Goal: Transaction & Acquisition: Purchase product/service

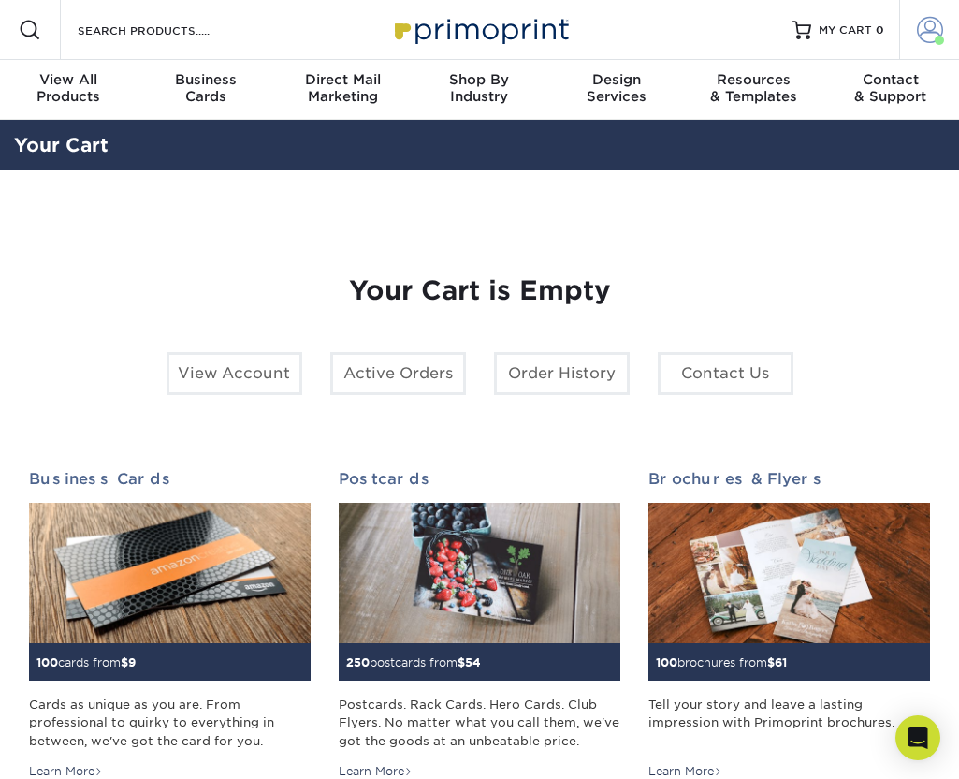
click at [929, 28] on span at bounding box center [930, 30] width 26 height 26
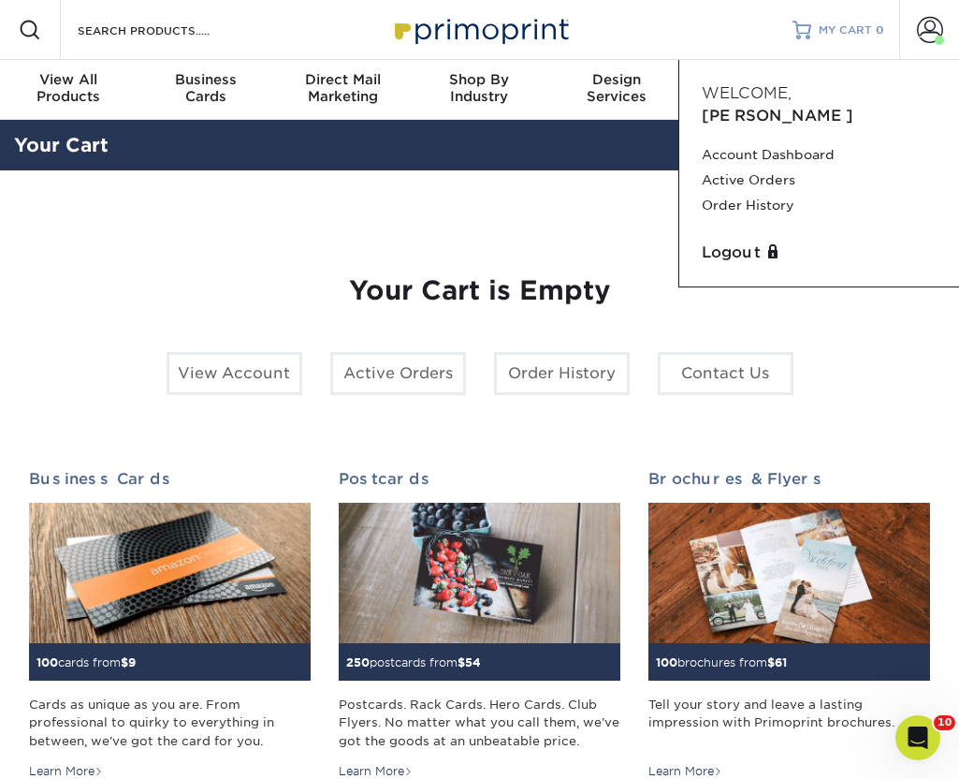
click at [838, 29] on span "MY CART" at bounding box center [845, 30] width 53 height 16
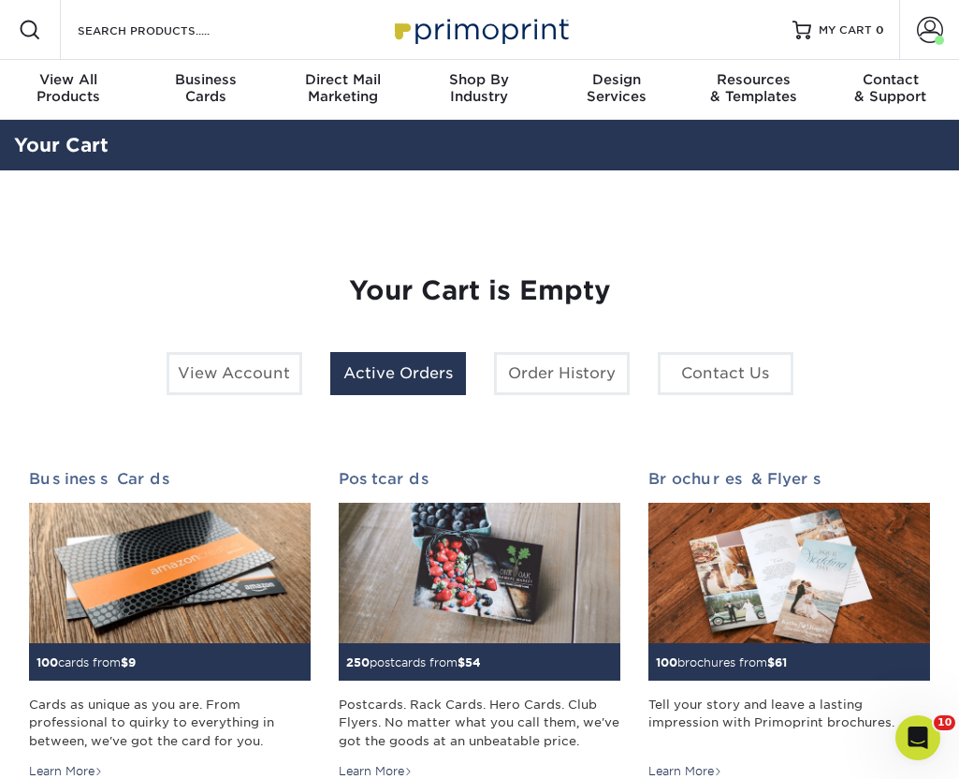
click at [379, 378] on link "Active Orders" at bounding box center [398, 373] width 136 height 43
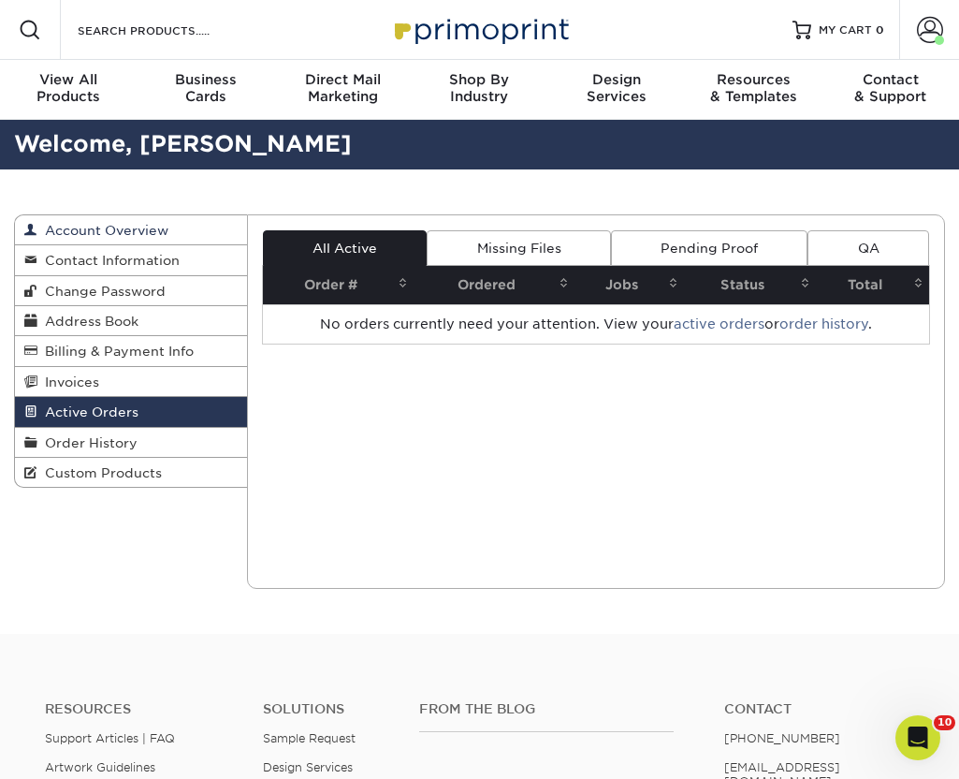
click at [206, 224] on link "Account Overview" at bounding box center [131, 230] width 232 height 30
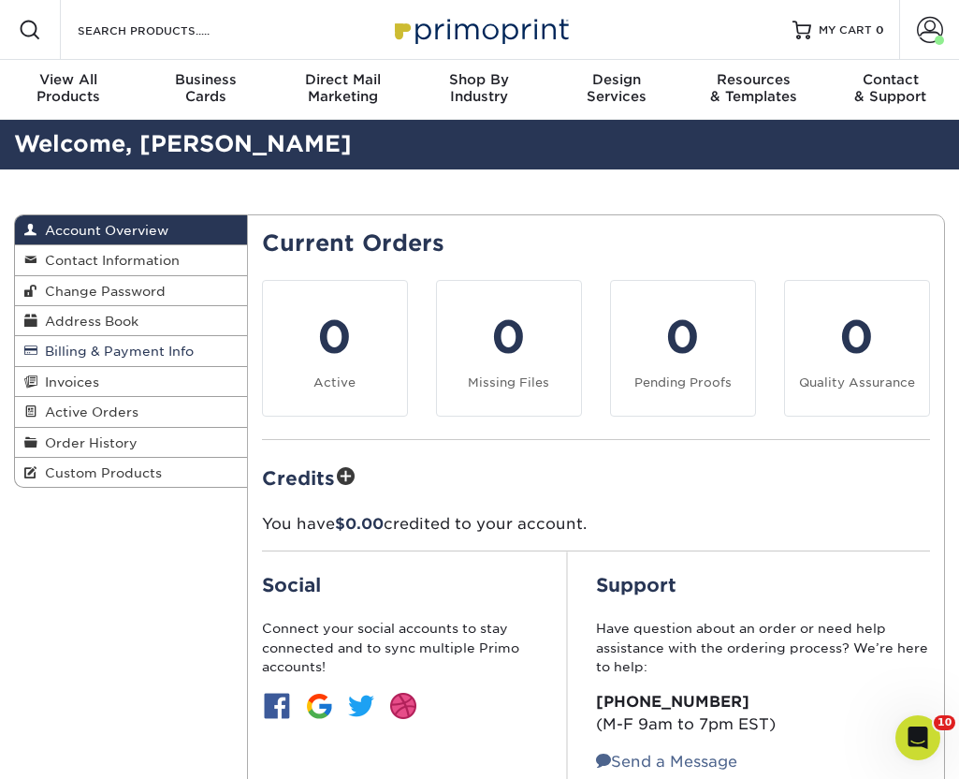
click at [125, 348] on span "Billing & Payment Info" at bounding box center [115, 350] width 156 height 15
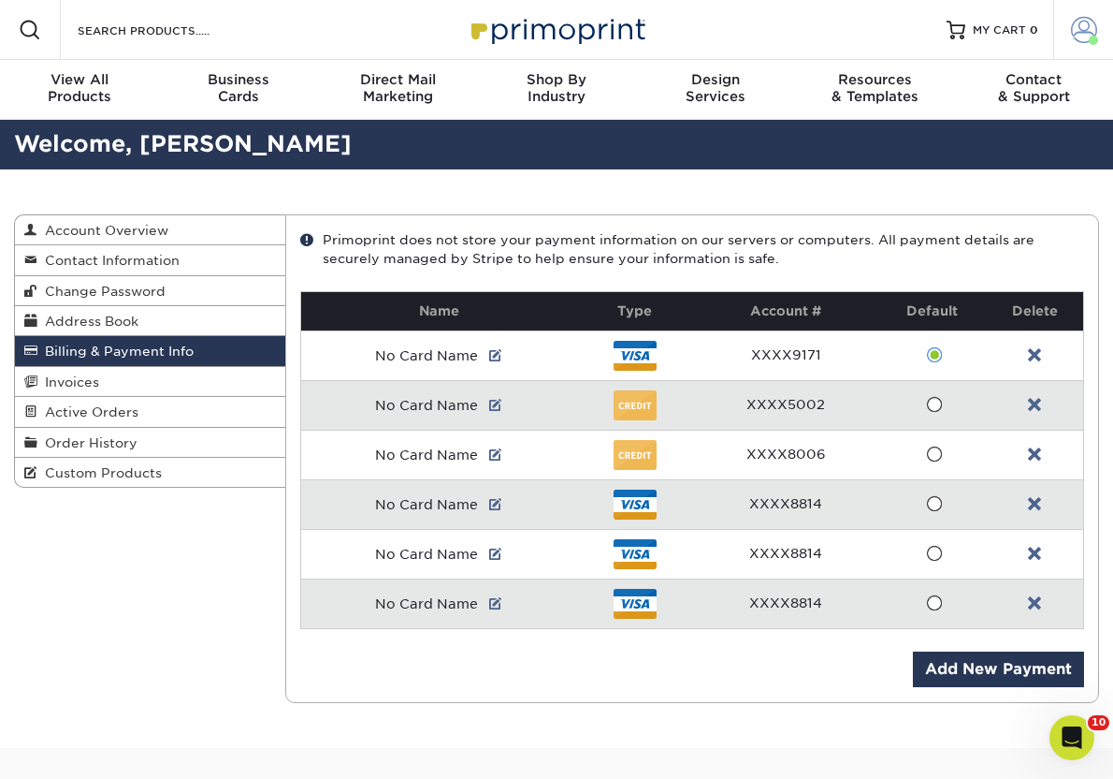
click at [958, 24] on span at bounding box center [1084, 30] width 26 height 26
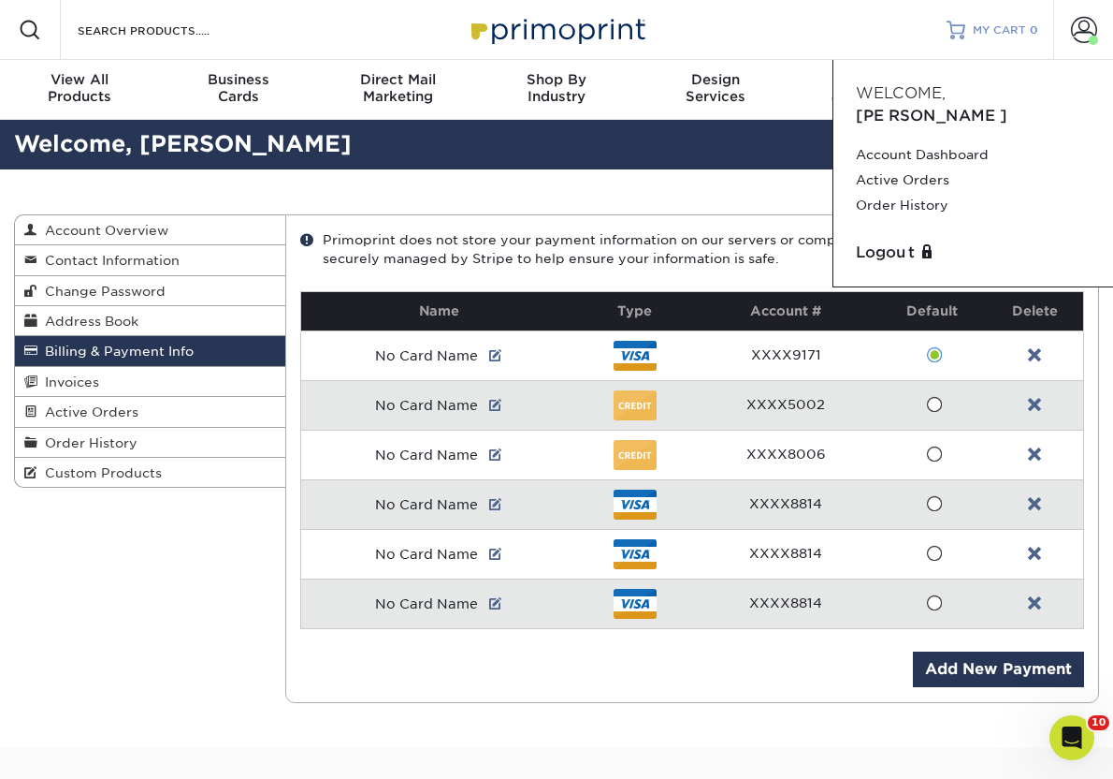
click at [958, 23] on span "MY CART" at bounding box center [999, 30] width 53 height 16
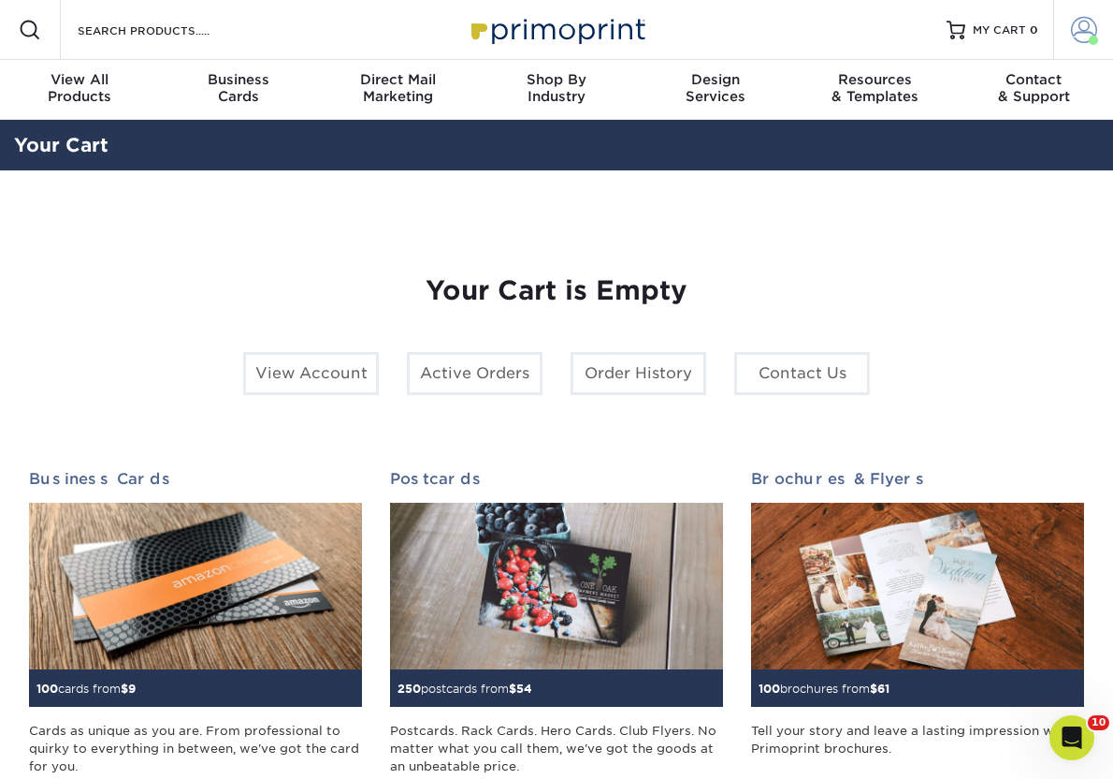
click at [1087, 35] on span at bounding box center [1084, 30] width 26 height 26
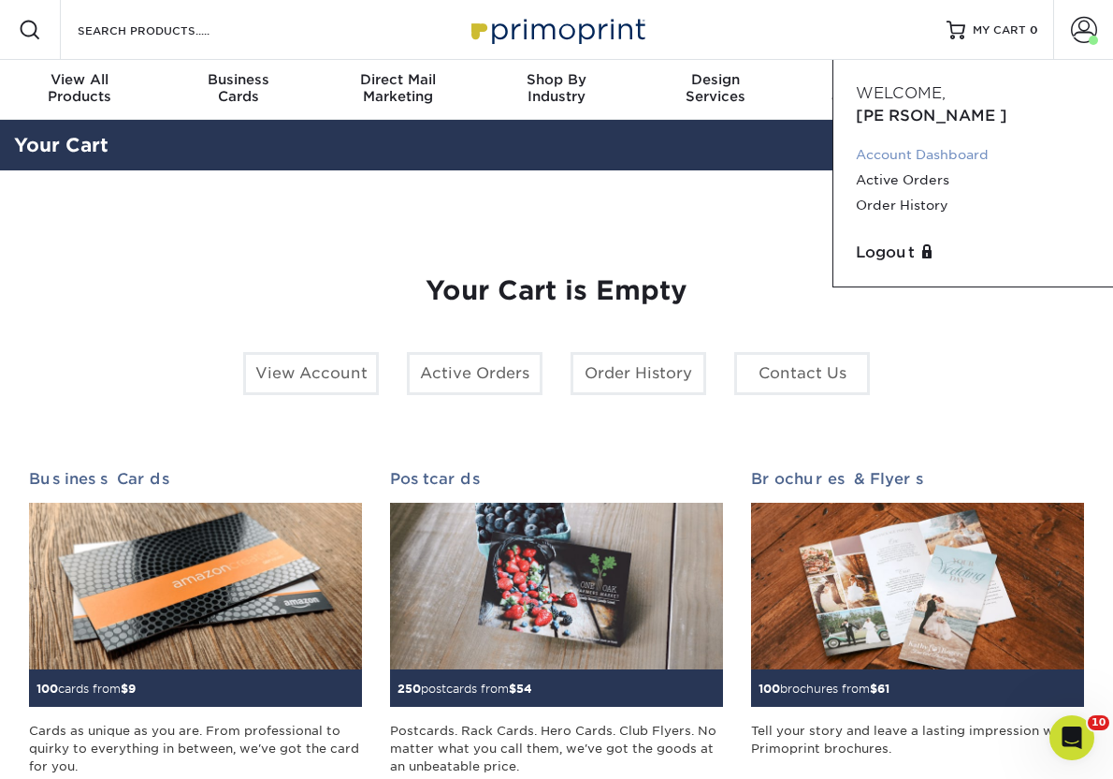
click at [951, 142] on link "Account Dashboard" at bounding box center [973, 154] width 235 height 25
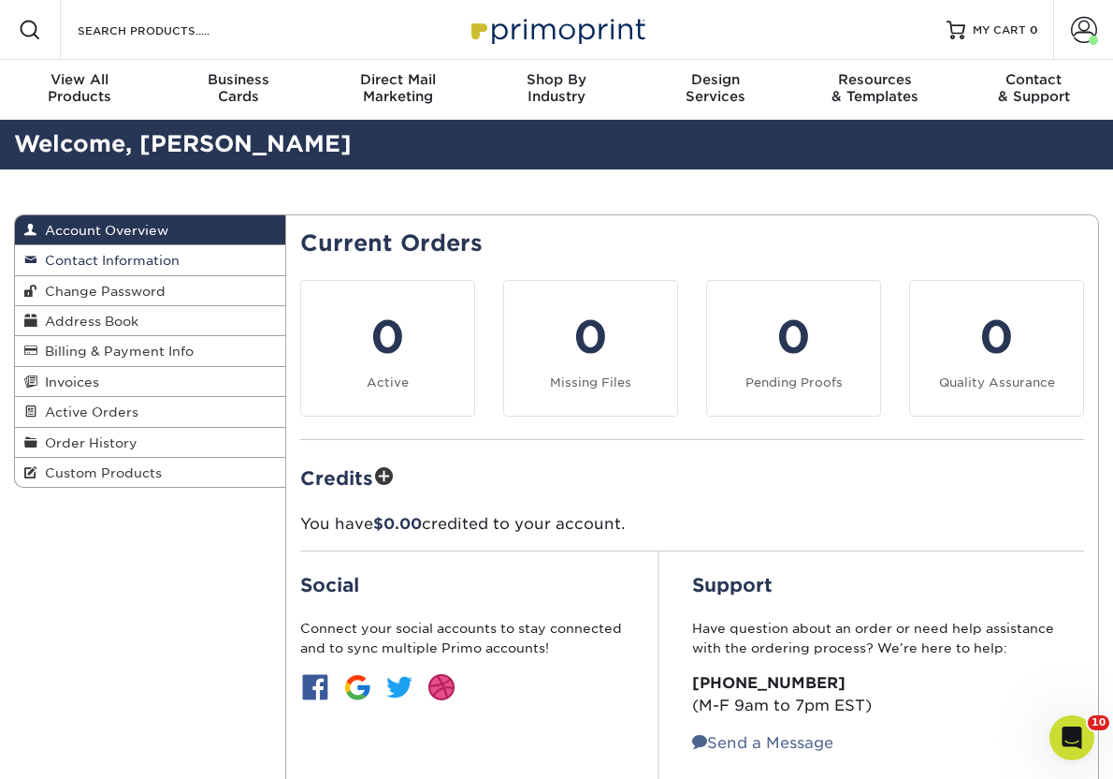
click at [153, 252] on link "Contact Information" at bounding box center [150, 260] width 270 height 30
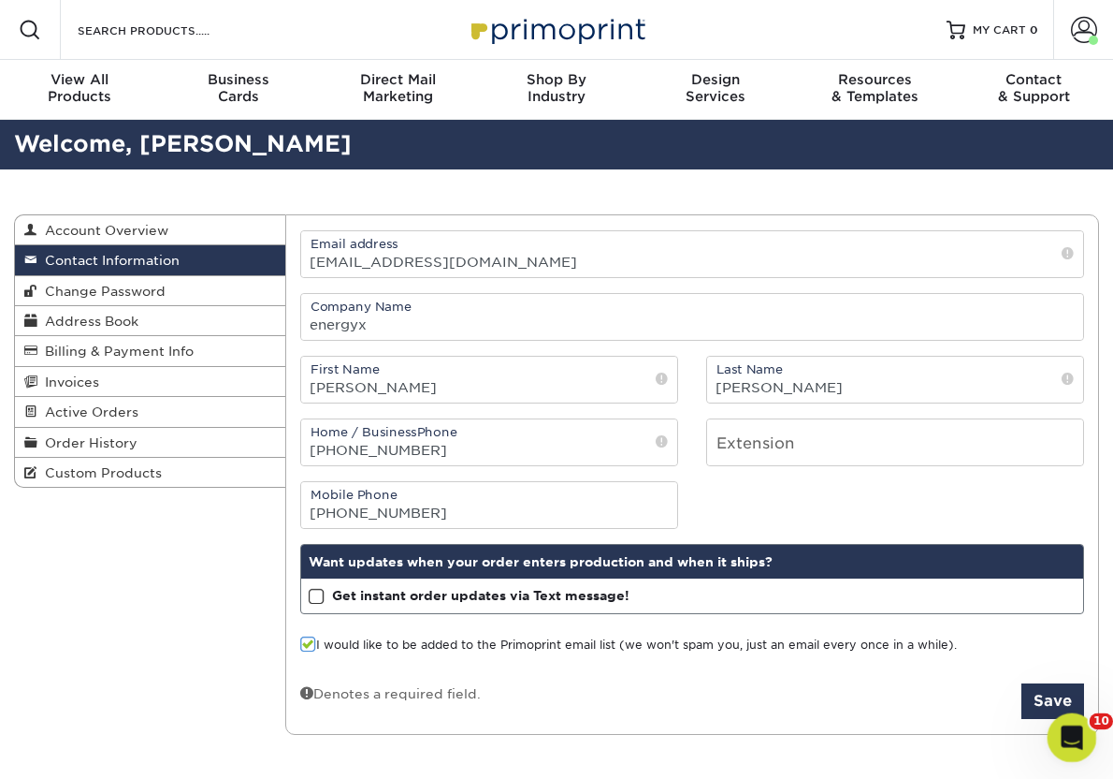
click at [1063, 722] on icon "Open Intercom Messenger" at bounding box center [1070, 735] width 31 height 31
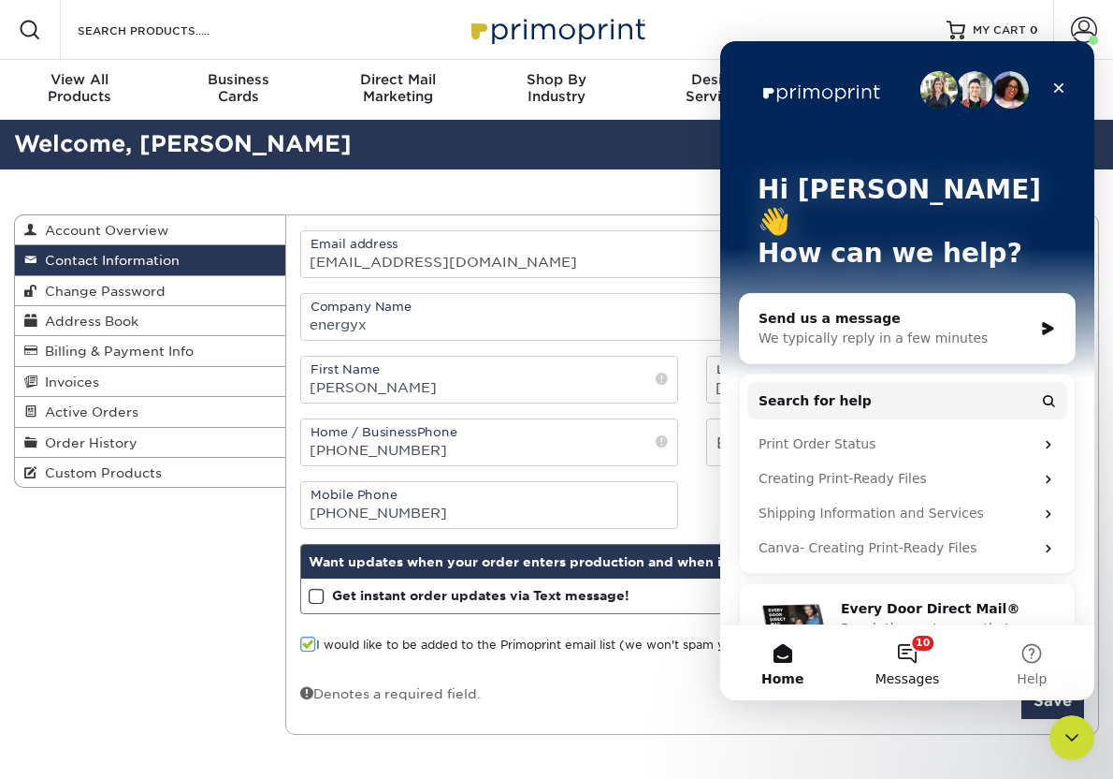
click at [907, 656] on button "10 Messages" at bounding box center [907, 662] width 124 height 75
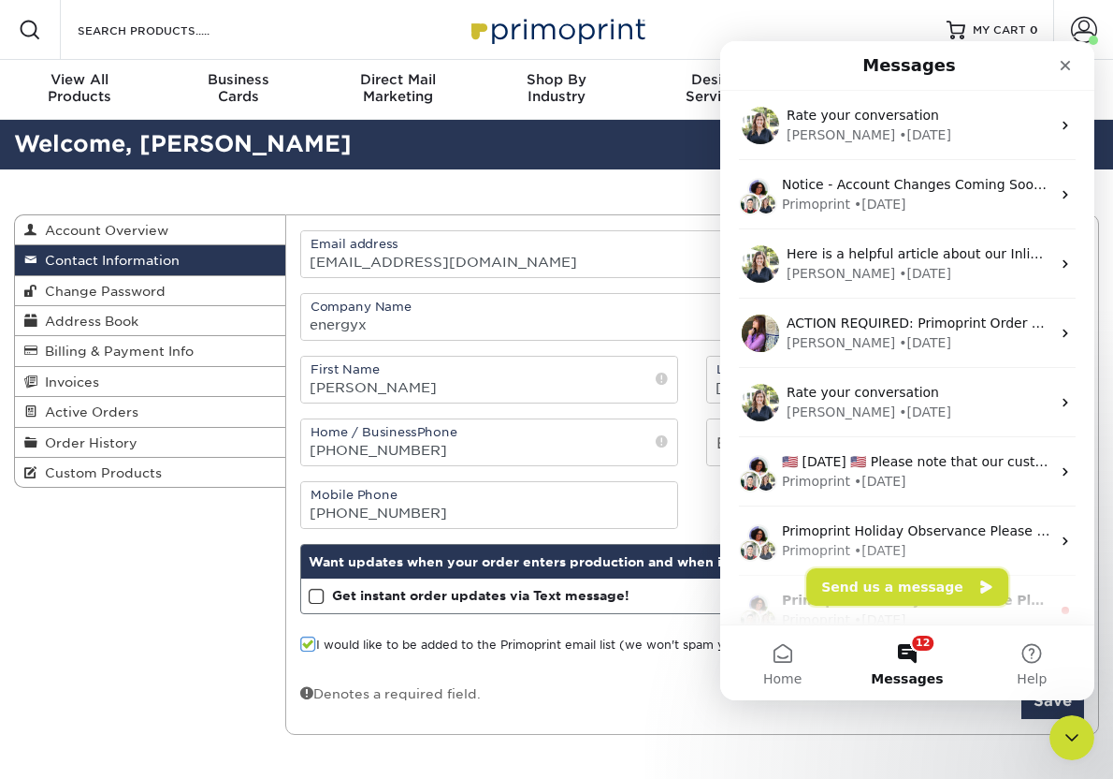
click at [934, 584] on button "Send us a message" at bounding box center [908, 586] width 202 height 37
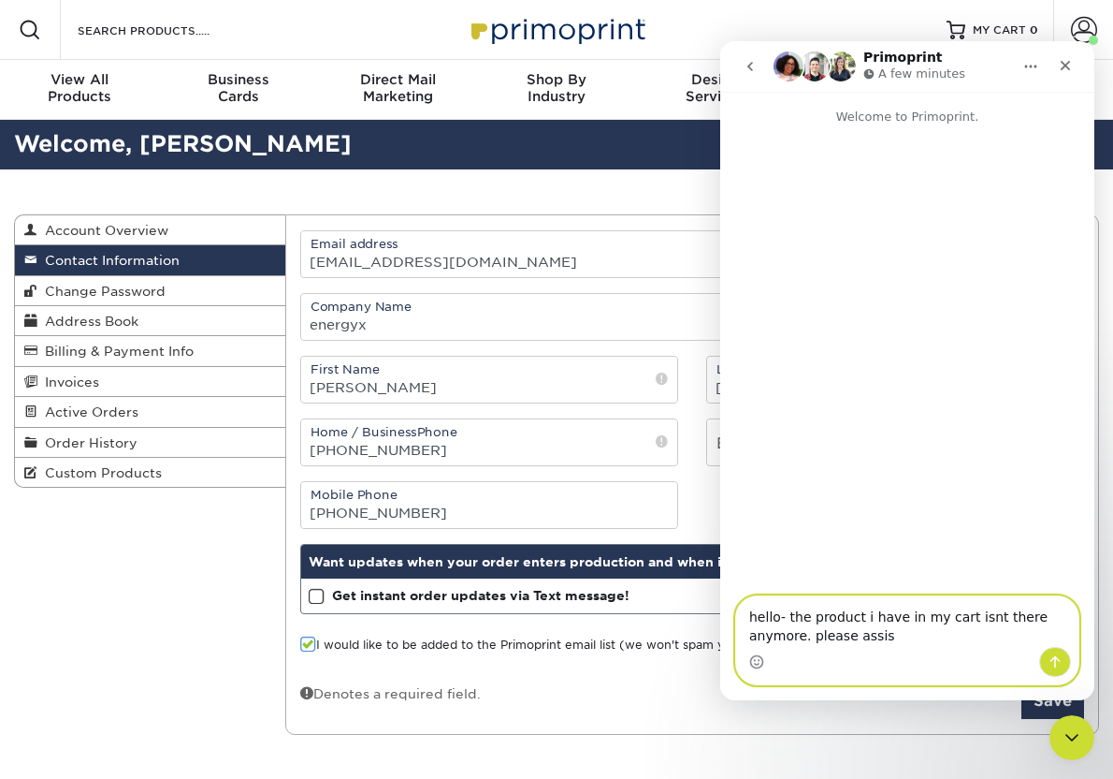
type textarea "hello- the product i have in my cart isnt there anymore. please assist"
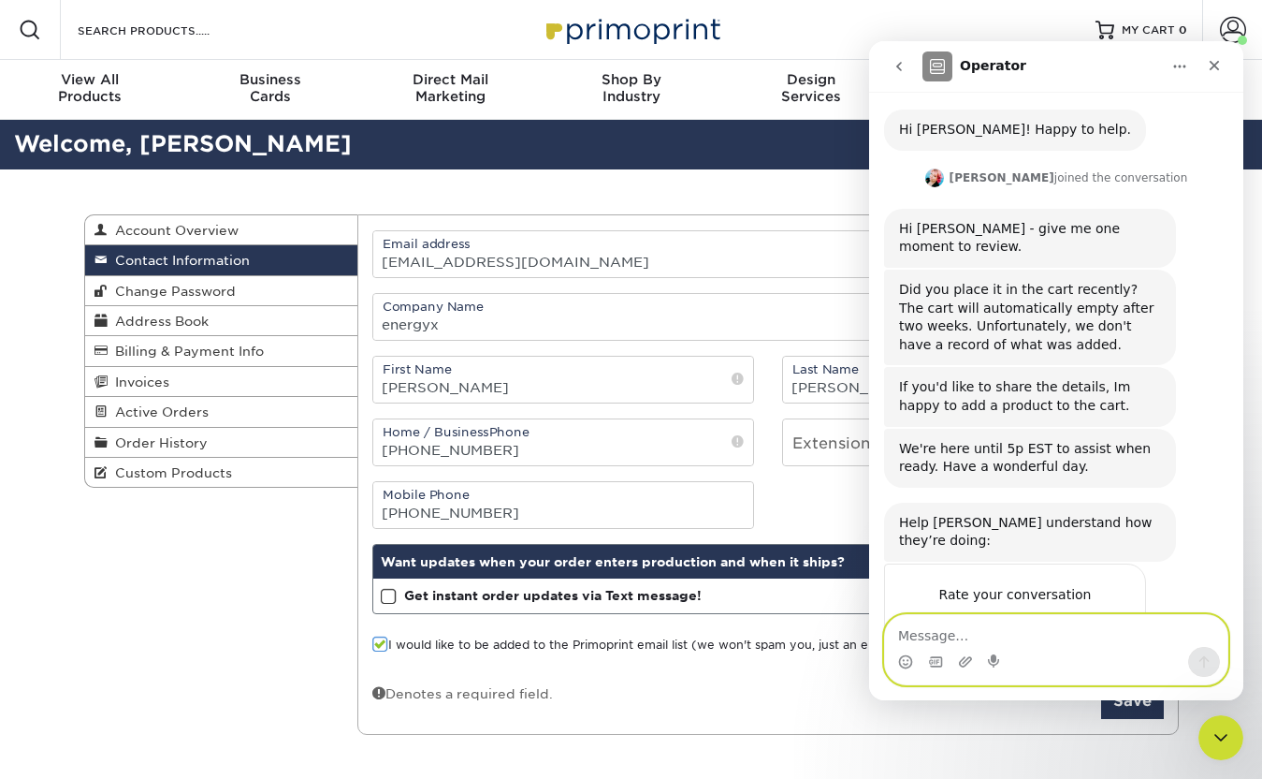
scroll to position [198, 0]
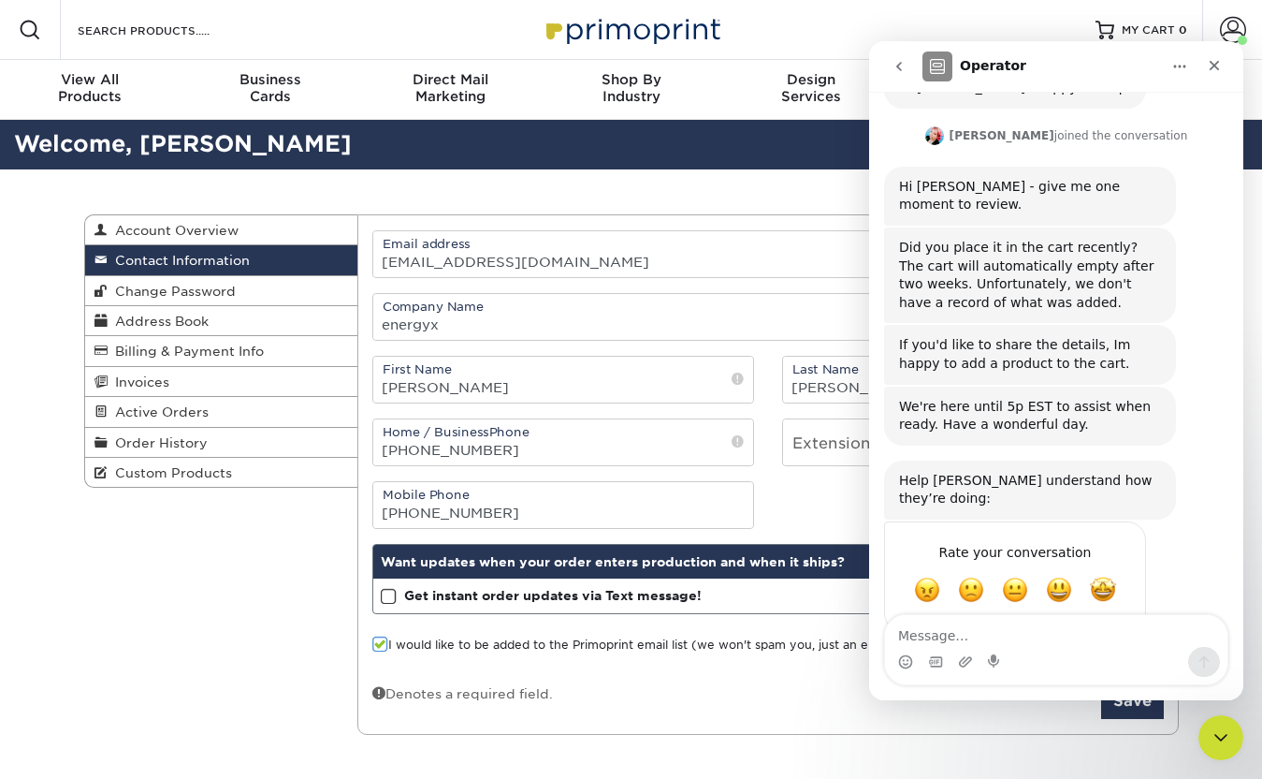
click at [1004, 279] on div "Did you place it in the cart recently? The cart will automatically empty after …" at bounding box center [1030, 275] width 262 height 73
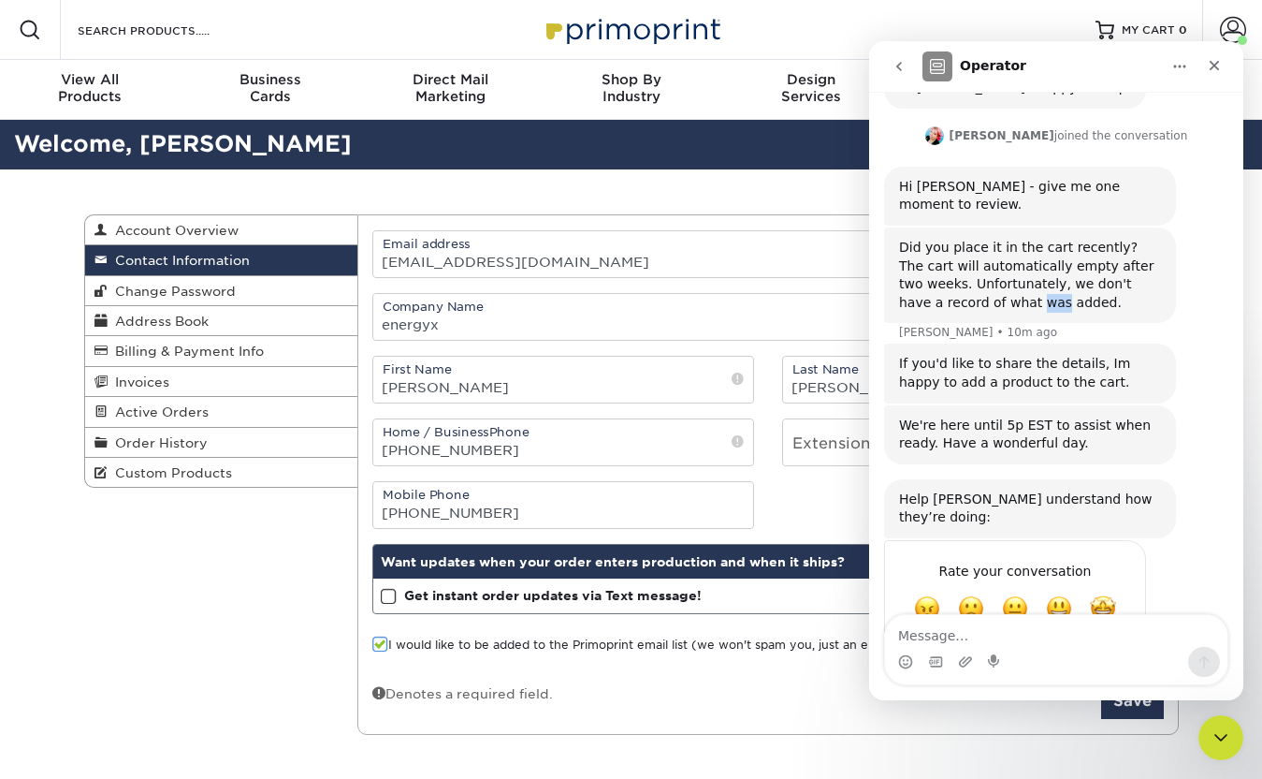
click at [1004, 279] on div "Did you place it in the cart recently? The cart will automatically empty after …" at bounding box center [1030, 275] width 262 height 73
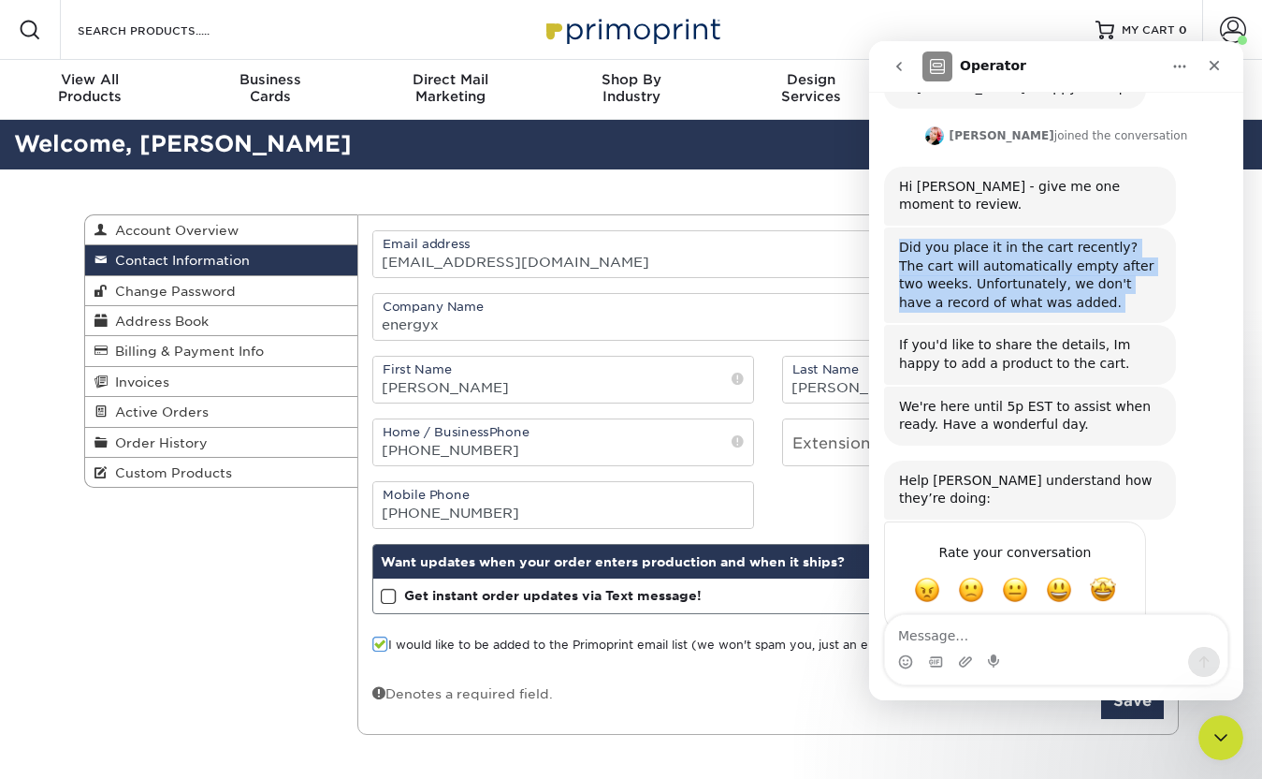
click at [1004, 279] on div "Did you place it in the cart recently? The cart will automatically empty after …" at bounding box center [1030, 275] width 262 height 73
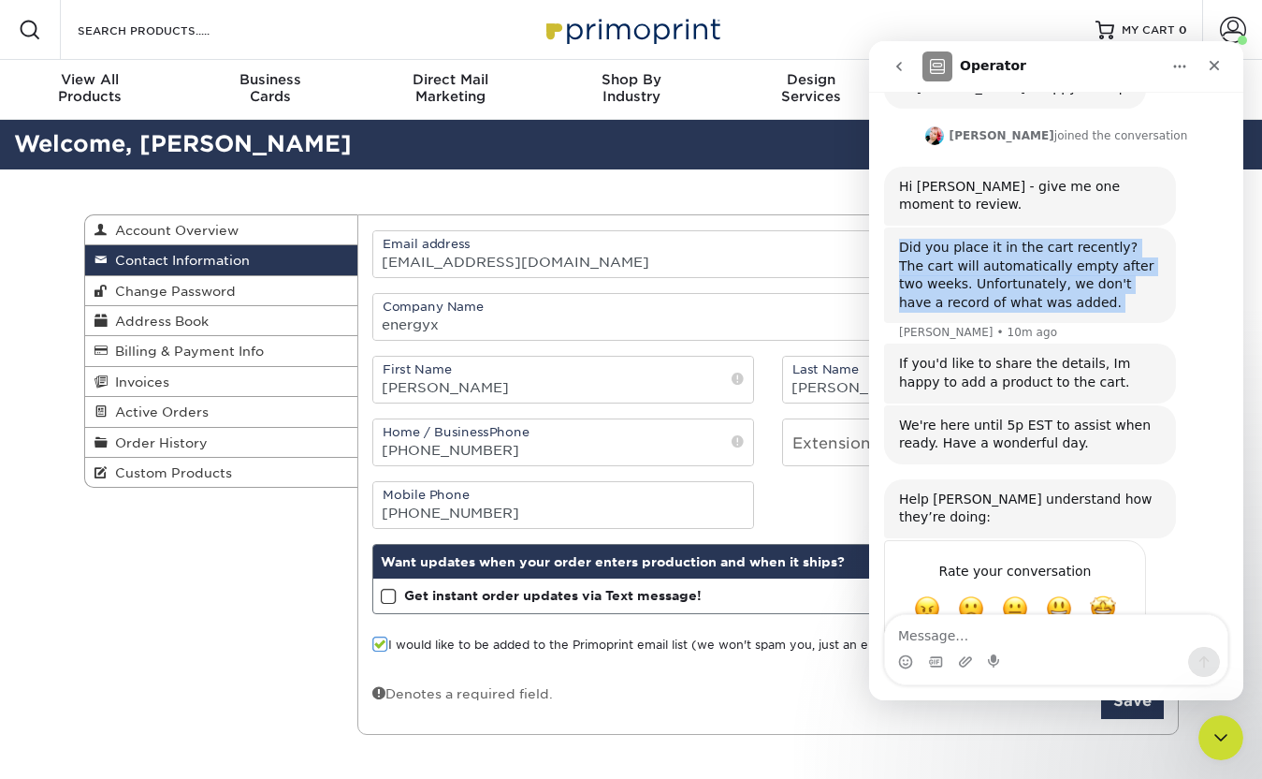
scroll to position [217, 0]
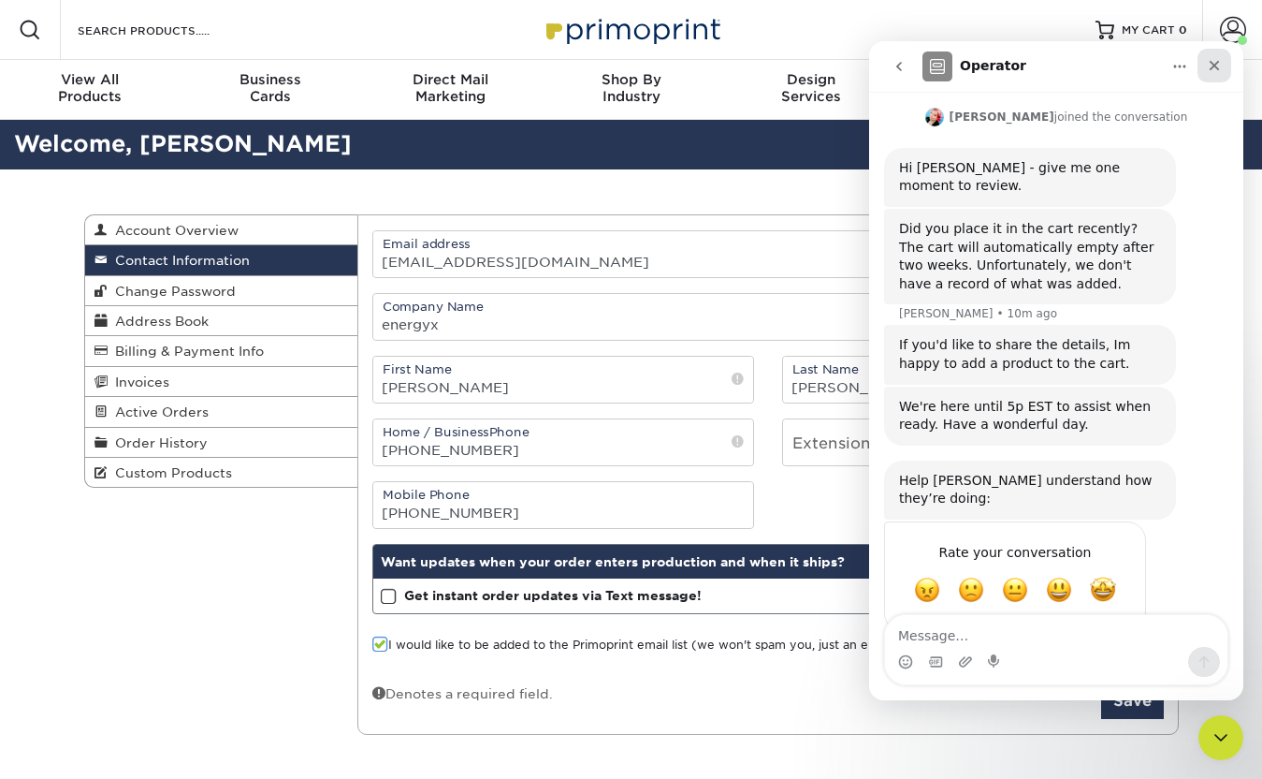
click at [1113, 75] on div "Close" at bounding box center [1215, 66] width 34 height 34
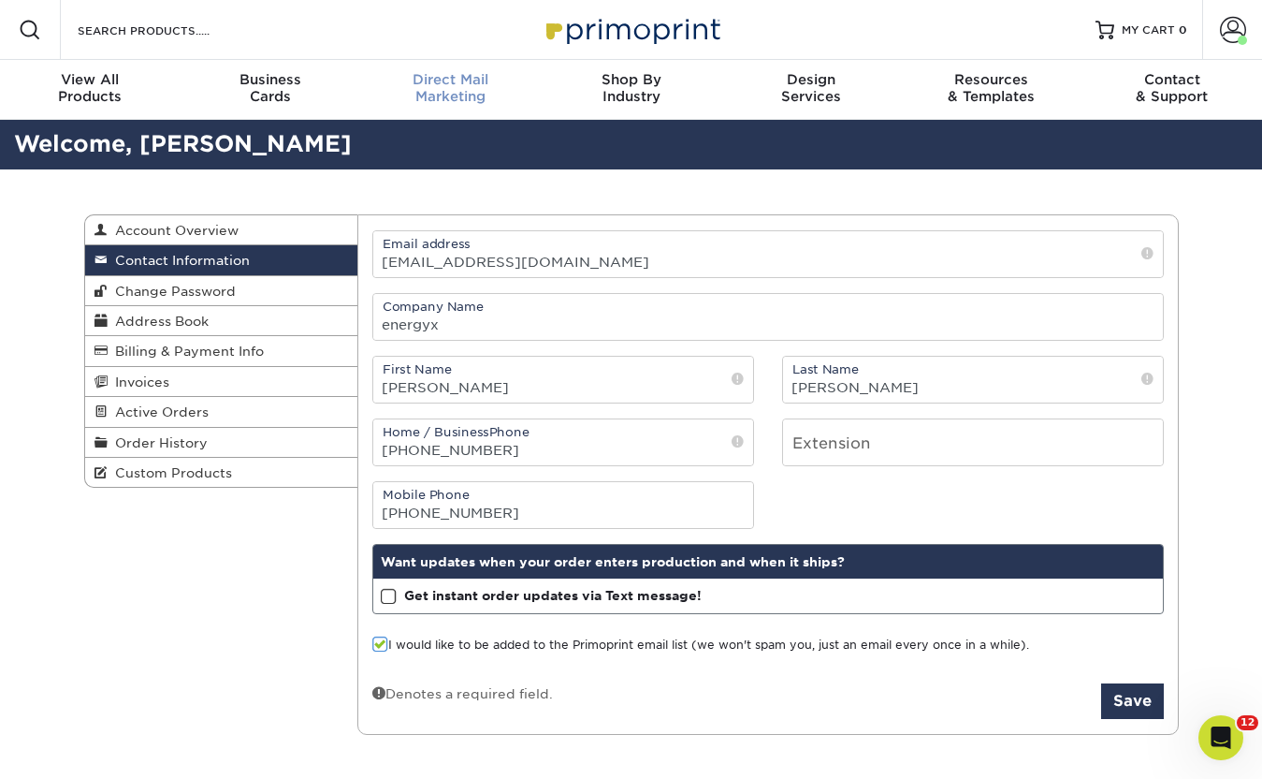
scroll to position [198, 0]
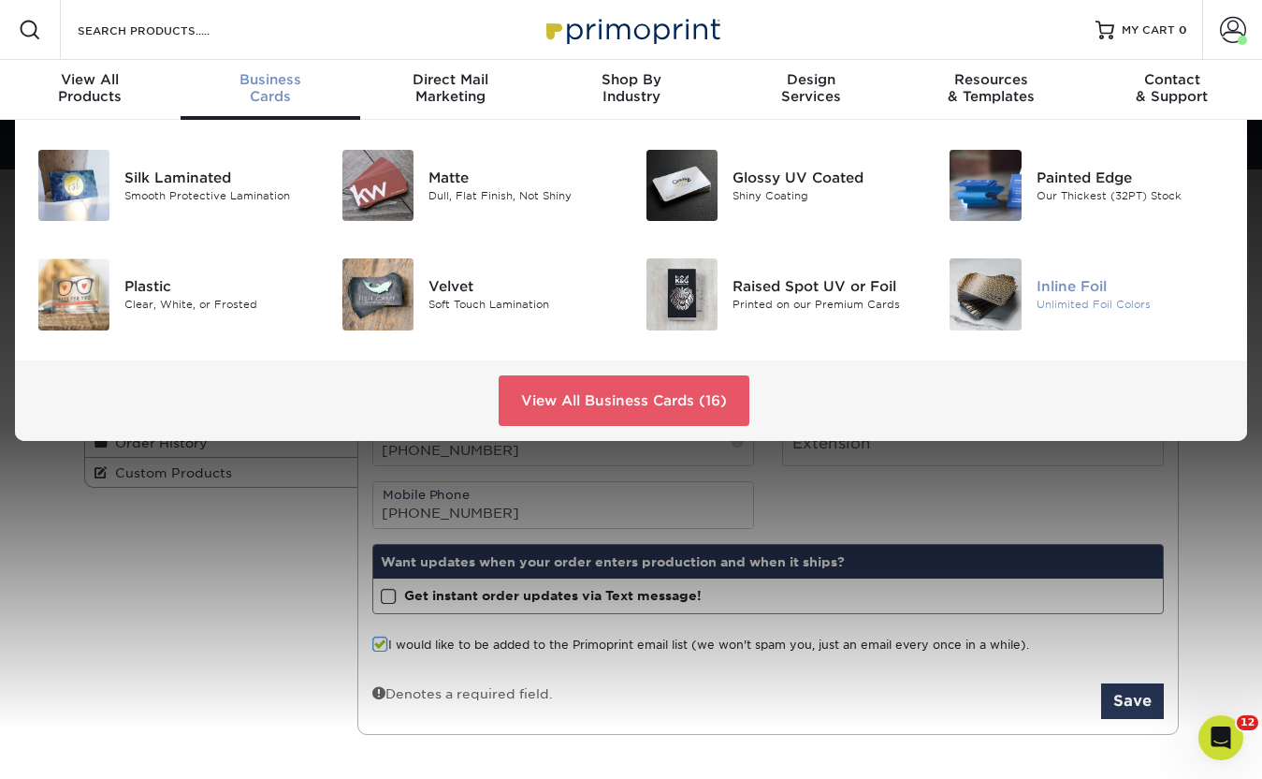
click at [1039, 306] on div "Unlimited Foil Colors" at bounding box center [1131, 305] width 189 height 16
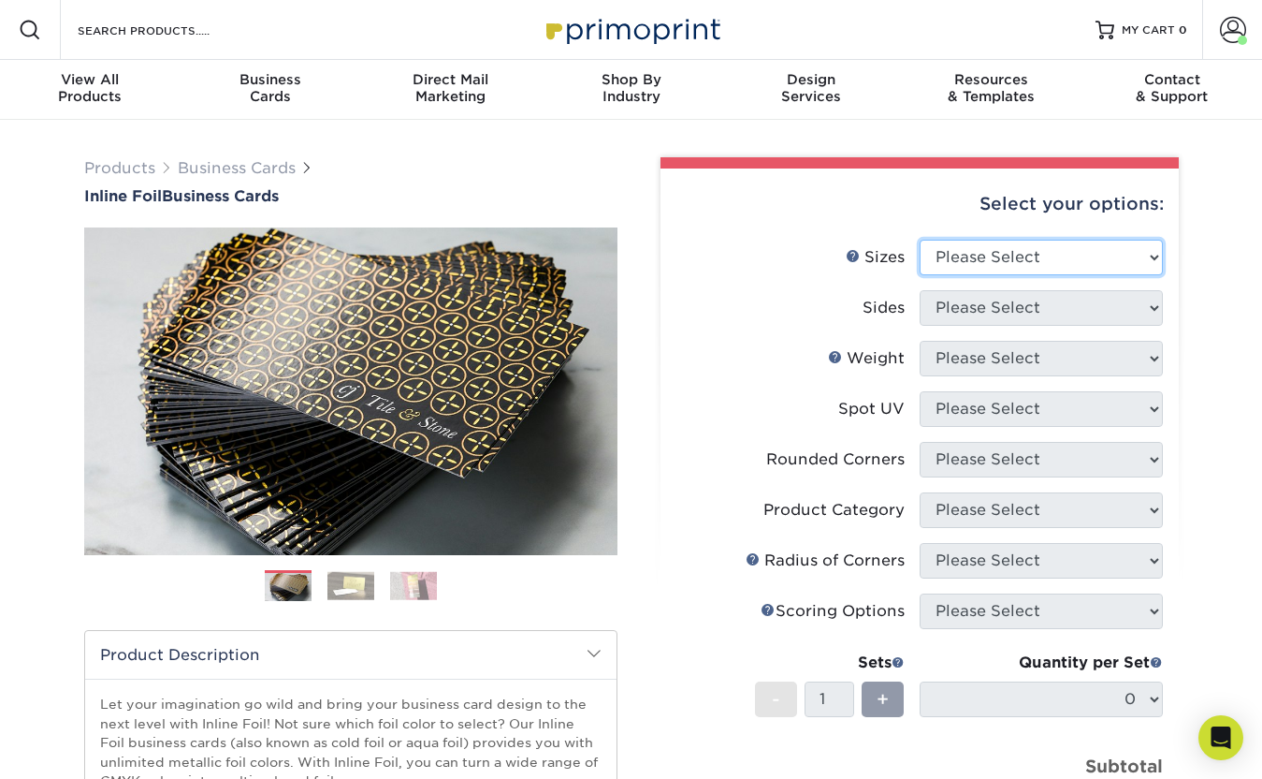
click at [1050, 261] on select "Please Select 1.5" x 3.5" - Mini 1.75" x 3.5" - Mini 2" x 2" - Square 2" x 3" -…" at bounding box center [1041, 258] width 243 height 36
select select "2.00x3.50"
click at [920, 240] on select "Please Select 1.5" x 3.5" - Mini 1.75" x 3.5" - Mini 2" x 2" - Square 2" x 3" -…" at bounding box center [1041, 258] width 243 height 36
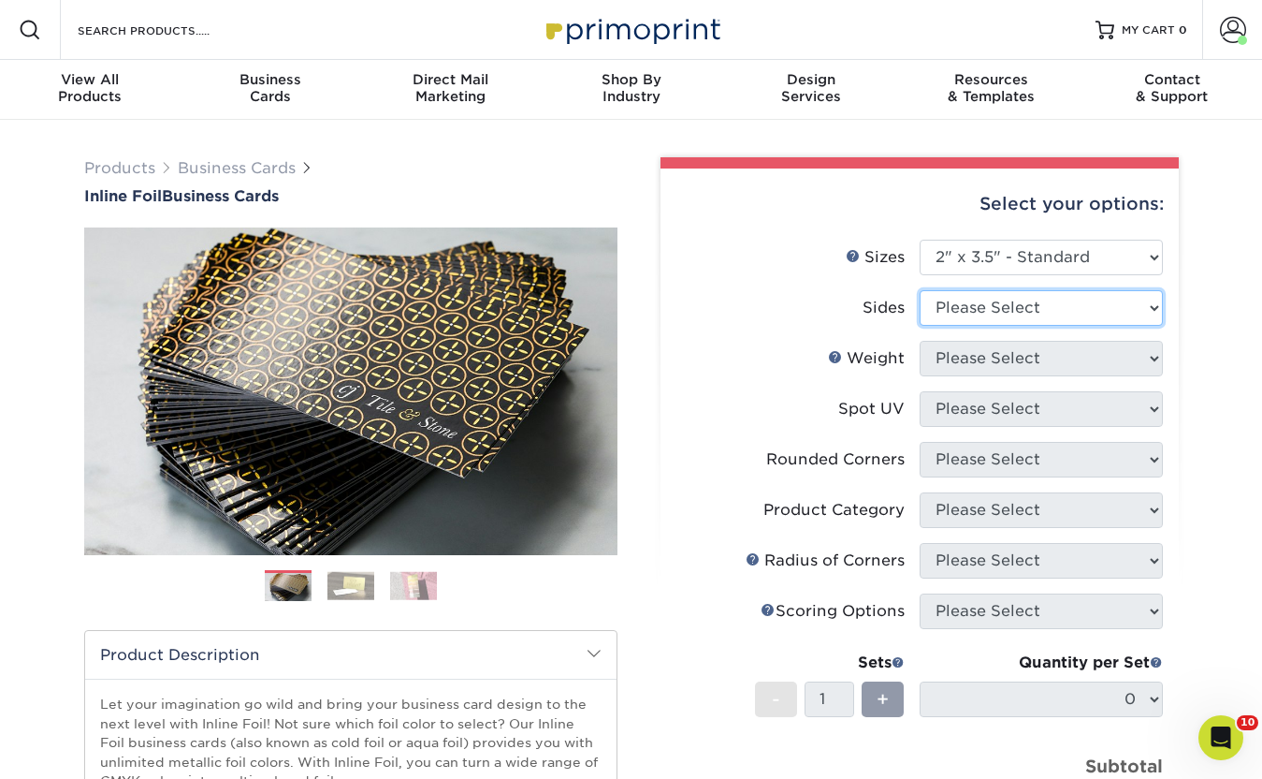
click at [975, 318] on select "Please Select Print Both Sides - Foil Back Only Print Both Sides - Foil Both Si…" at bounding box center [1041, 308] width 243 height 36
select select "e9e9dfb3-fba1-4d60-972c-fd9ca5904d33"
click at [920, 290] on select "Please Select Print Both Sides - Foil Back Only Print Both Sides - Foil Both Si…" at bounding box center [1041, 308] width 243 height 36
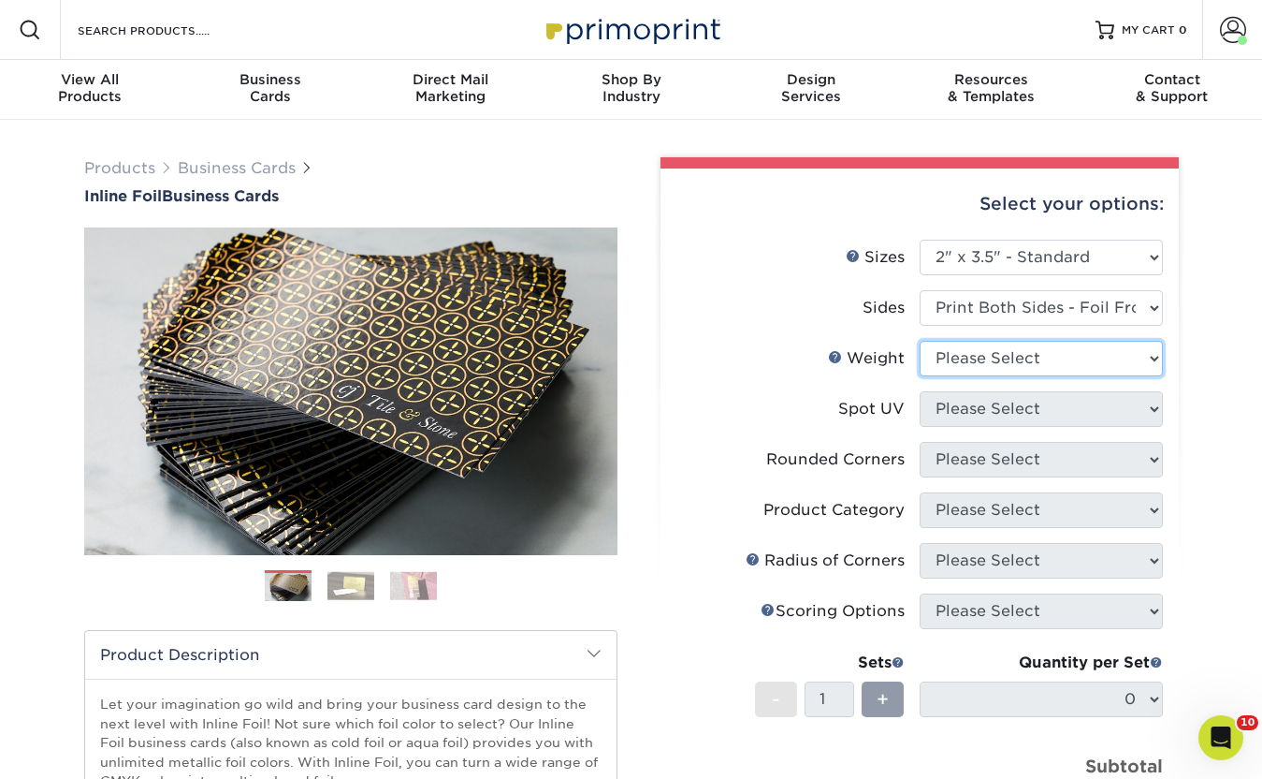
click at [969, 368] on select "Please Select 16PT" at bounding box center [1041, 359] width 243 height 36
select select "16PT"
click at [920, 341] on select "Please Select 16PT" at bounding box center [1041, 359] width 243 height 36
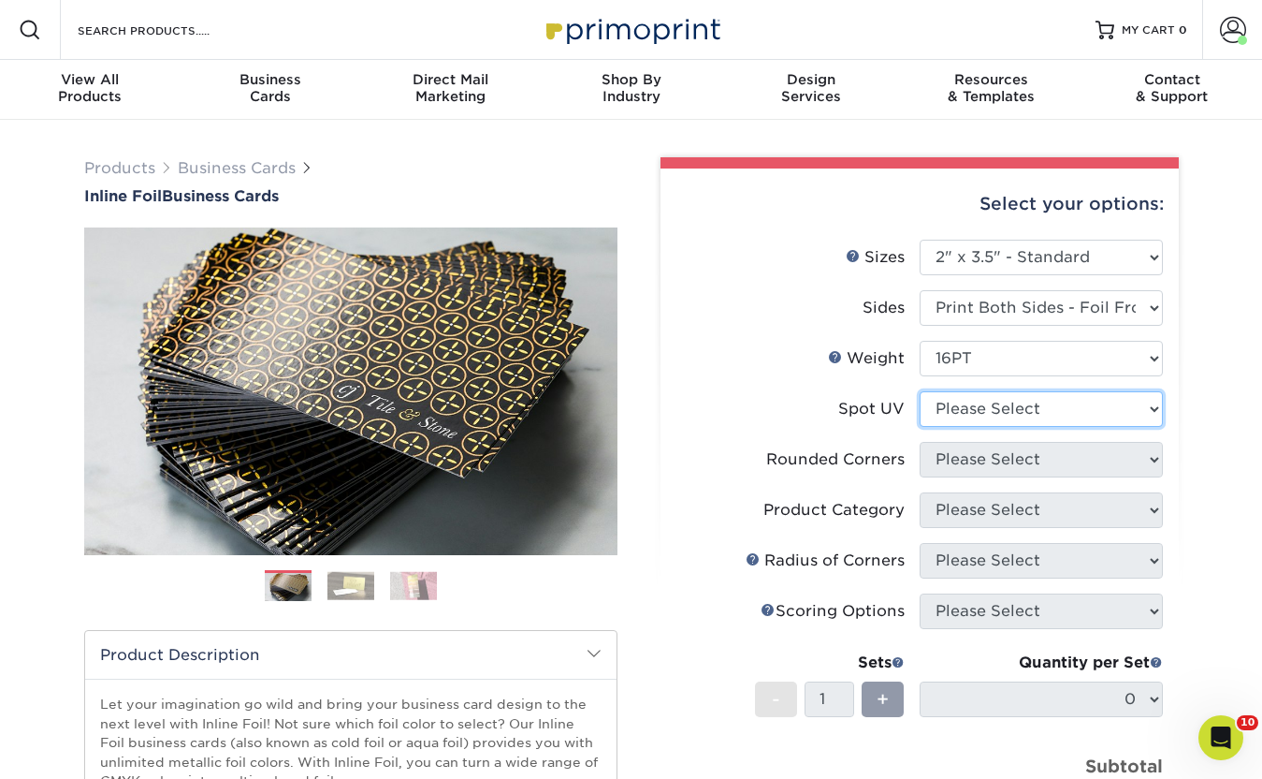
click at [961, 393] on select "Please Select No Spot UV Front and Back (Both Sides) Front Only Back Only" at bounding box center [1041, 409] width 243 height 36
click at [1079, 407] on select "Please Select No Spot UV Front and Back (Both Sides) Front Only Back Only" at bounding box center [1041, 409] width 243 height 36
select select "1"
click at [920, 391] on select "Please Select No Spot UV Front and Back (Both Sides) Front Only Back Only" at bounding box center [1041, 409] width 243 height 36
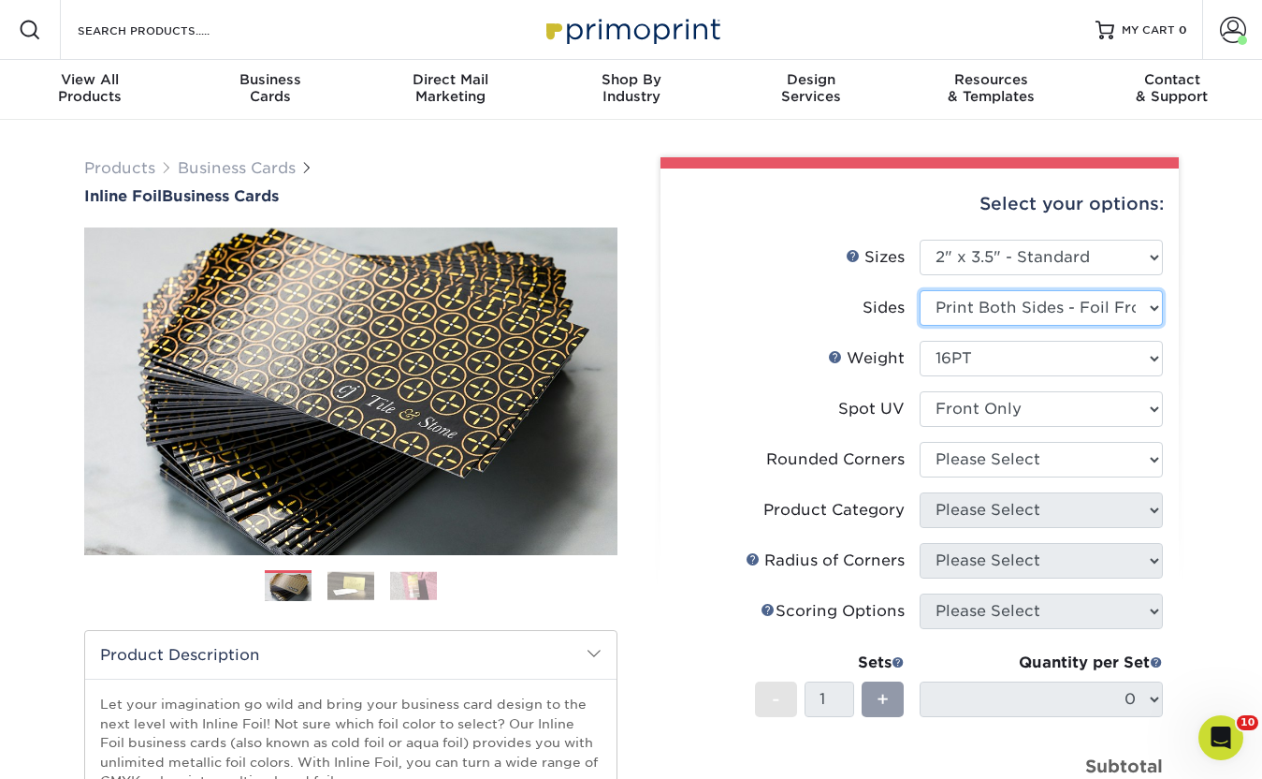
click at [1109, 318] on select "Please Select Print Both Sides - Foil Back Only Print Both Sides - Foil Both Si…" at bounding box center [1041, 308] width 243 height 36
click at [1069, 301] on select "Please Select Print Both Sides - Foil Back Only Print Both Sides - Foil Both Si…" at bounding box center [1041, 308] width 243 height 36
click at [1069, 305] on select "Please Select Print Both Sides - Foil Back Only Print Both Sides - Foil Both Si…" at bounding box center [1041, 308] width 243 height 36
select select "34527644-b4fd-4ffb-9092-1318eefcd9d9"
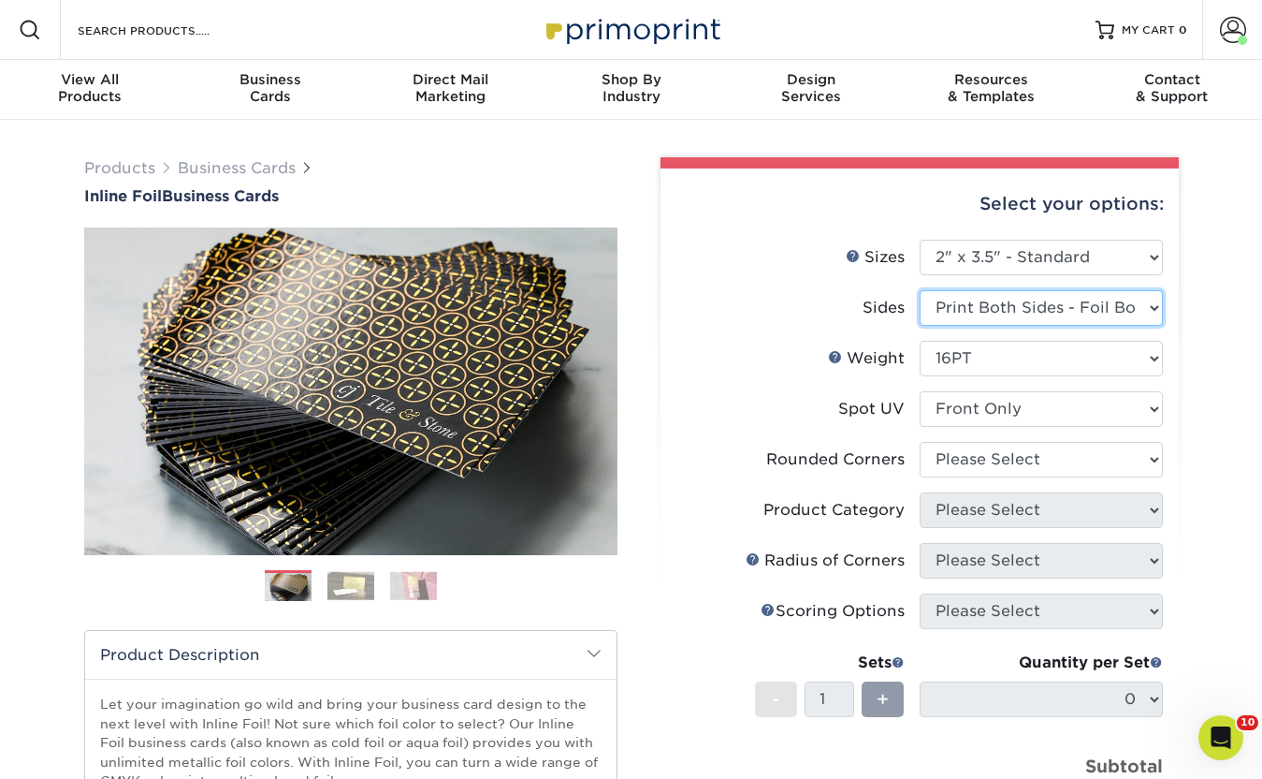
click at [920, 290] on select "Please Select Print Both Sides - Foil Back Only Print Both Sides - Foil Both Si…" at bounding box center [1041, 308] width 243 height 36
select select "-1"
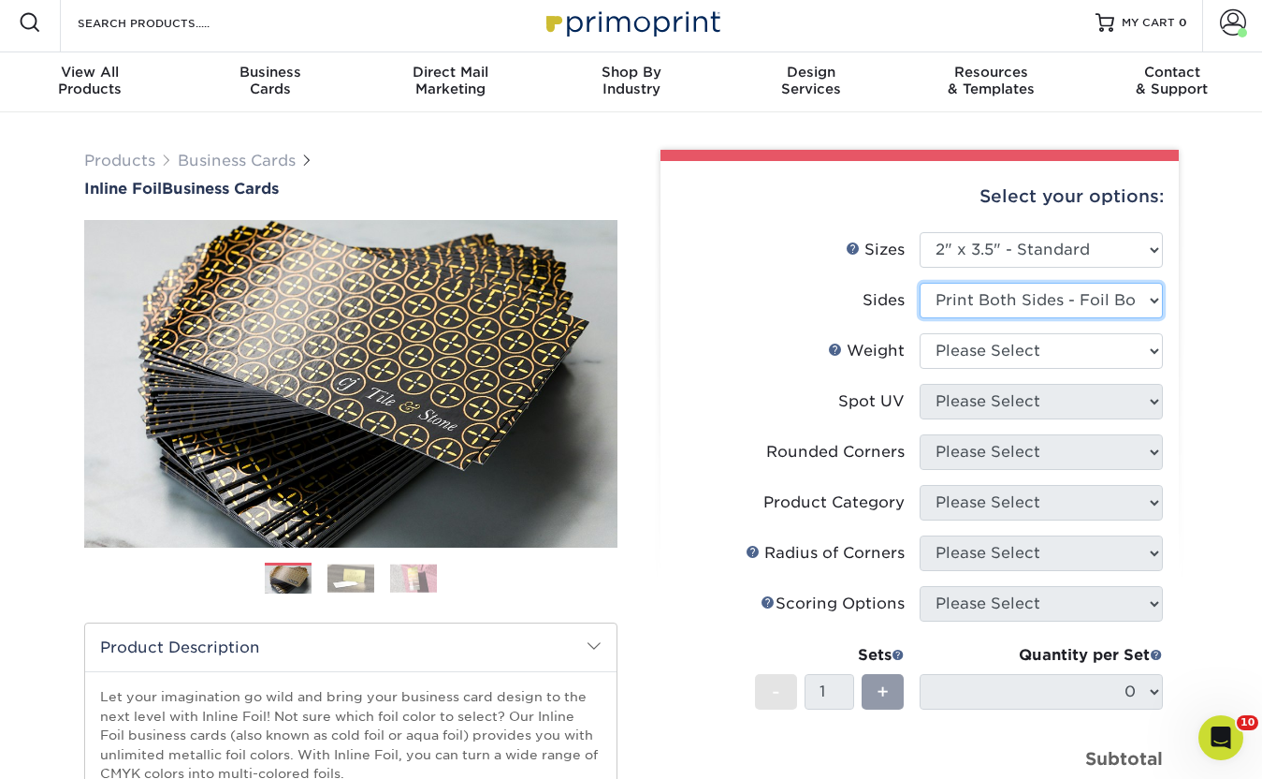
scroll to position [10, 0]
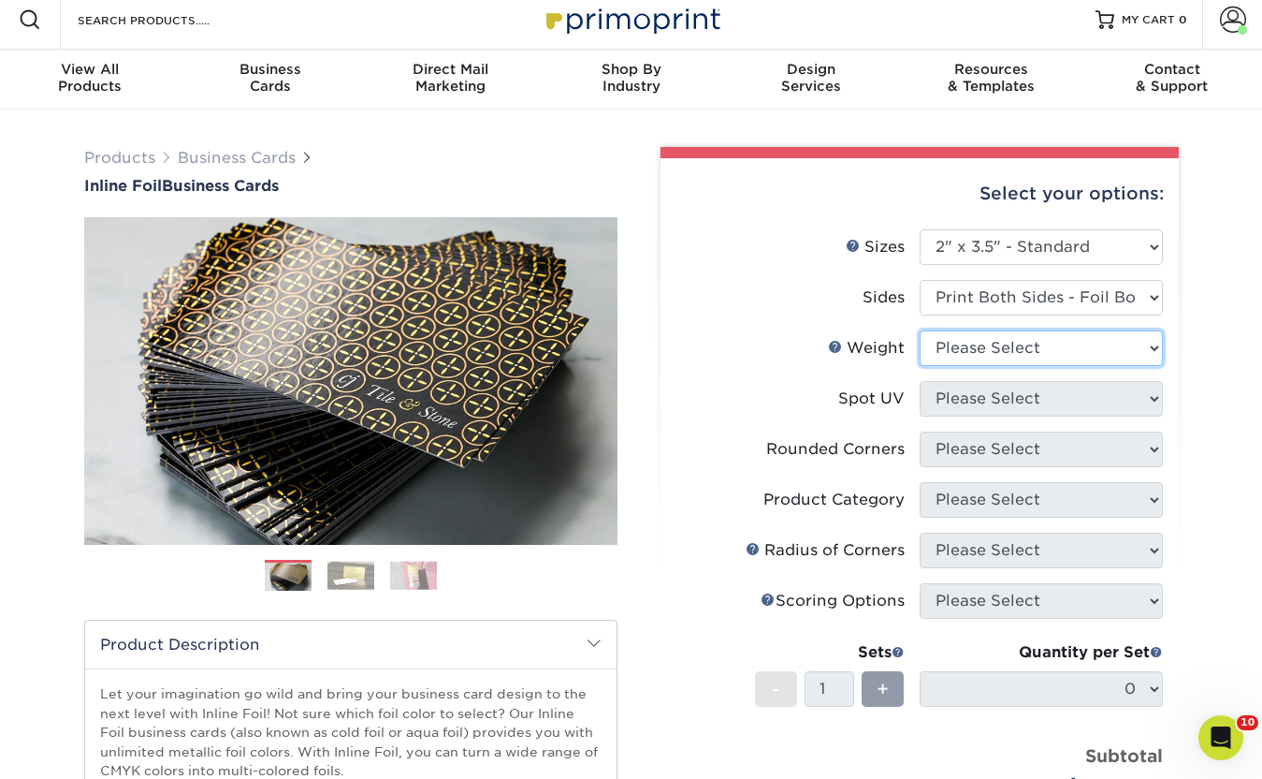
click at [1061, 352] on select "Please Select 16PT" at bounding box center [1041, 348] width 243 height 36
select select "16PT"
click at [920, 330] on select "Please Select 16PT" at bounding box center [1041, 348] width 243 height 36
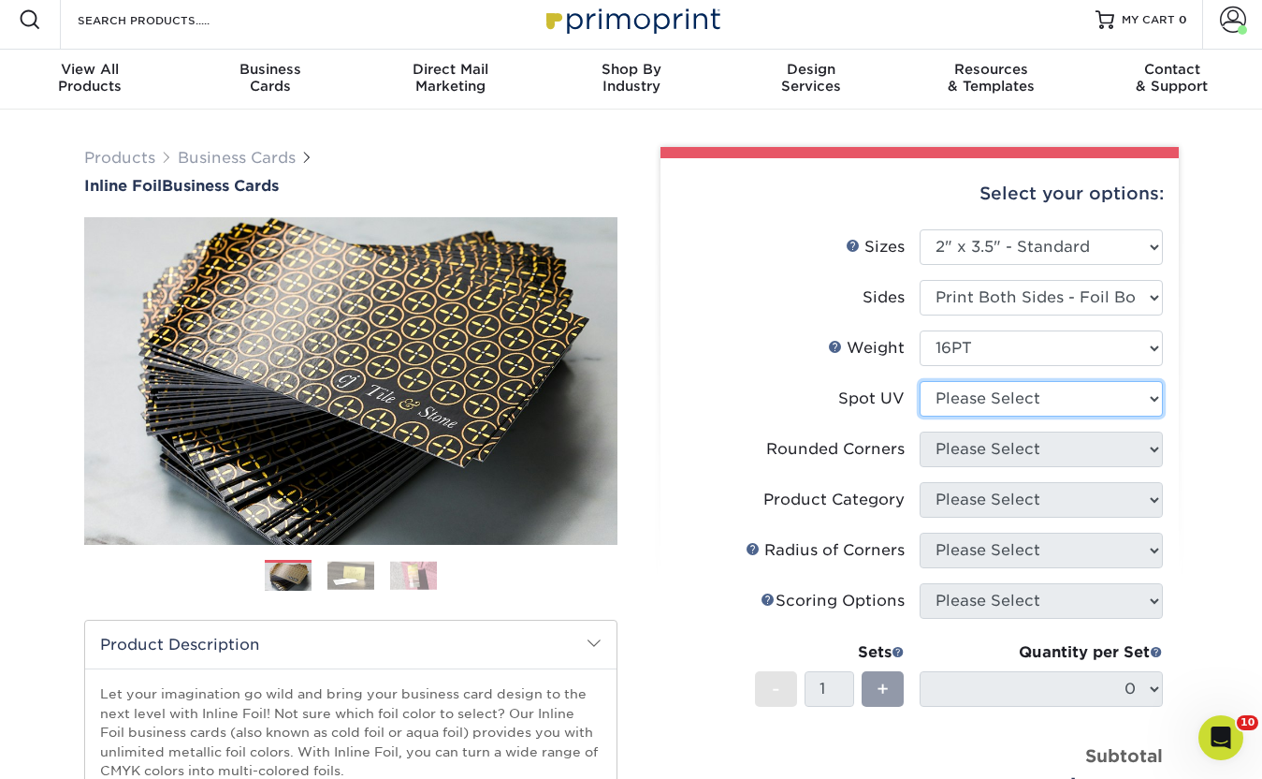
click at [1041, 389] on select "Please Select No Spot UV Front and Back (Both Sides) Front Only Back Only" at bounding box center [1041, 399] width 243 height 36
click at [1021, 406] on select "Please Select No Spot UV Front and Back (Both Sides) Front Only Back Only" at bounding box center [1041, 399] width 243 height 36
select select "1"
click at [920, 381] on select "Please Select No Spot UV Front and Back (Both Sides) Front Only Back Only" at bounding box center [1041, 399] width 243 height 36
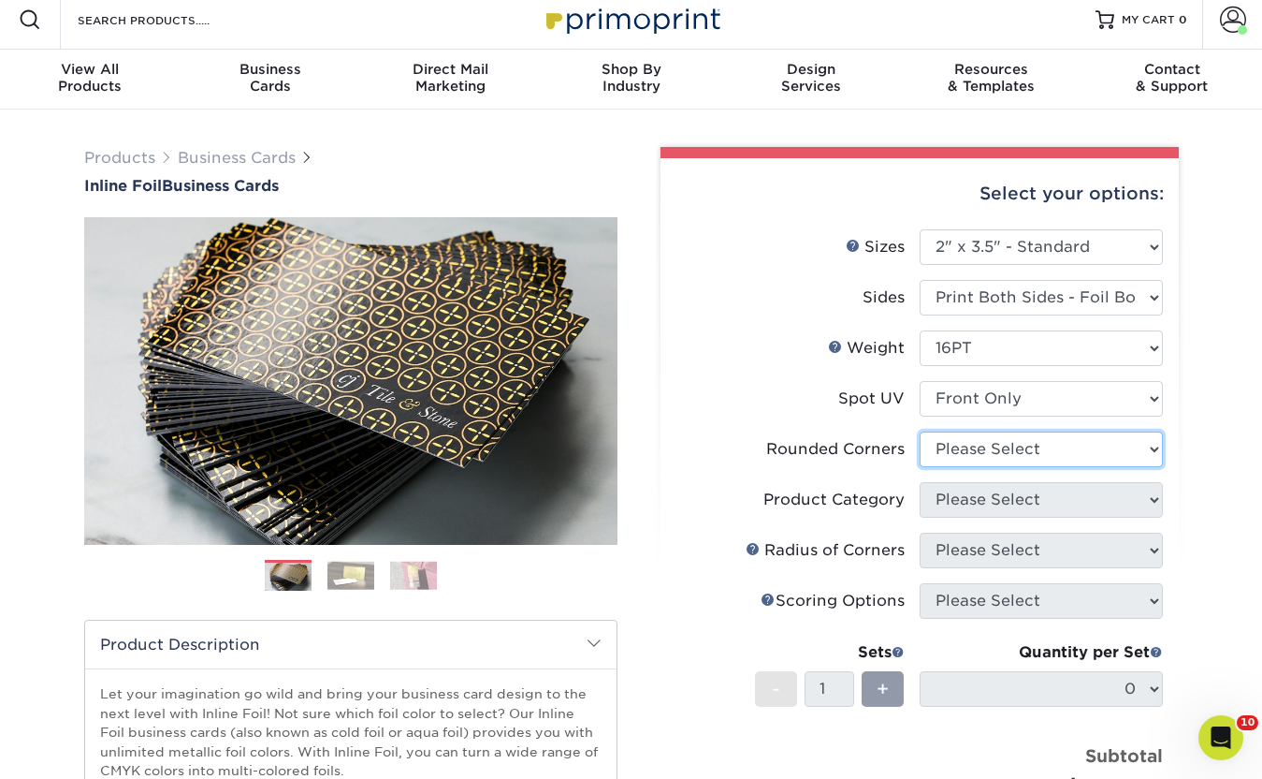
click at [983, 456] on select "Please Select Yes - Round 2 Corners Yes - Round 4 Corners No" at bounding box center [1041, 449] width 243 height 36
select select "0"
click at [920, 431] on select "Please Select Yes - Round 2 Corners Yes - Round 4 Corners No" at bounding box center [1041, 449] width 243 height 36
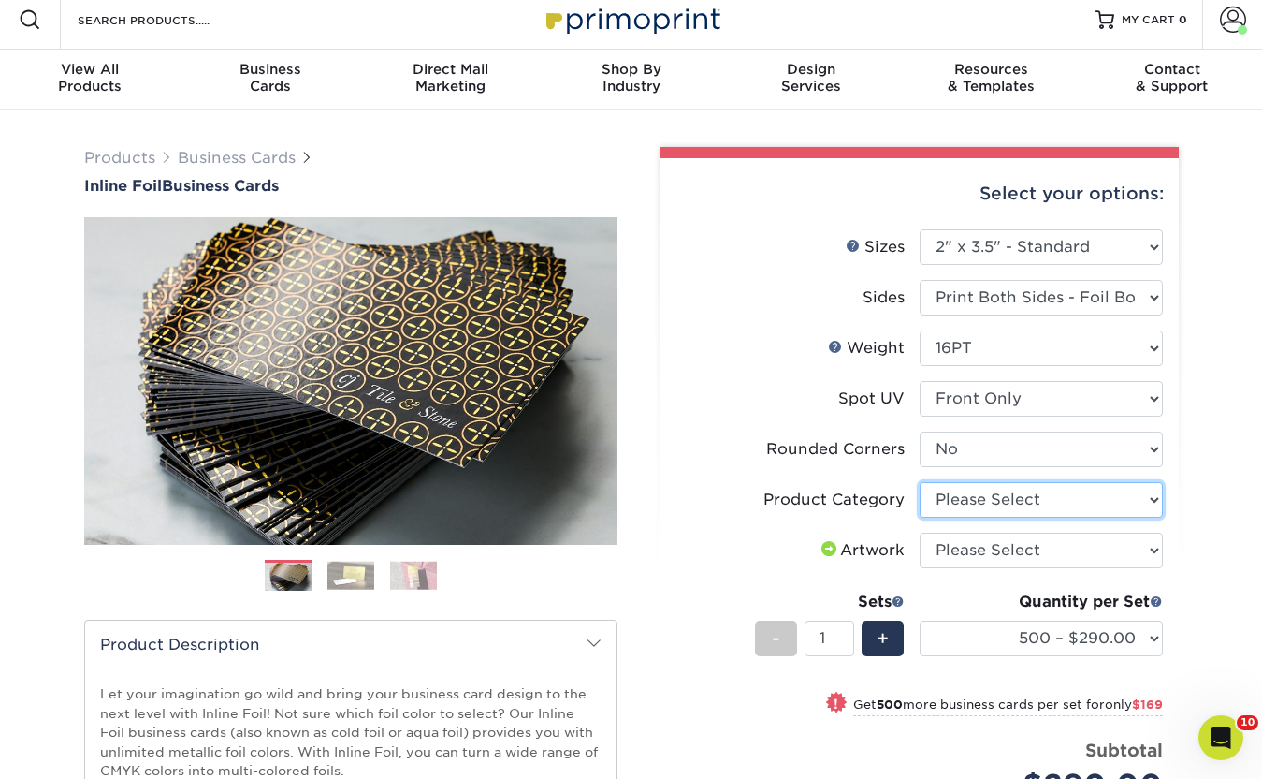
click at [958, 501] on select "Please Select Business Cards" at bounding box center [1041, 500] width 243 height 36
select select "3b5148f1-0588-4f88-a218-97bcfdce65c1"
click at [920, 482] on select "Please Select Business Cards" at bounding box center [1041, 500] width 243 height 36
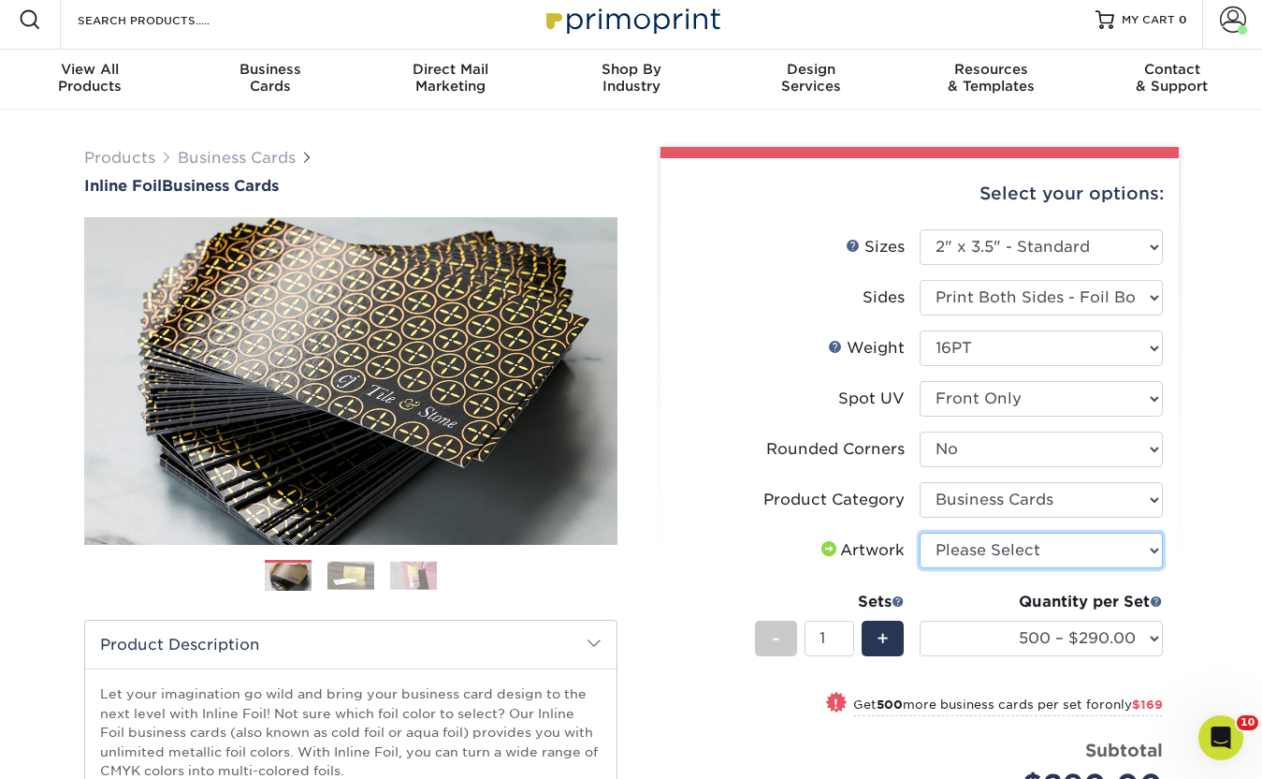
click at [955, 550] on select "Please Select I will upload files I need a design - $100" at bounding box center [1041, 550] width 243 height 36
select select "upload"
click at [920, 532] on select "Please Select I will upload files I need a design - $100" at bounding box center [1041, 550] width 243 height 36
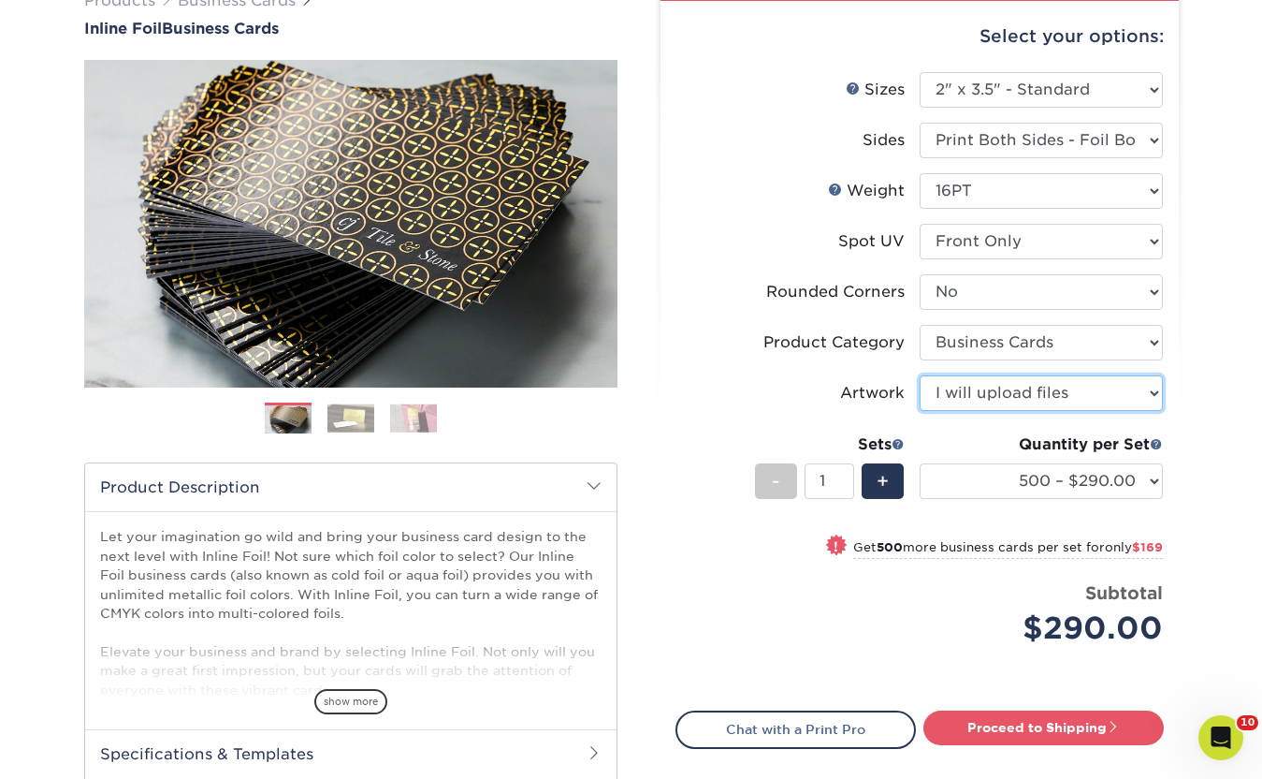
scroll to position [185, 0]
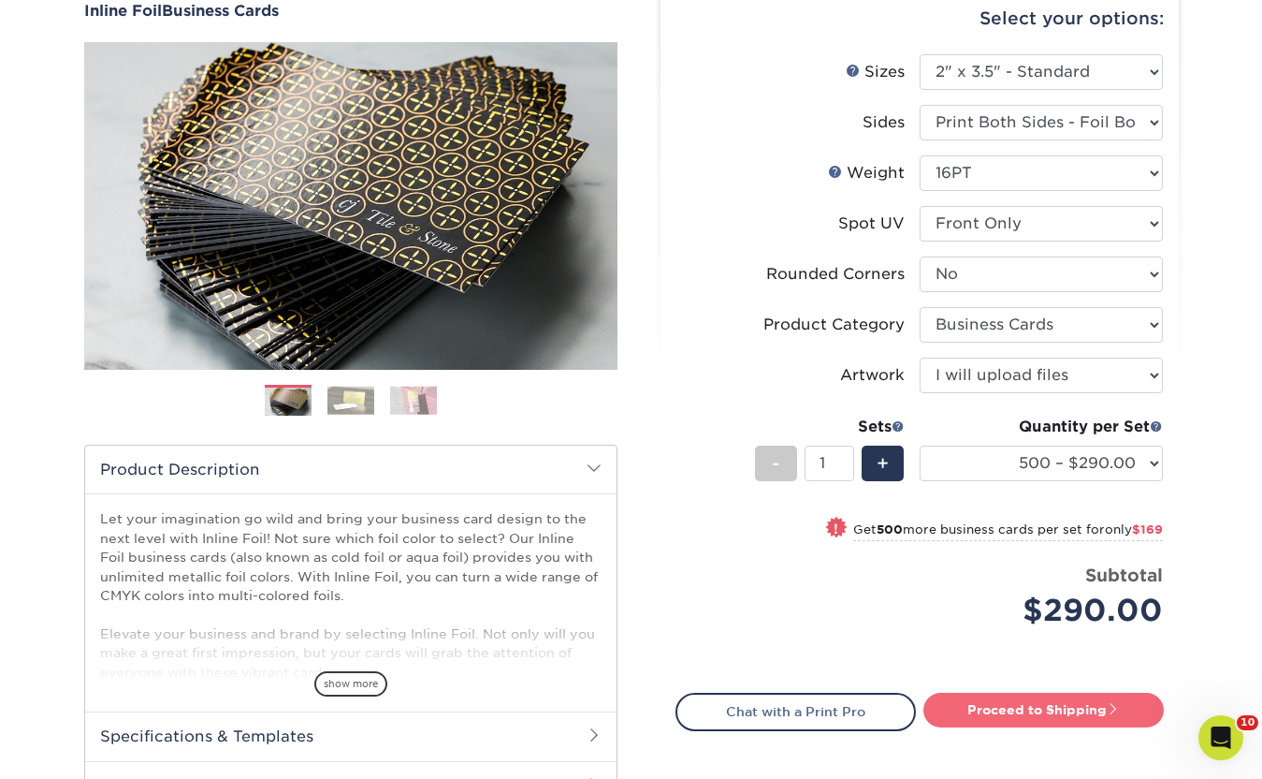
click at [998, 717] on link "Proceed to Shipping" at bounding box center [1044, 709] width 240 height 34
type input "Set 1"
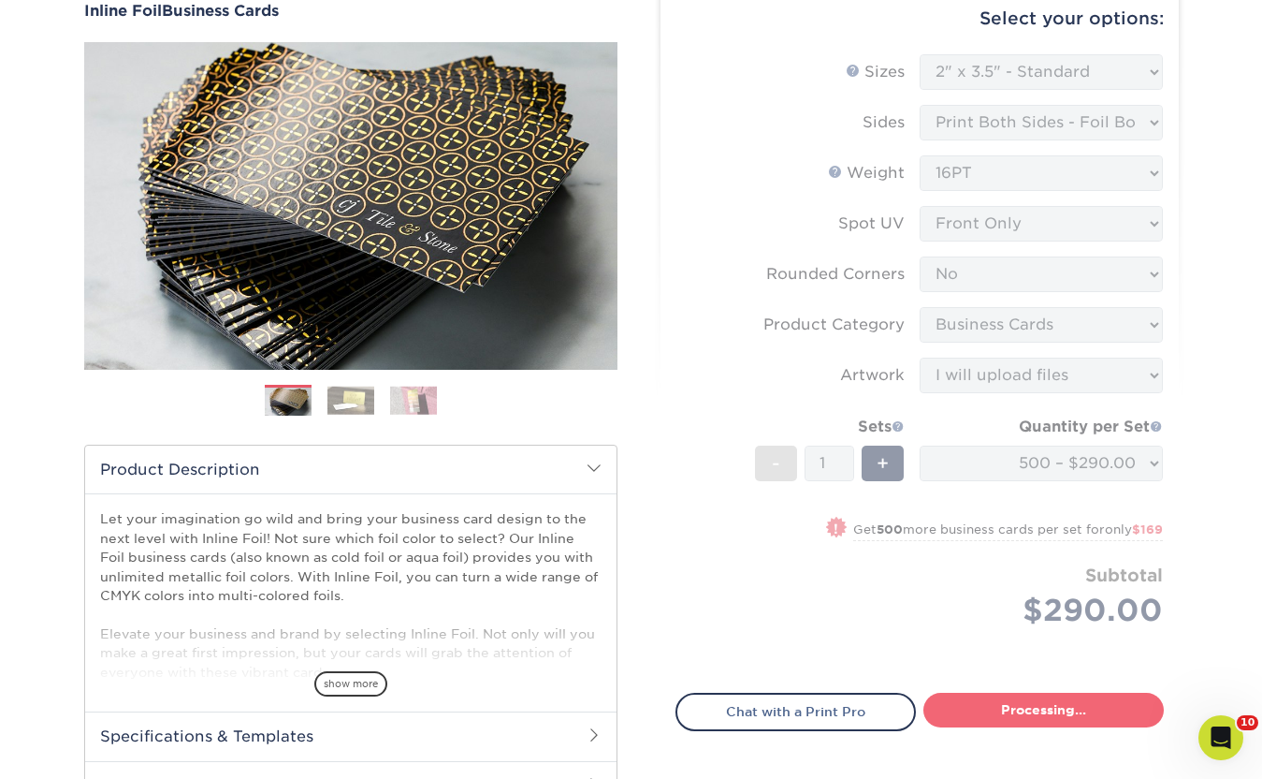
select select "66de0403-aabd-4a69-88f7-86898fc93a17"
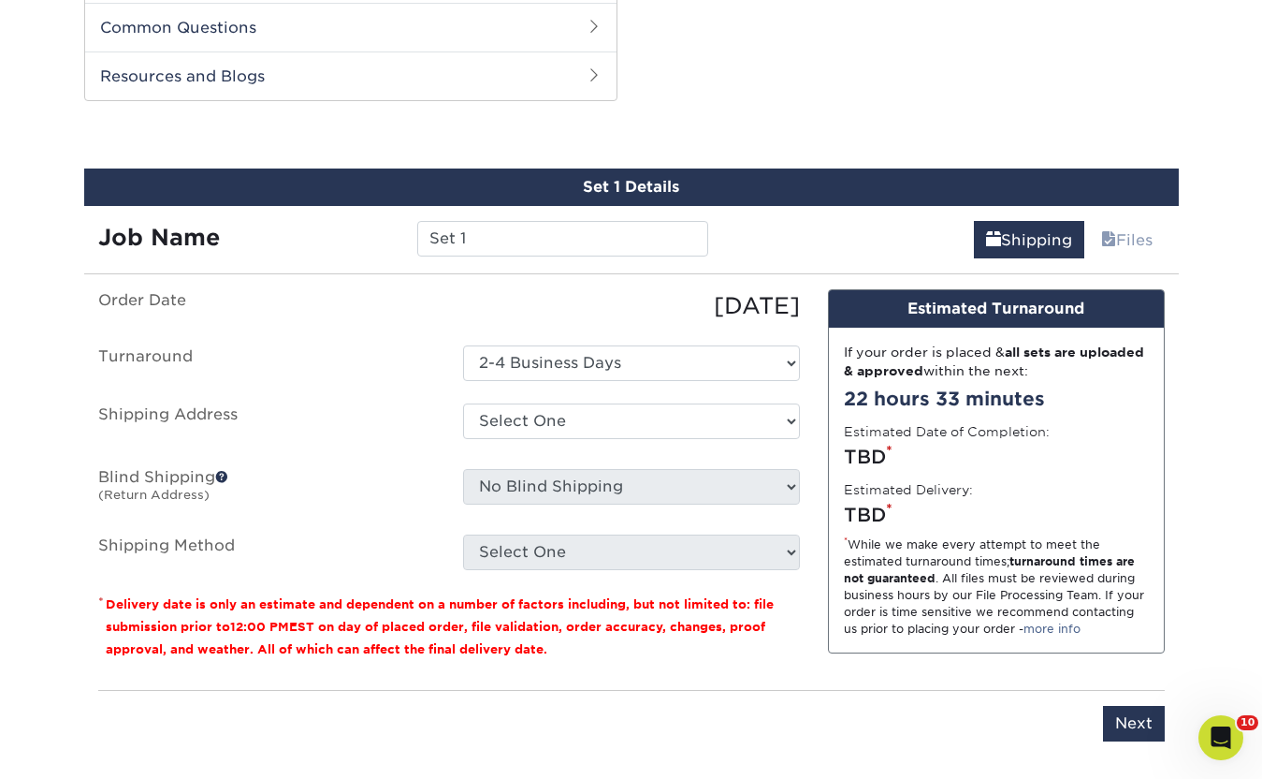
scroll to position [952, 0]
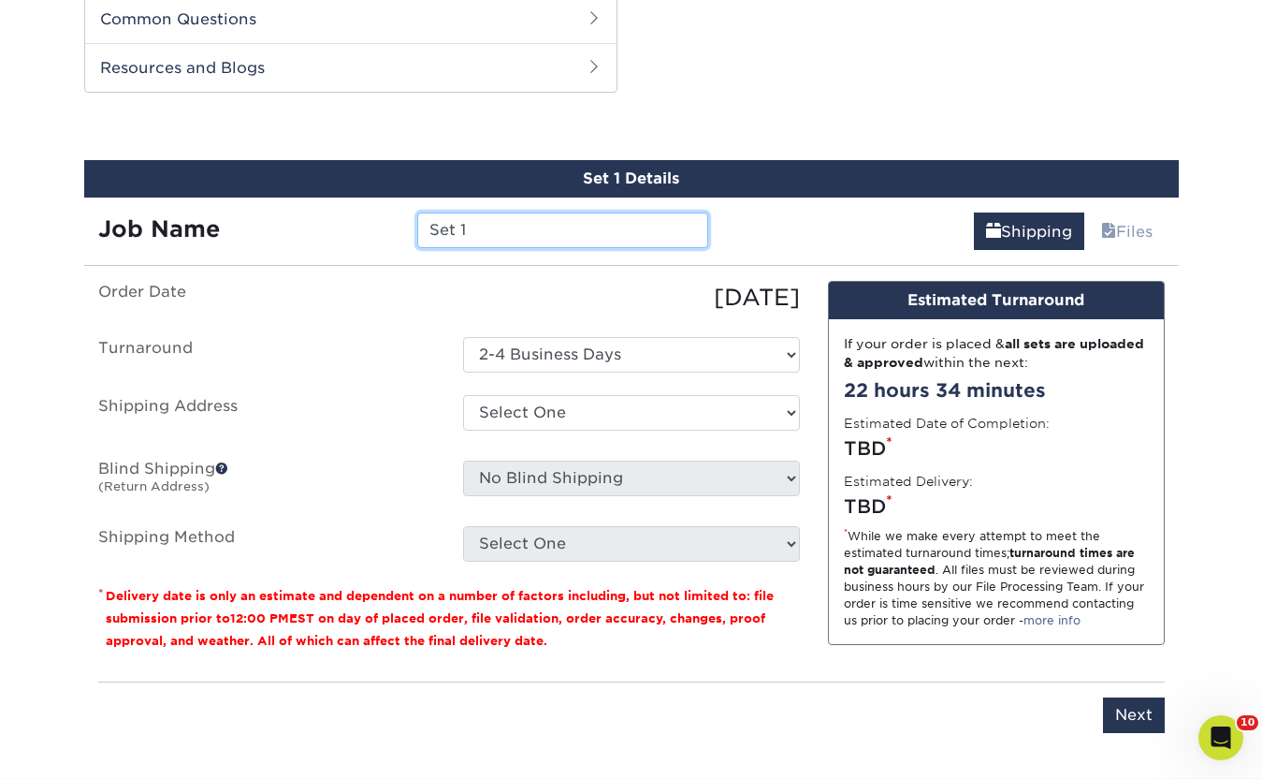
click at [556, 235] on input "Set 1" at bounding box center [562, 230] width 291 height 36
type input "Will Wilson"
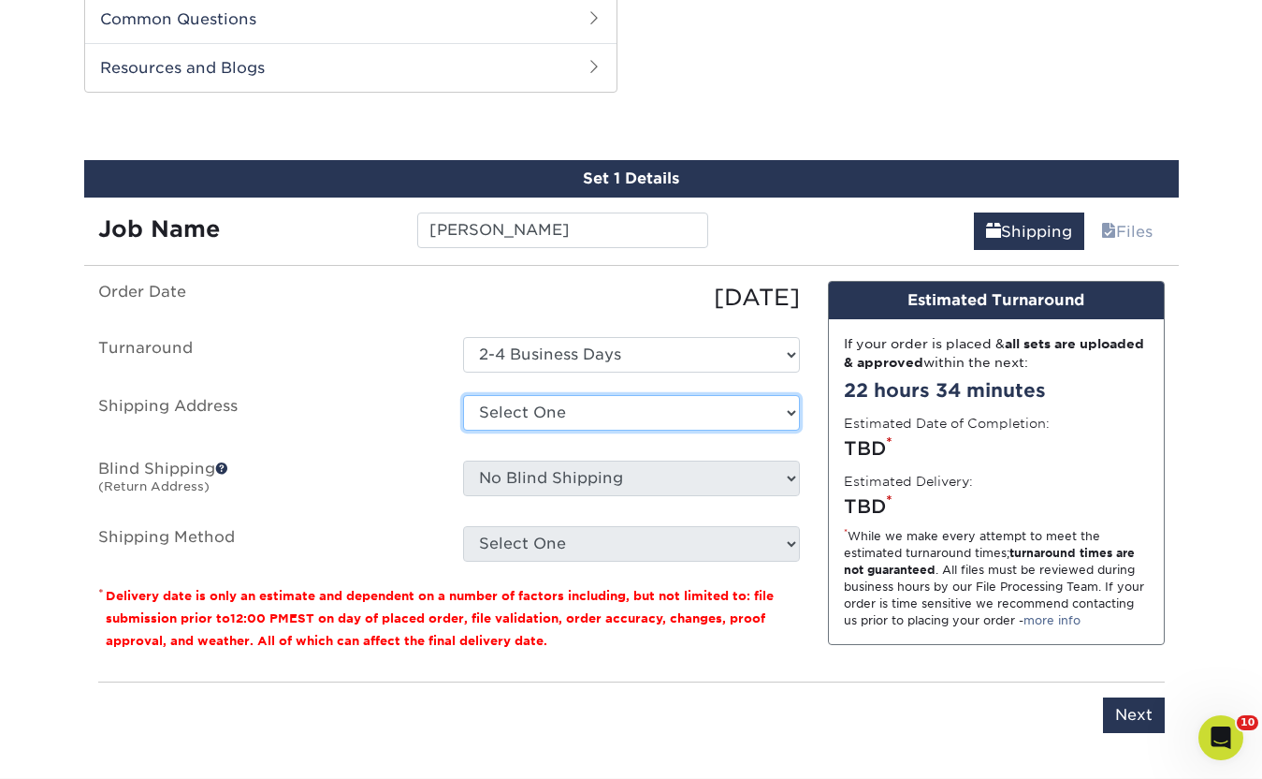
click at [523, 417] on select "Select One Bob Wowk Engage Media Juan Carlos -Chile Juan Carlos-Chile Made Bran…" at bounding box center [631, 413] width 337 height 36
select select "284997"
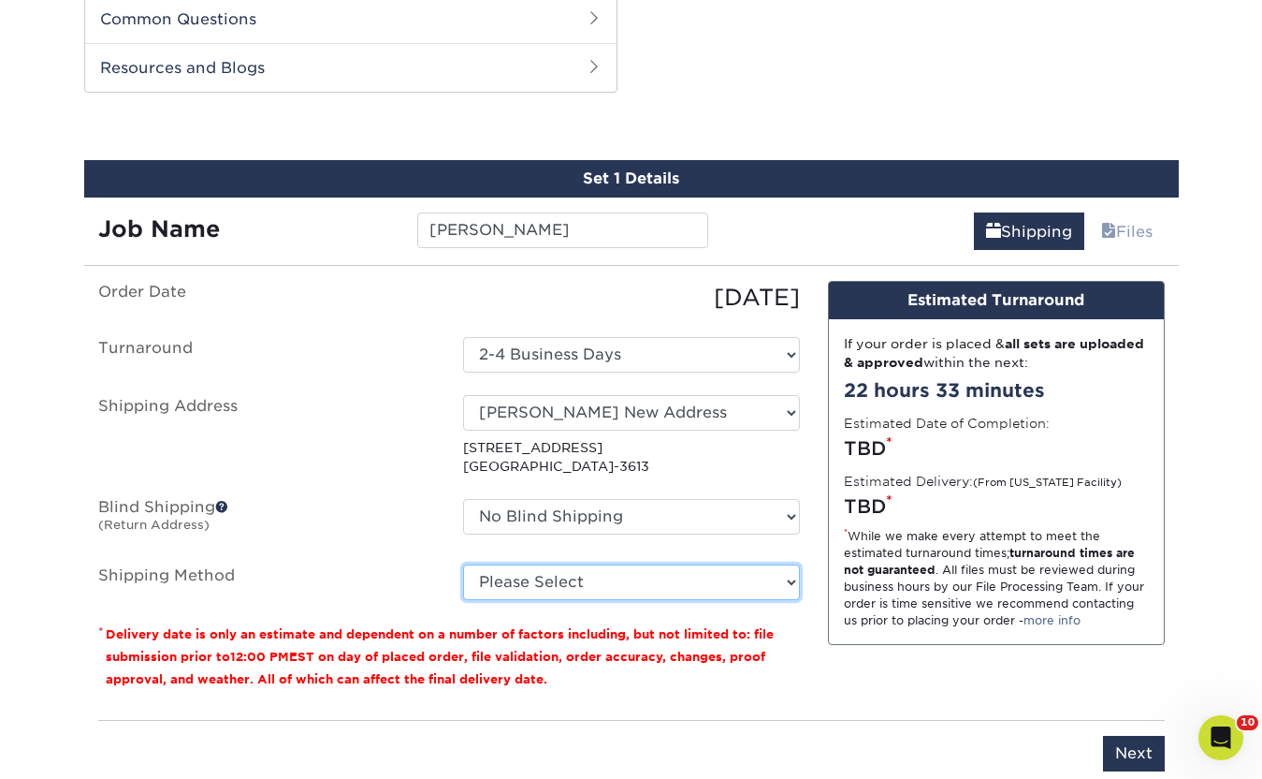
click at [507, 580] on select "Please Select Ground Shipping (+$8.96) 3 Day Shipping Service (+$20.22) 2 Day A…" at bounding box center [631, 582] width 337 height 36
select select "03"
click at [463, 564] on select "Please Select Ground Shipping (+$8.96) 3 Day Shipping Service (+$20.22) 2 Day A…" at bounding box center [631, 582] width 337 height 36
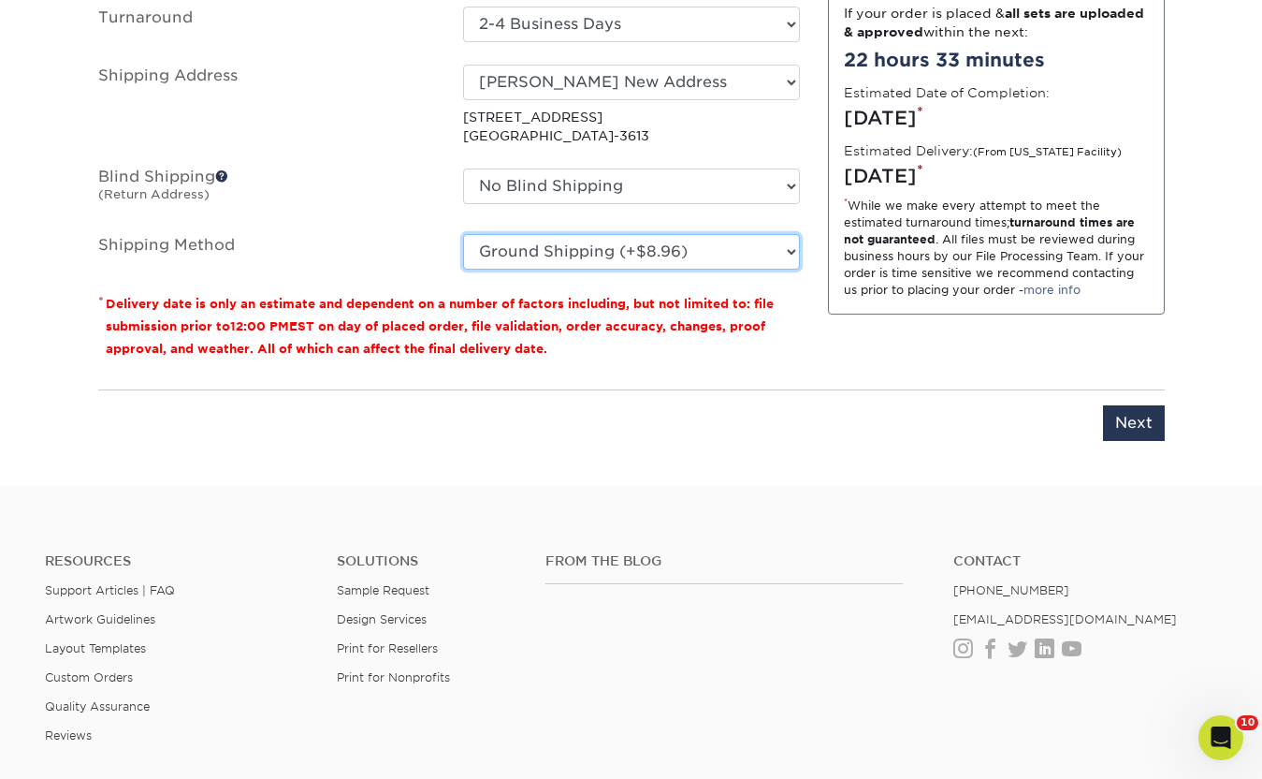
scroll to position [1097, 0]
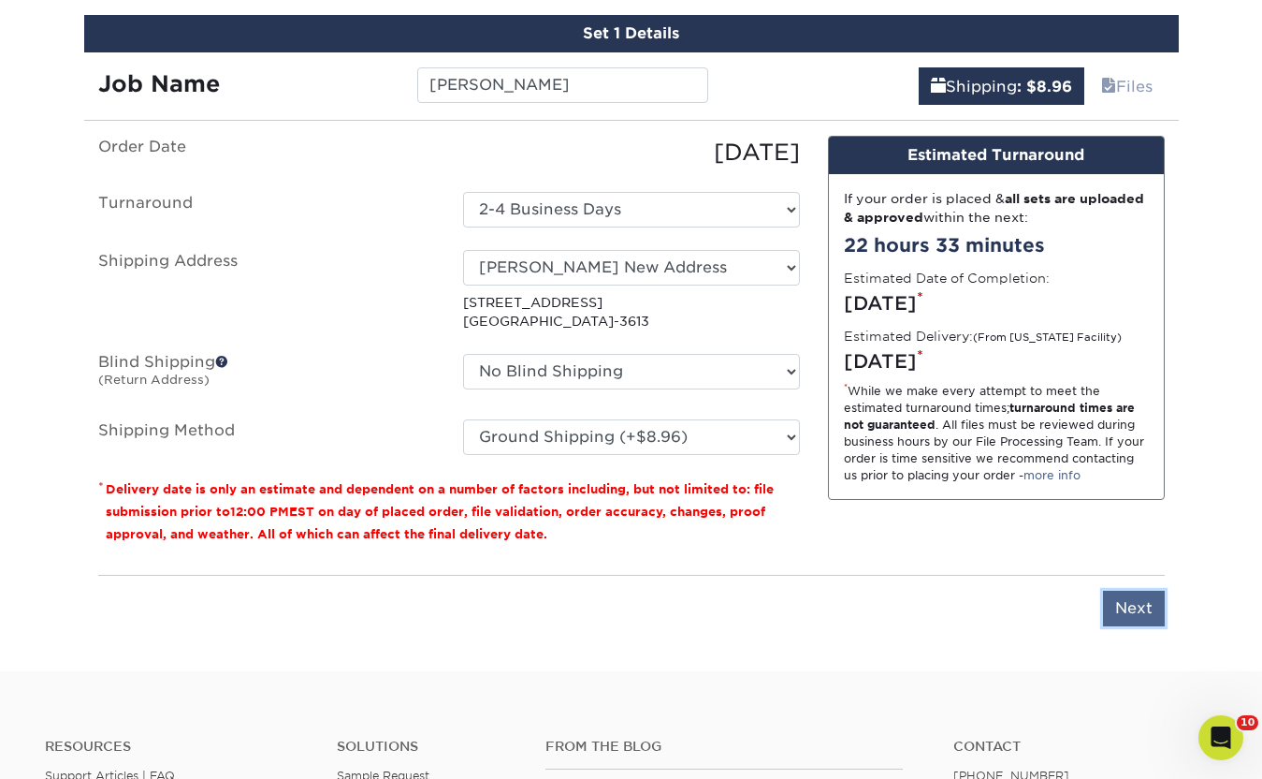
click at [1132, 619] on input "Next" at bounding box center [1134, 608] width 62 height 36
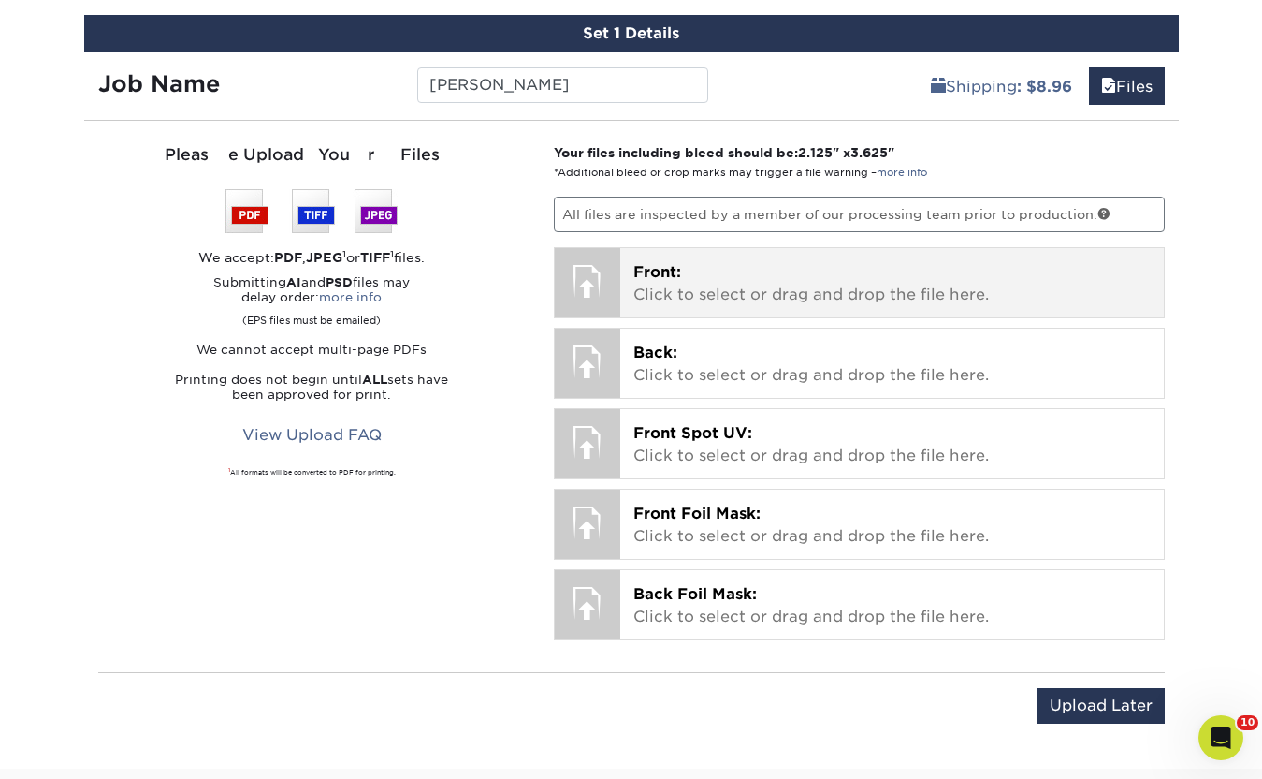
click at [818, 277] on p "Front: Click to select or drag and drop the file here." at bounding box center [891, 283] width 517 height 45
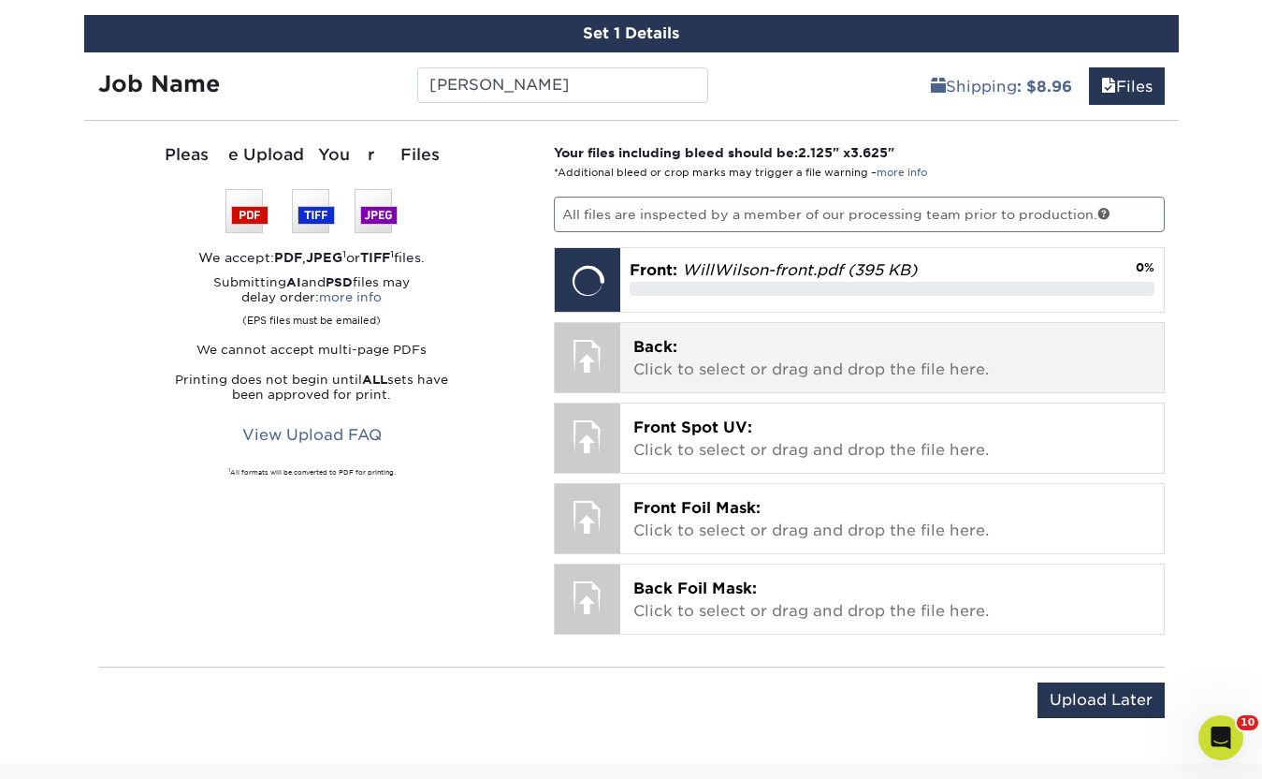
click at [750, 342] on p "Back: Click to select or drag and drop the file here." at bounding box center [891, 358] width 517 height 45
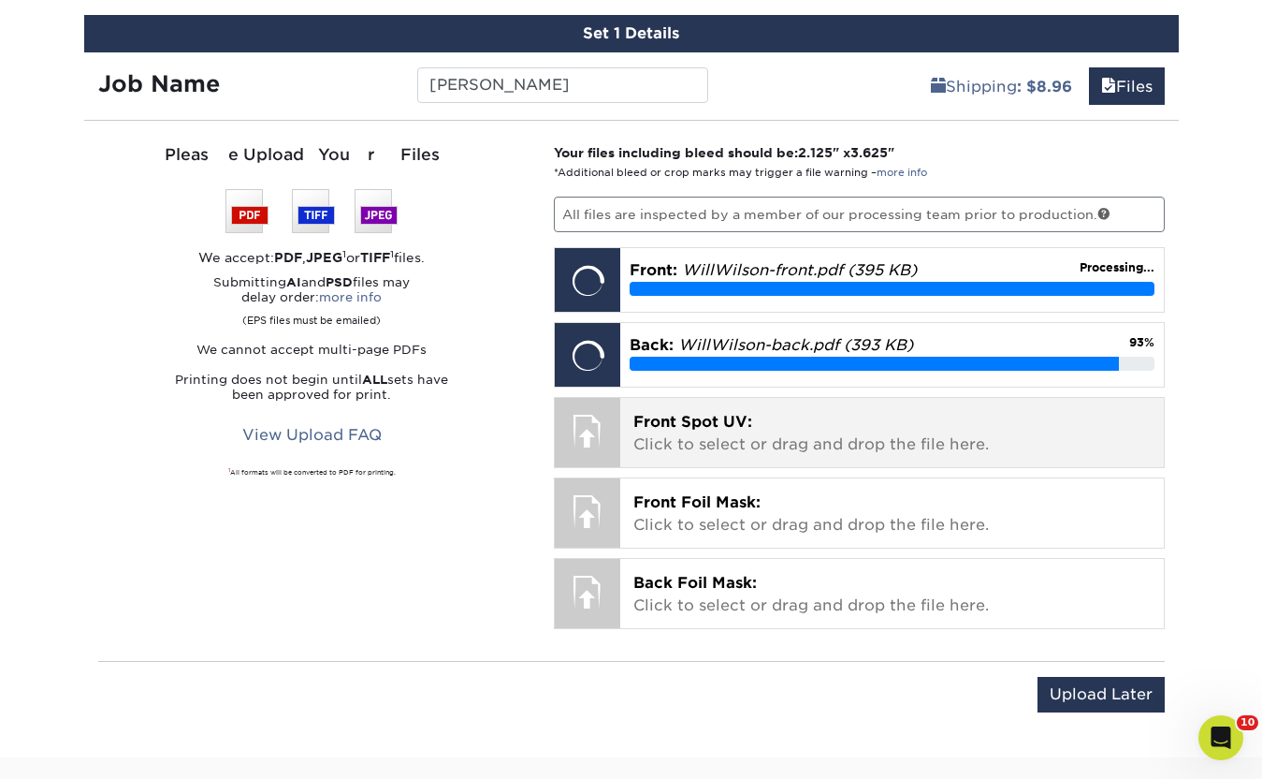
click at [702, 448] on p "Front Spot UV: Click to select or drag and drop the file here." at bounding box center [891, 433] width 517 height 45
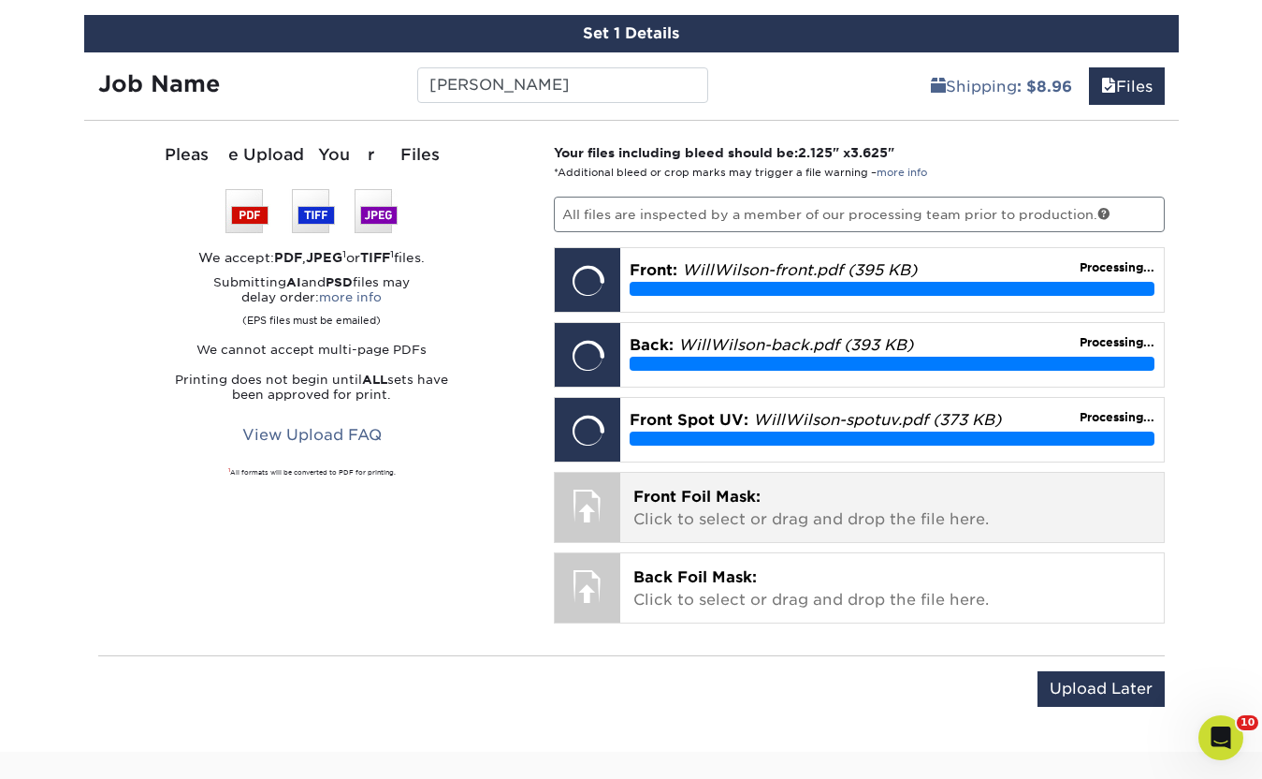
click at [725, 517] on p "Front Foil Mask: Click to select or drag and drop the file here." at bounding box center [891, 508] width 517 height 45
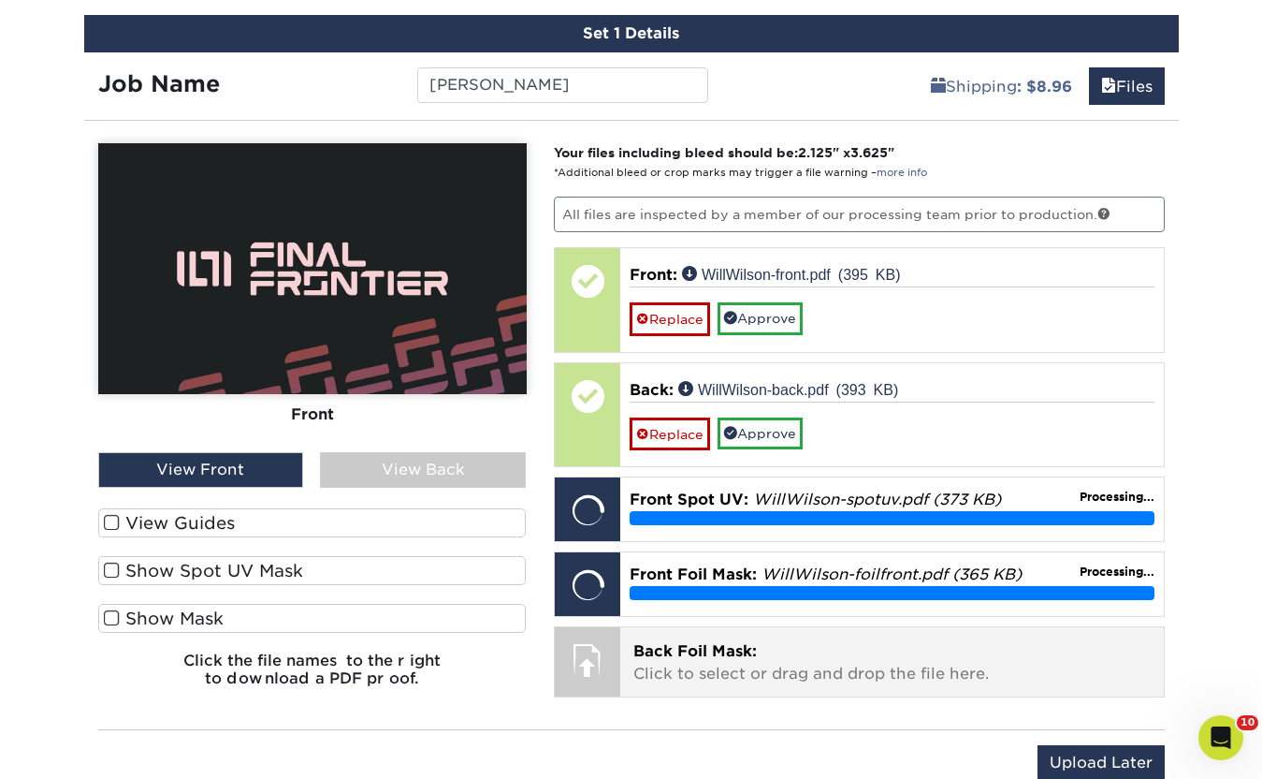
click at [701, 668] on p "Back Foil Mask: Click to select or drag and drop the file here." at bounding box center [891, 662] width 517 height 45
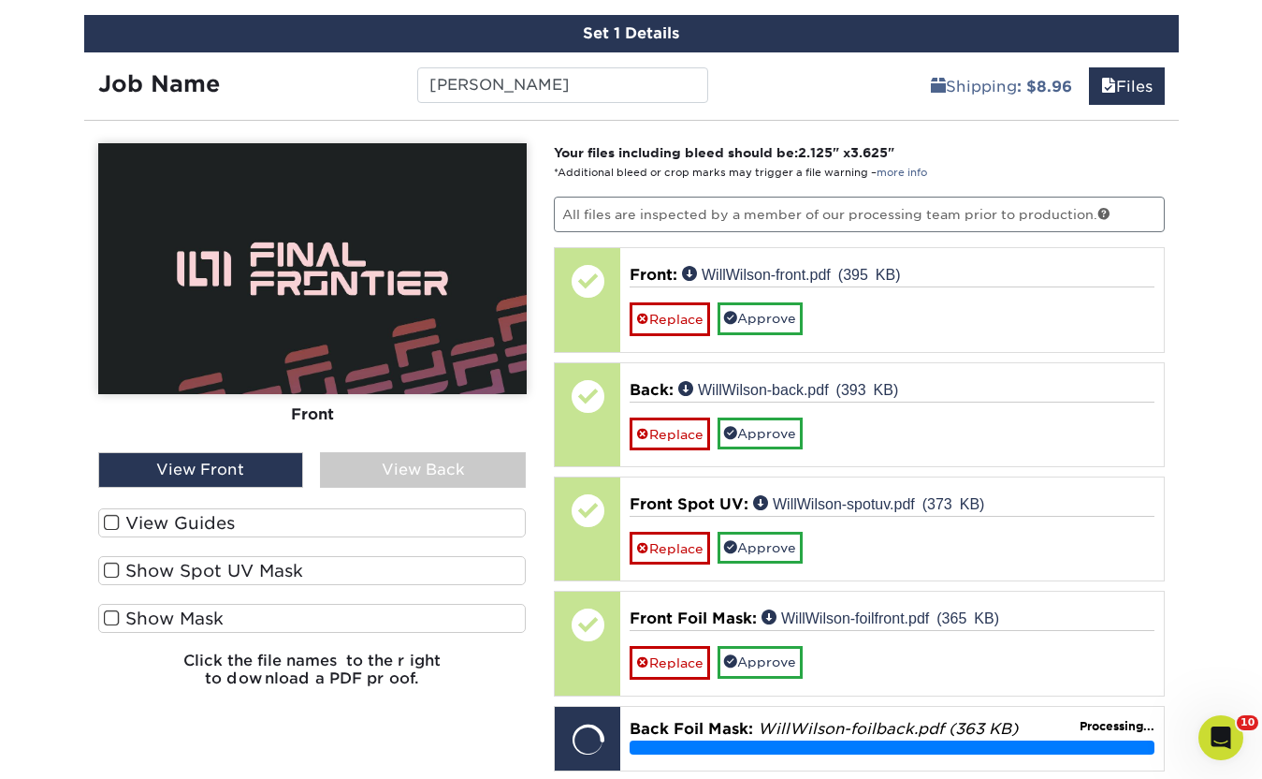
click at [152, 524] on label "View Guides" at bounding box center [312, 522] width 429 height 29
click at [0, 0] on input "View Guides" at bounding box center [0, 0] width 0 height 0
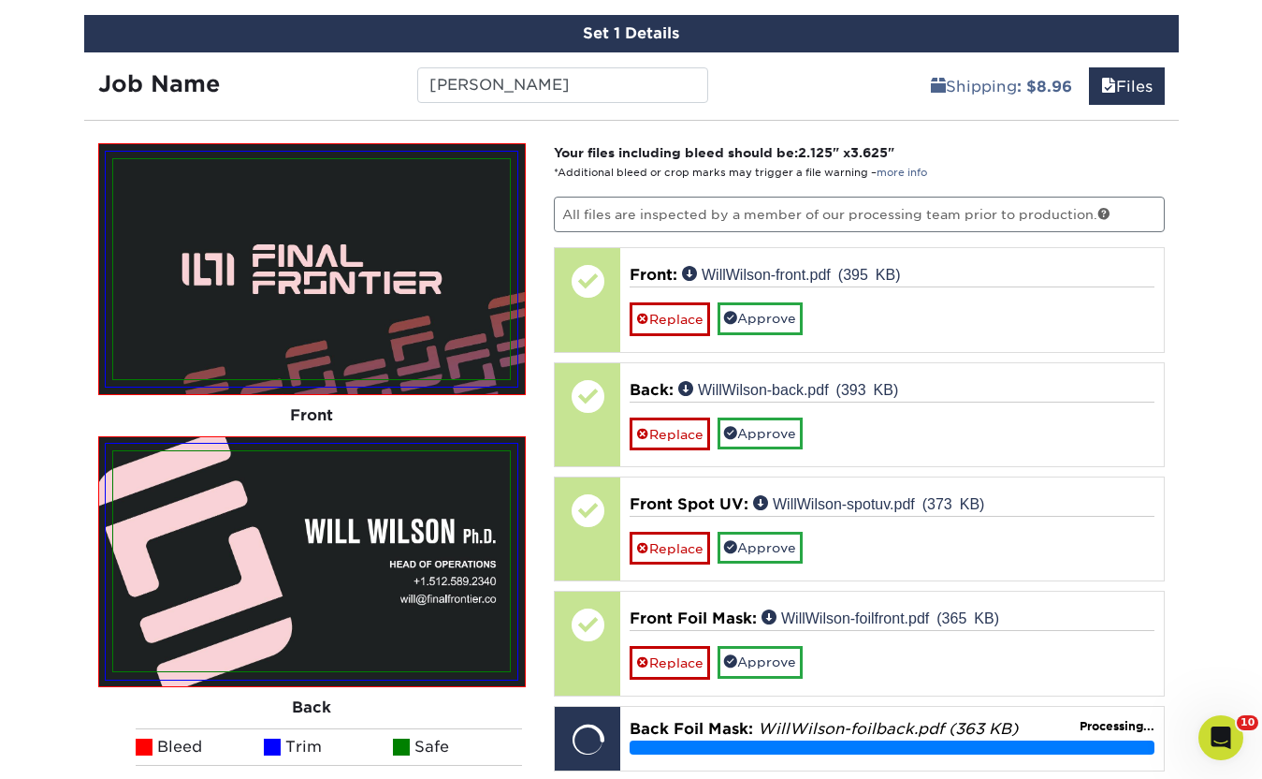
click at [152, 524] on img at bounding box center [311, 561] width 397 height 220
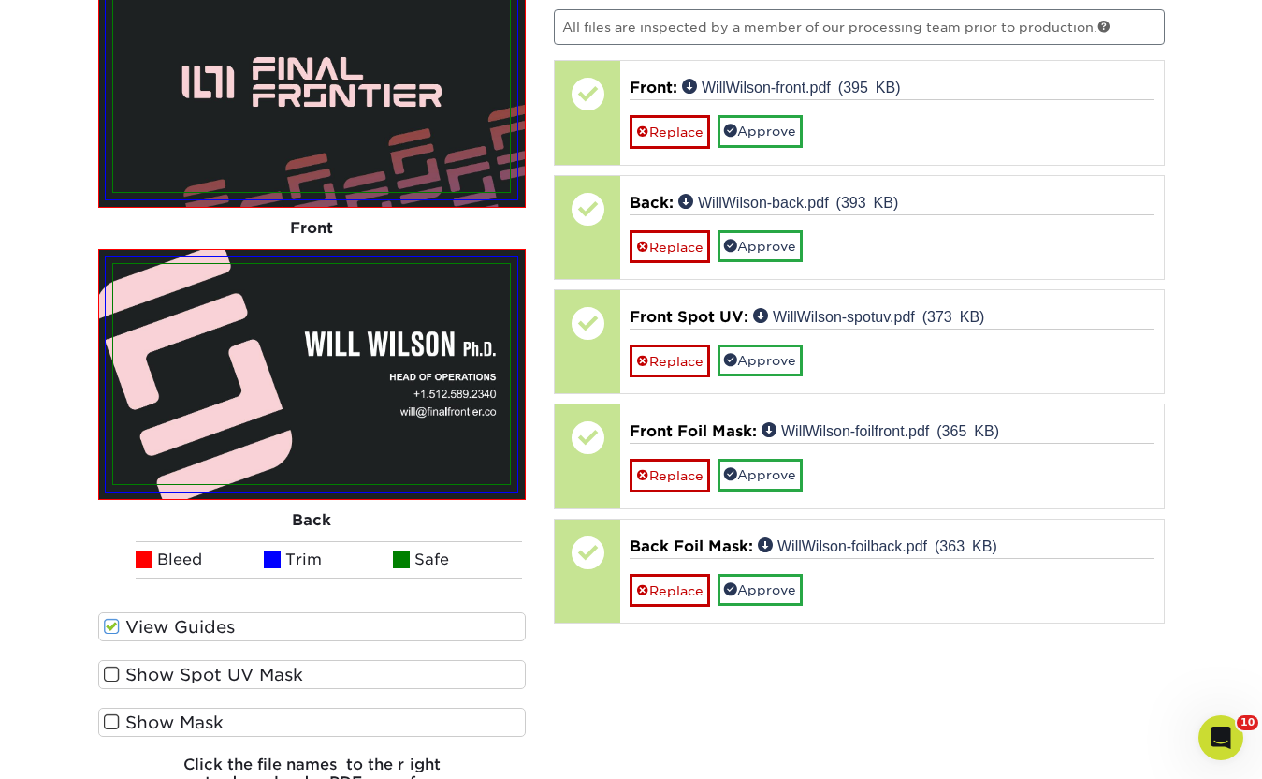
scroll to position [1428, 0]
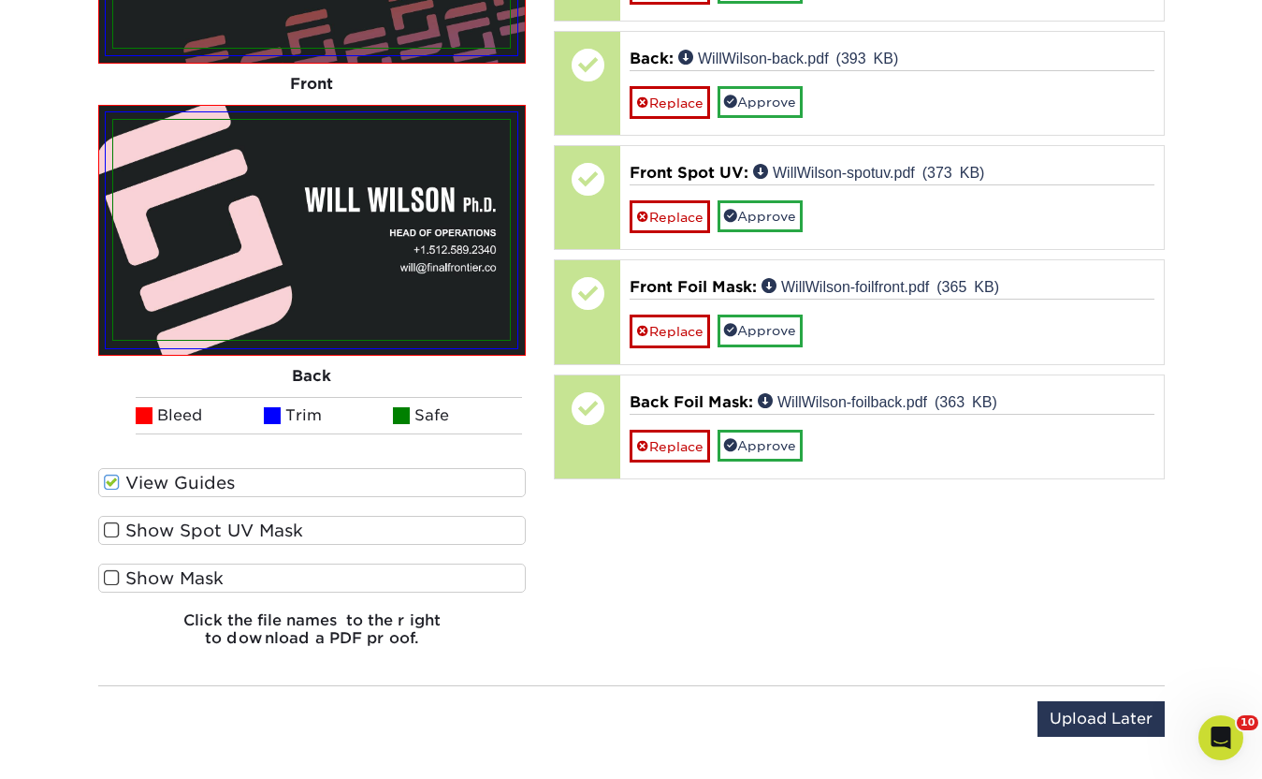
click at [113, 484] on span at bounding box center [112, 482] width 16 height 18
click at [0, 0] on input "View Guides" at bounding box center [0, 0] width 0 height 0
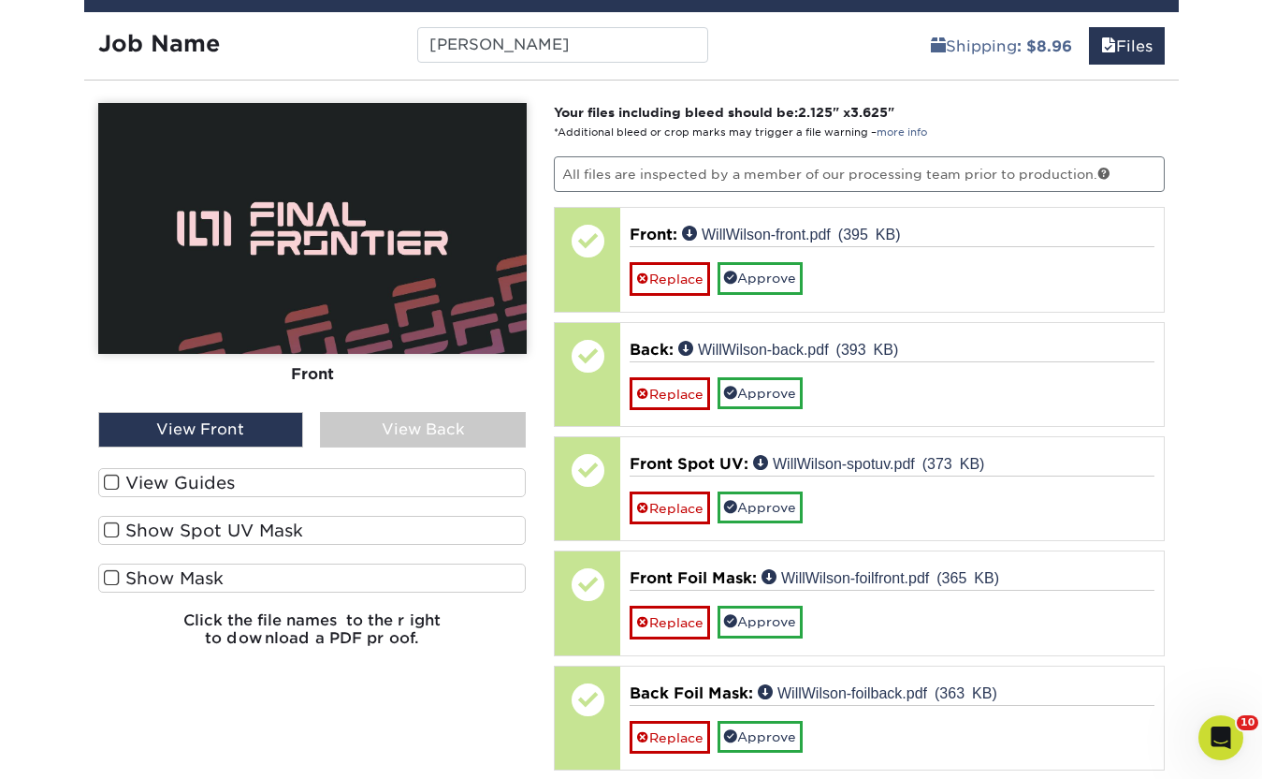
click at [115, 532] on span at bounding box center [112, 530] width 16 height 18
click at [0, 0] on input "Show Spot UV Mask" at bounding box center [0, 0] width 0 height 0
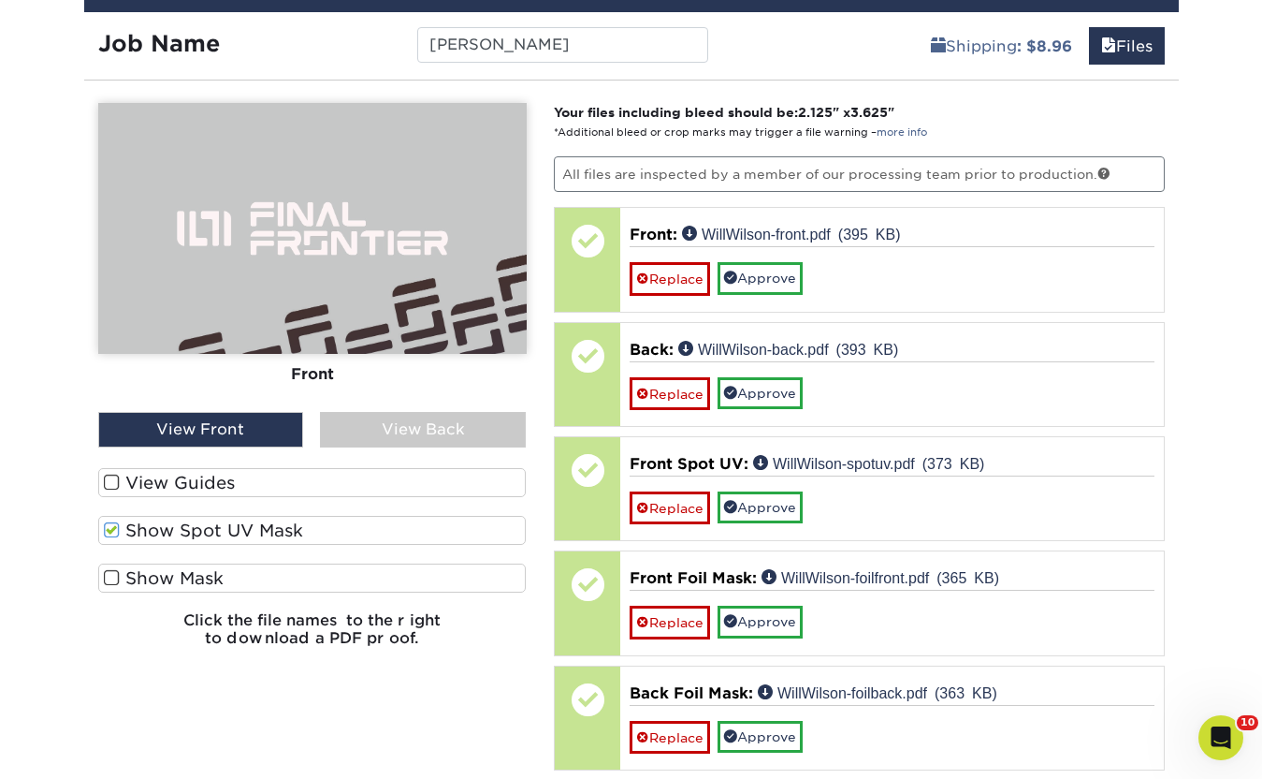
click at [115, 531] on span at bounding box center [112, 530] width 16 height 18
click at [0, 0] on input "Show Spot UV Mask" at bounding box center [0, 0] width 0 height 0
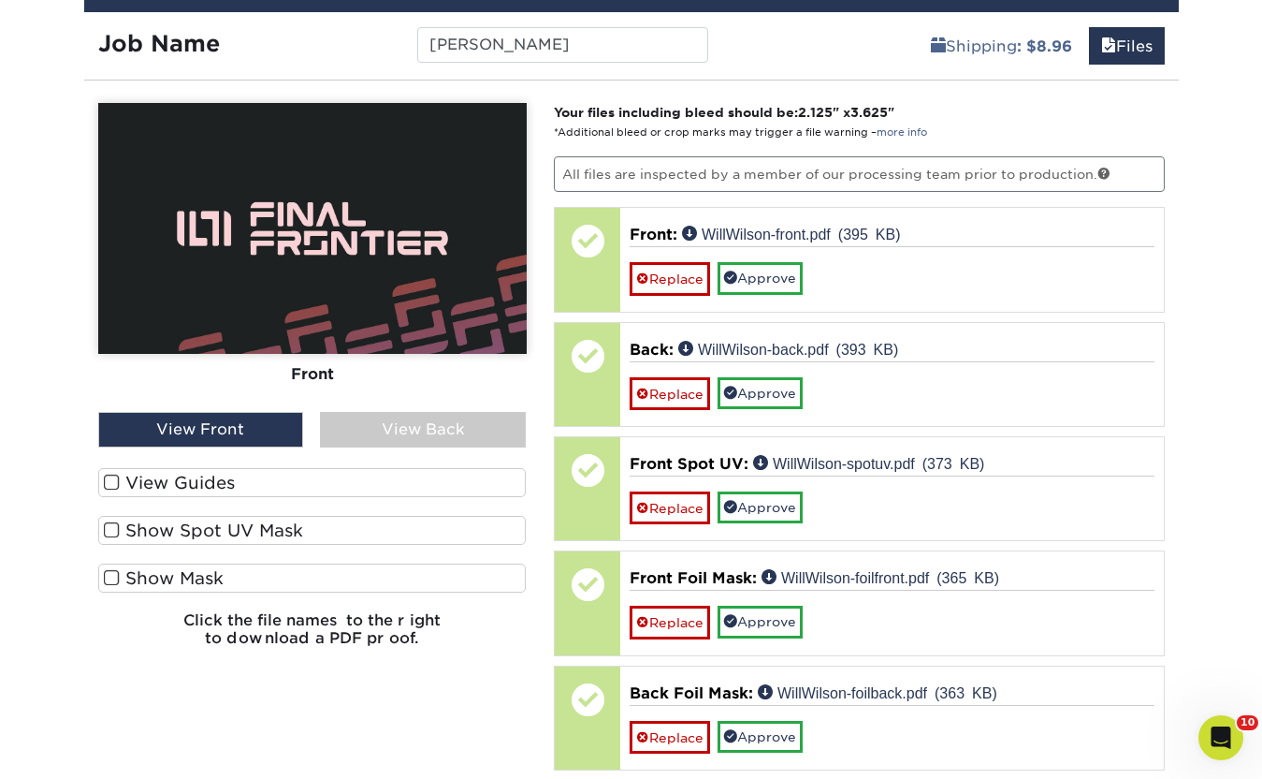
click at [115, 576] on span at bounding box center [112, 578] width 16 height 18
click at [0, 0] on input "Show Mask" at bounding box center [0, 0] width 0 height 0
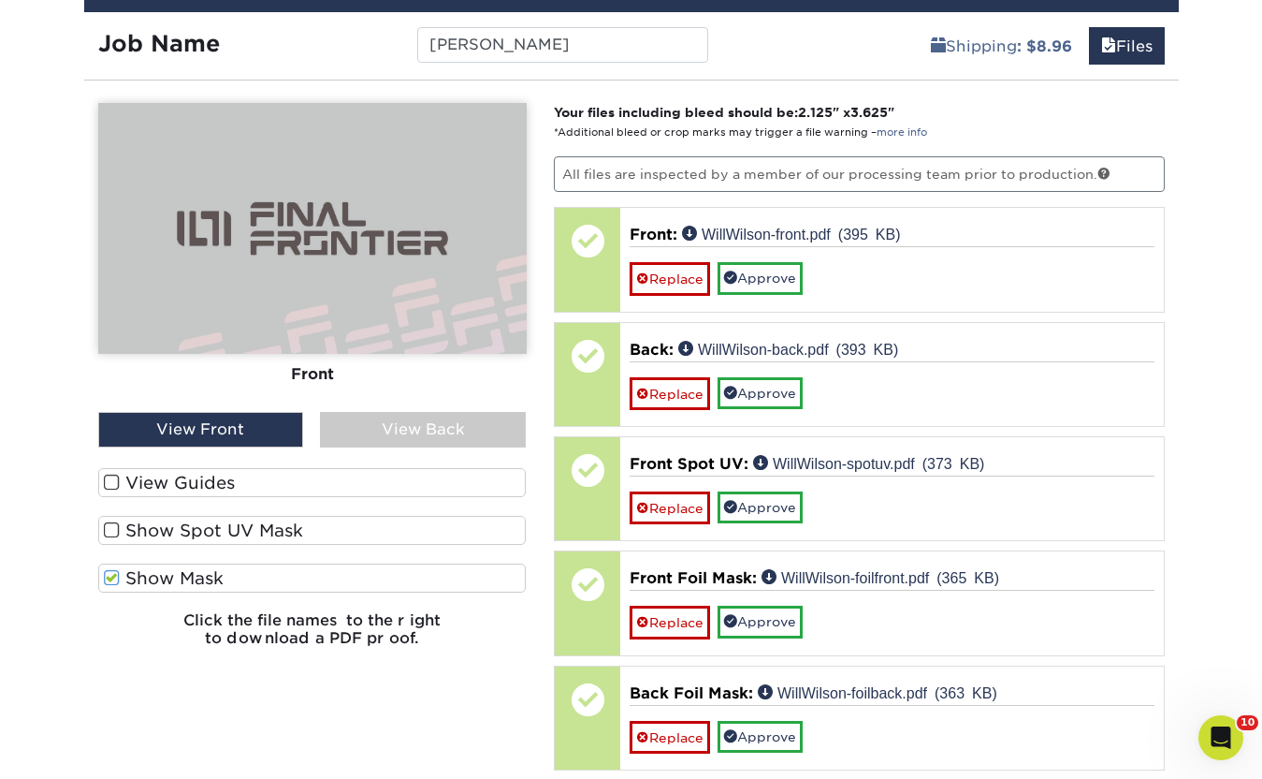
click at [115, 575] on span at bounding box center [112, 578] width 16 height 18
click at [0, 0] on input "Show Mask" at bounding box center [0, 0] width 0 height 0
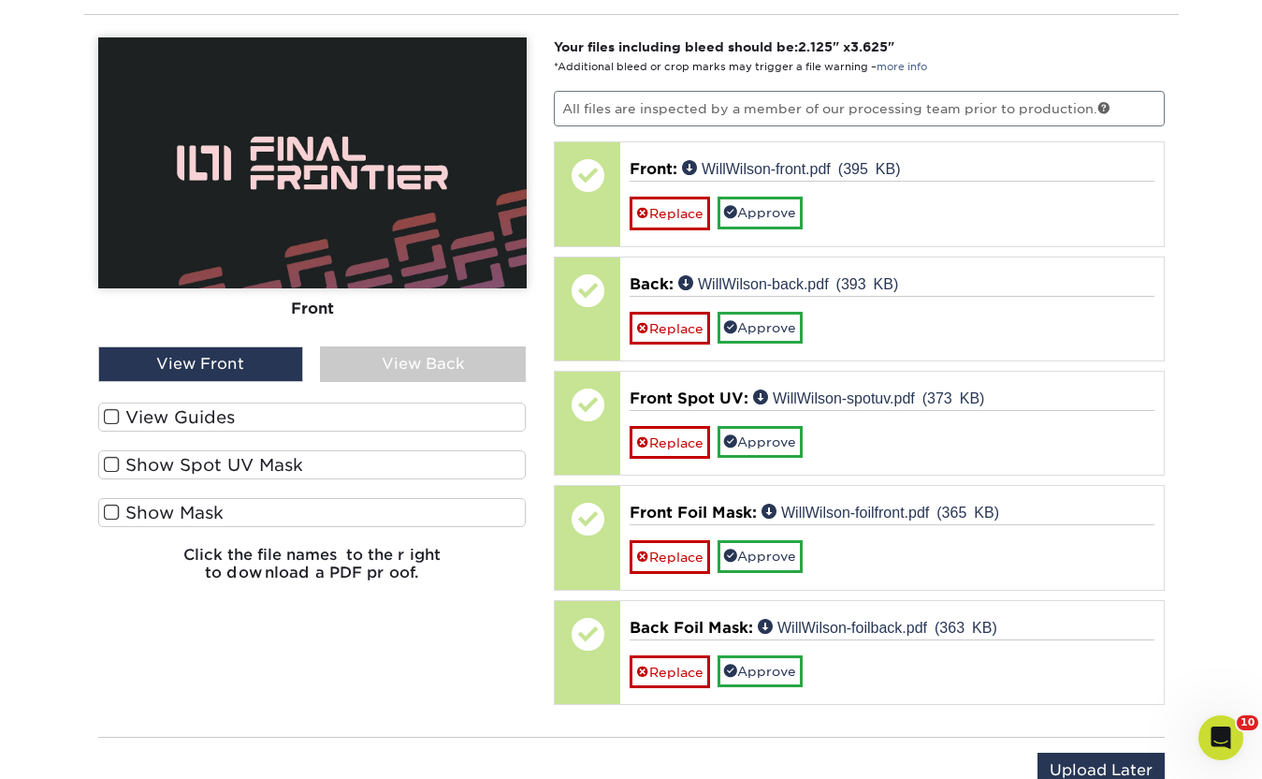
scroll to position [949, 0]
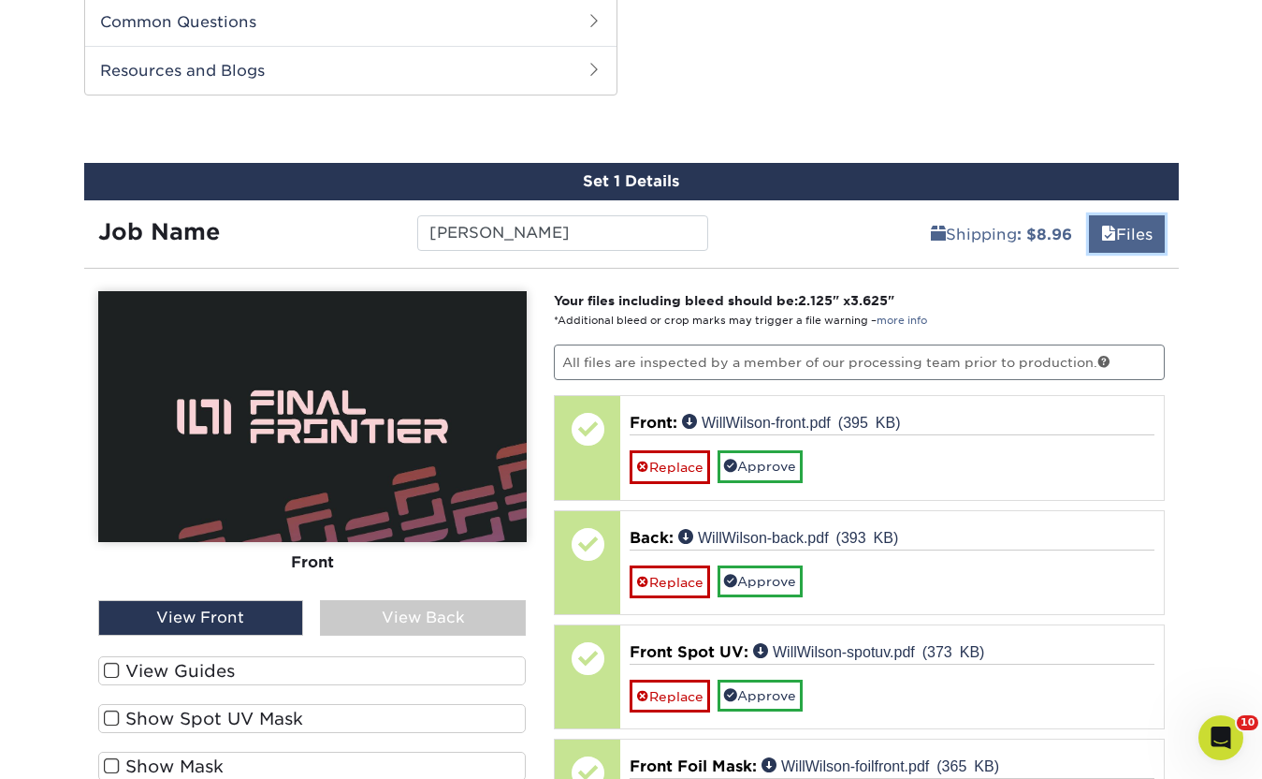
click at [1137, 238] on link "Files" at bounding box center [1127, 233] width 76 height 37
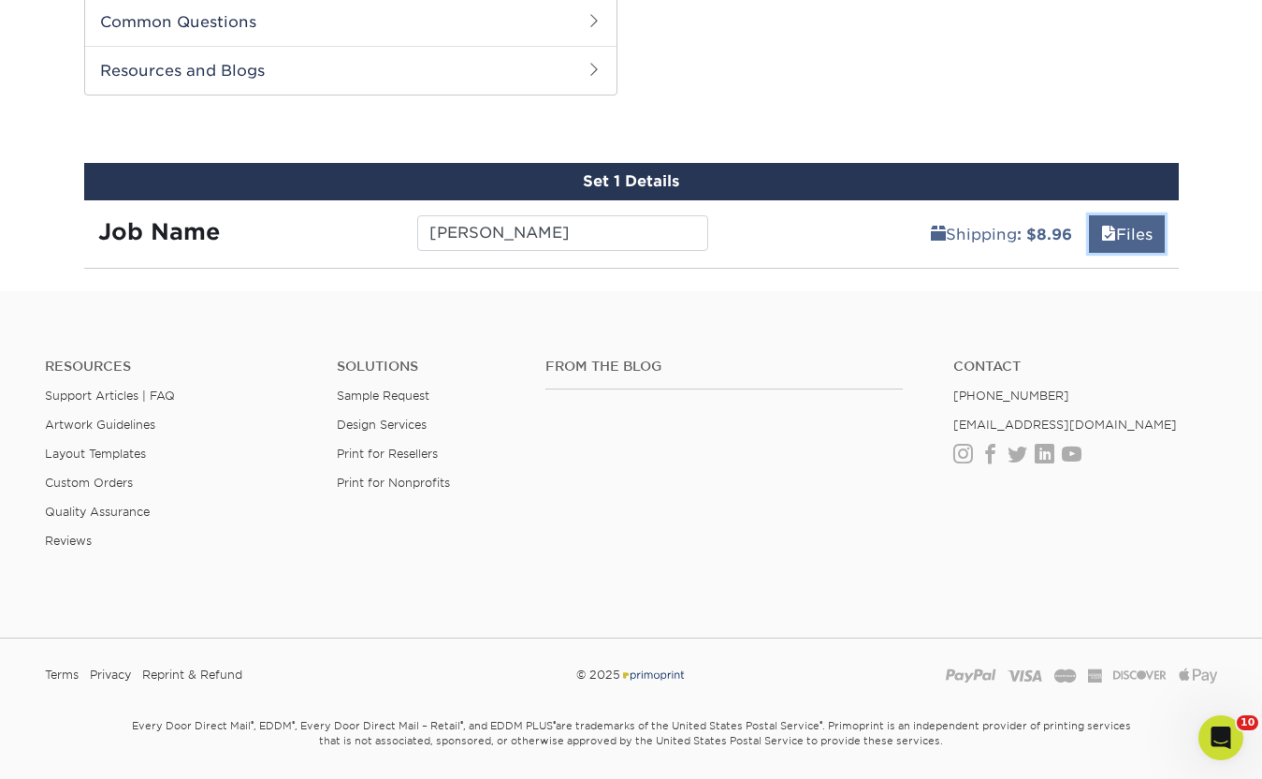
click at [1137, 238] on link "Files" at bounding box center [1127, 233] width 76 height 37
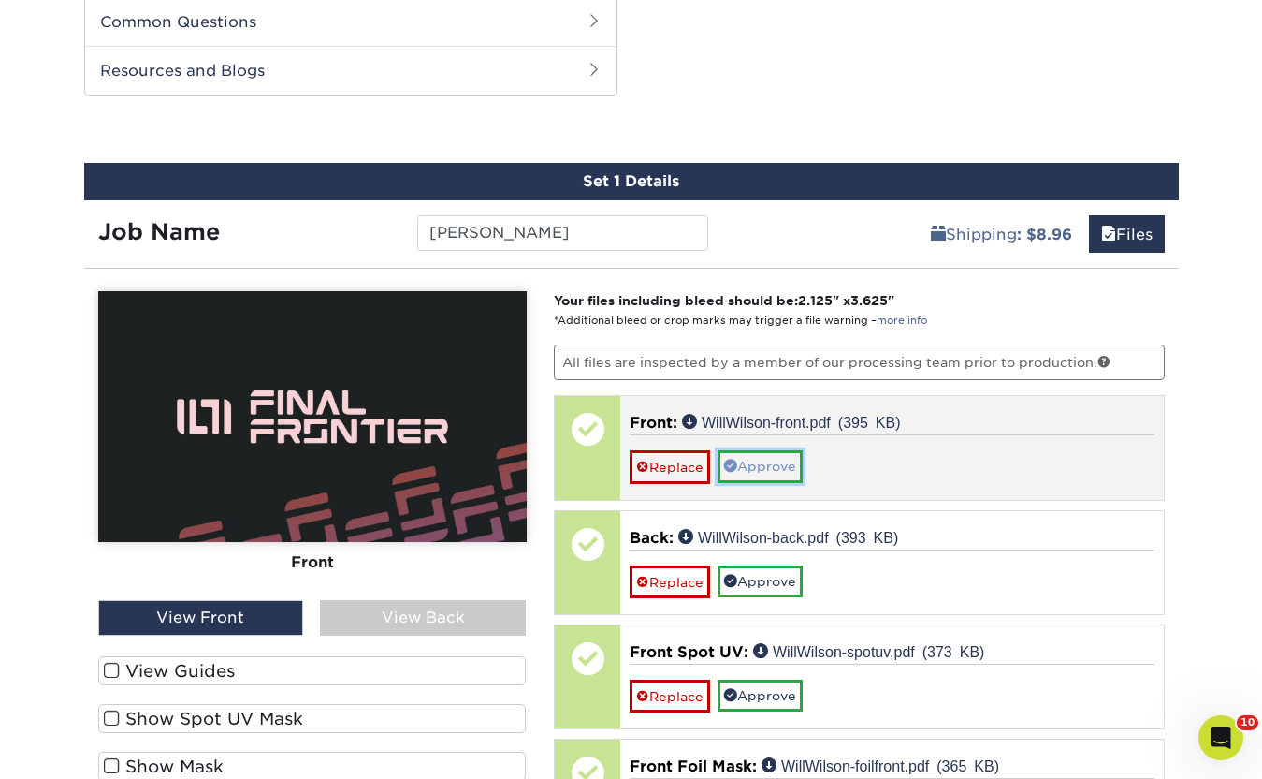
click at [788, 450] on link "Approve" at bounding box center [760, 466] width 85 height 32
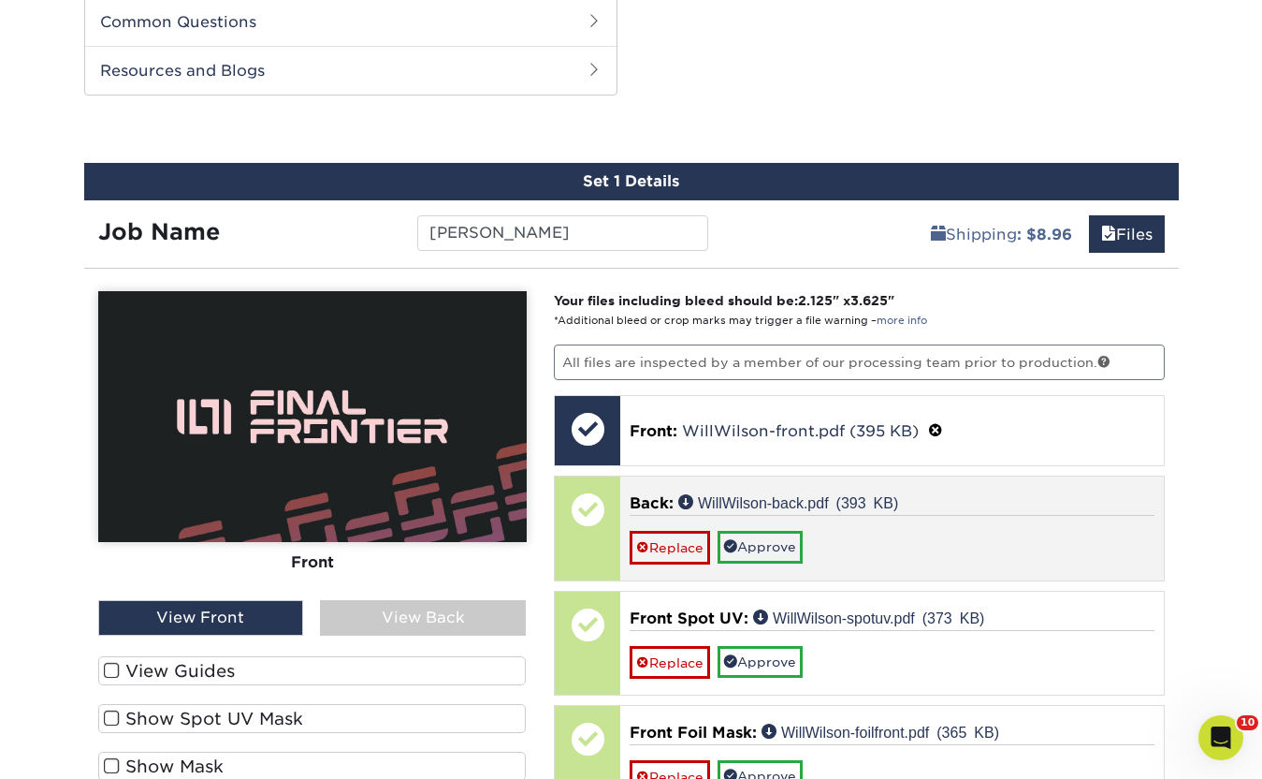
click at [778, 524] on div "Replace Approve" at bounding box center [892, 539] width 525 height 49
click at [770, 537] on link "Approve" at bounding box center [760, 547] width 85 height 32
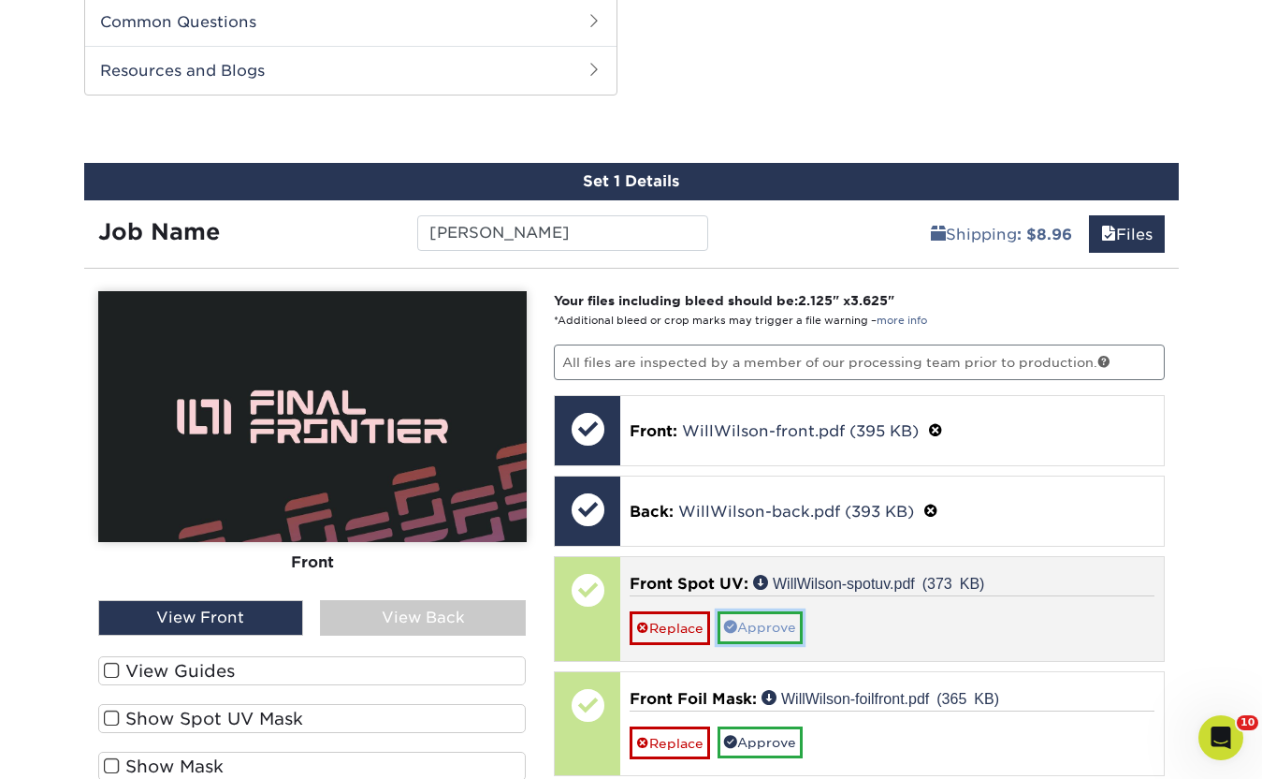
click at [773, 621] on link "Approve" at bounding box center [760, 627] width 85 height 32
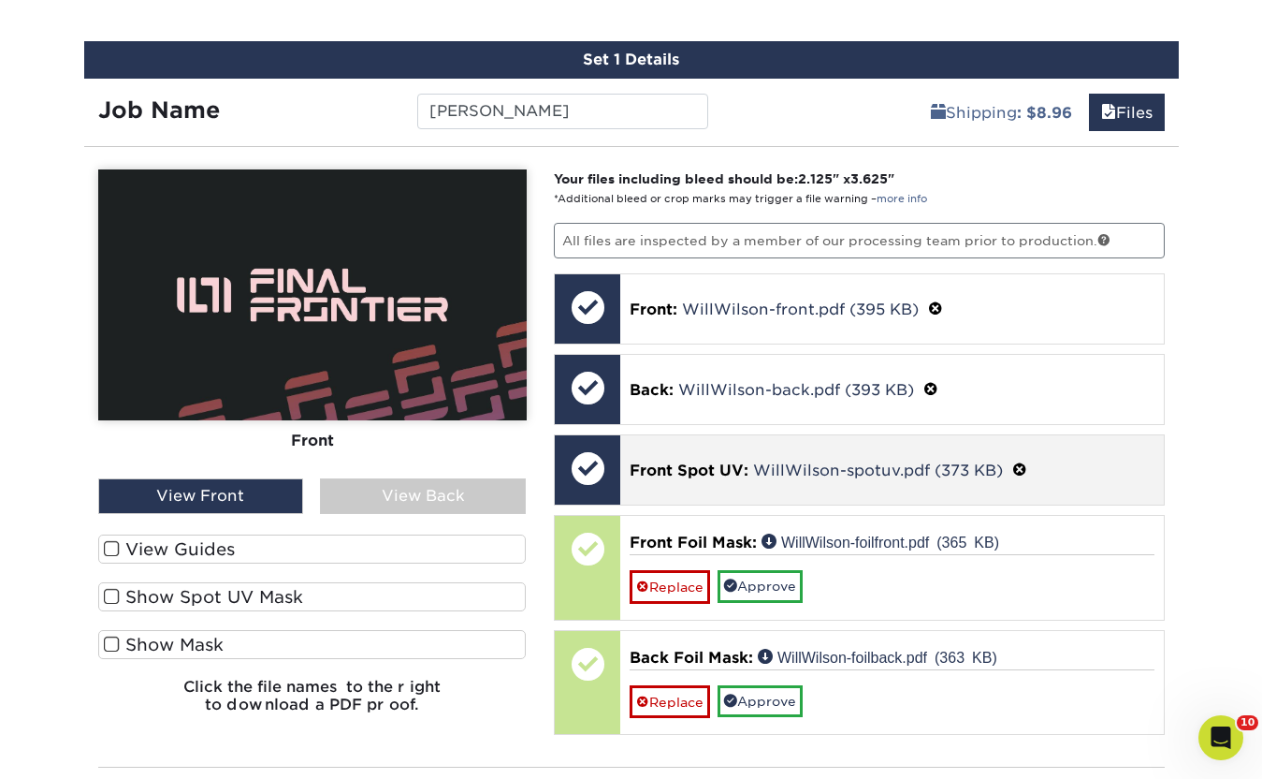
scroll to position [1084, 0]
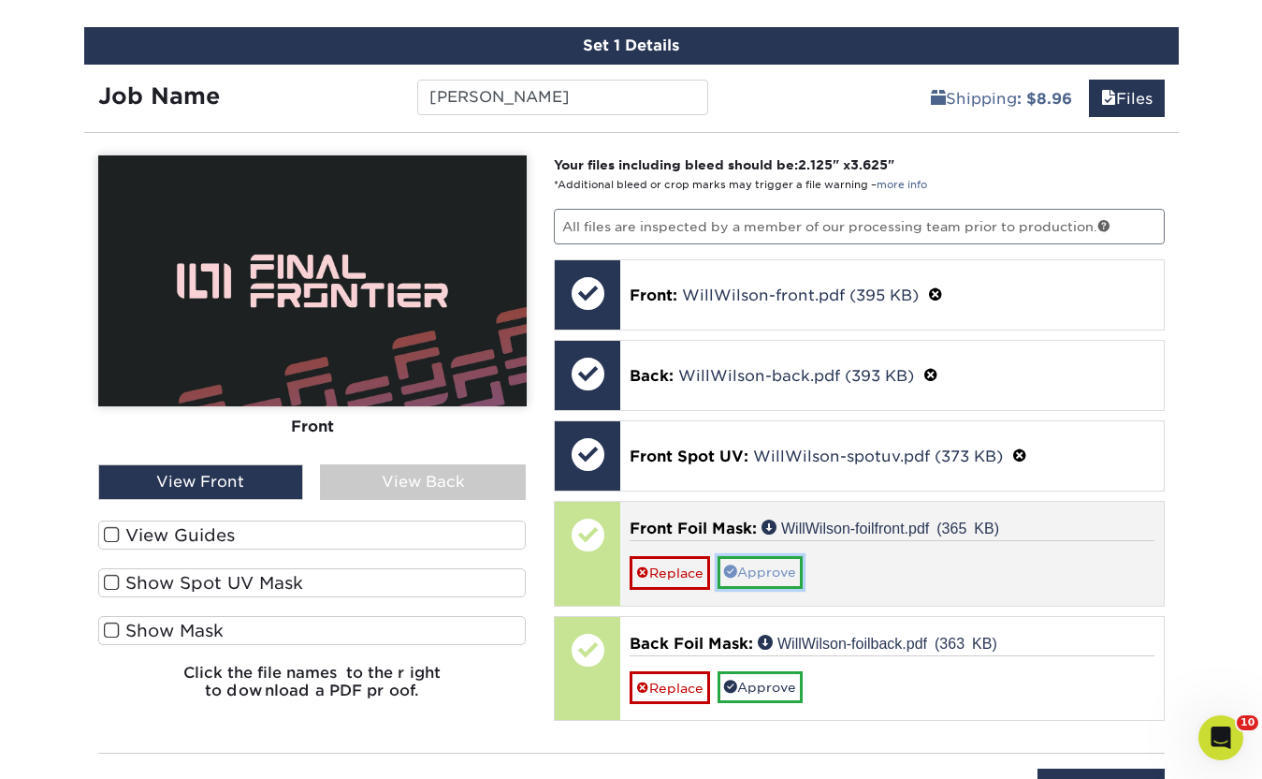
click at [778, 573] on link "Approve" at bounding box center [760, 572] width 85 height 32
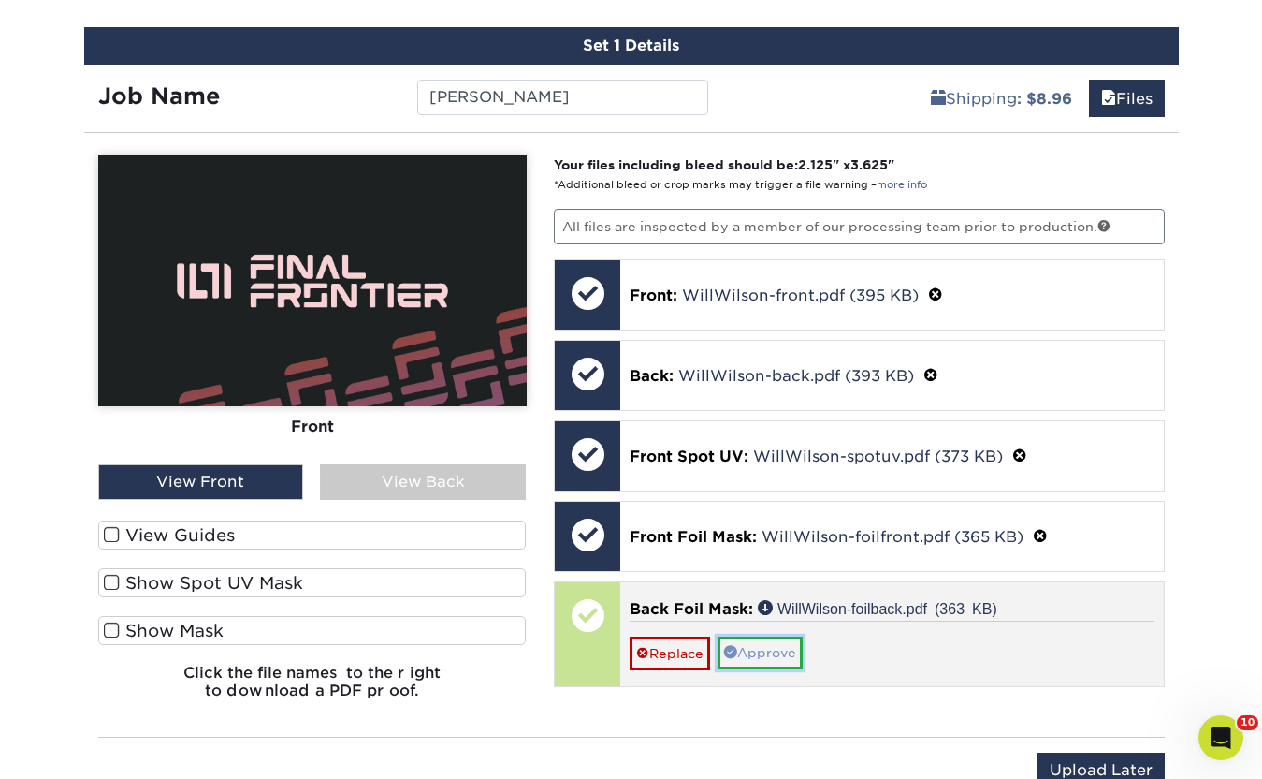
click at [777, 656] on link "Approve" at bounding box center [760, 652] width 85 height 32
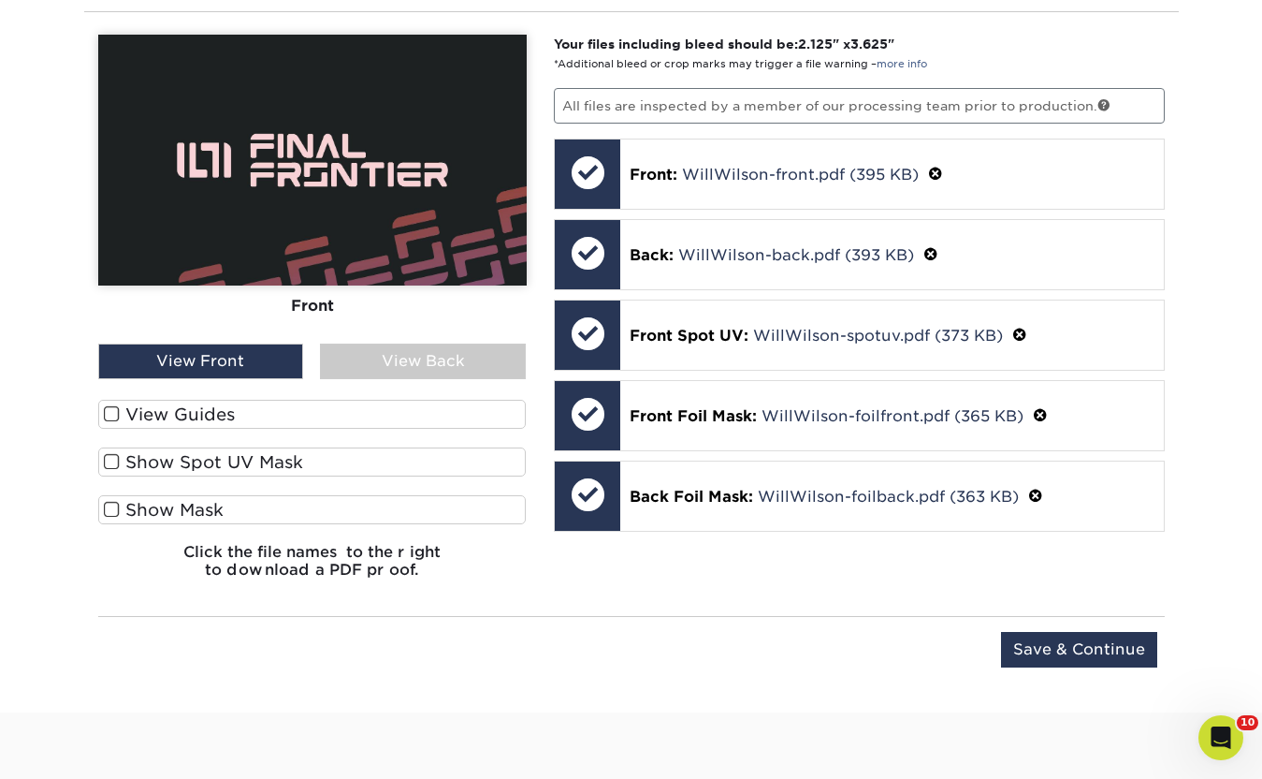
scroll to position [1232, 0]
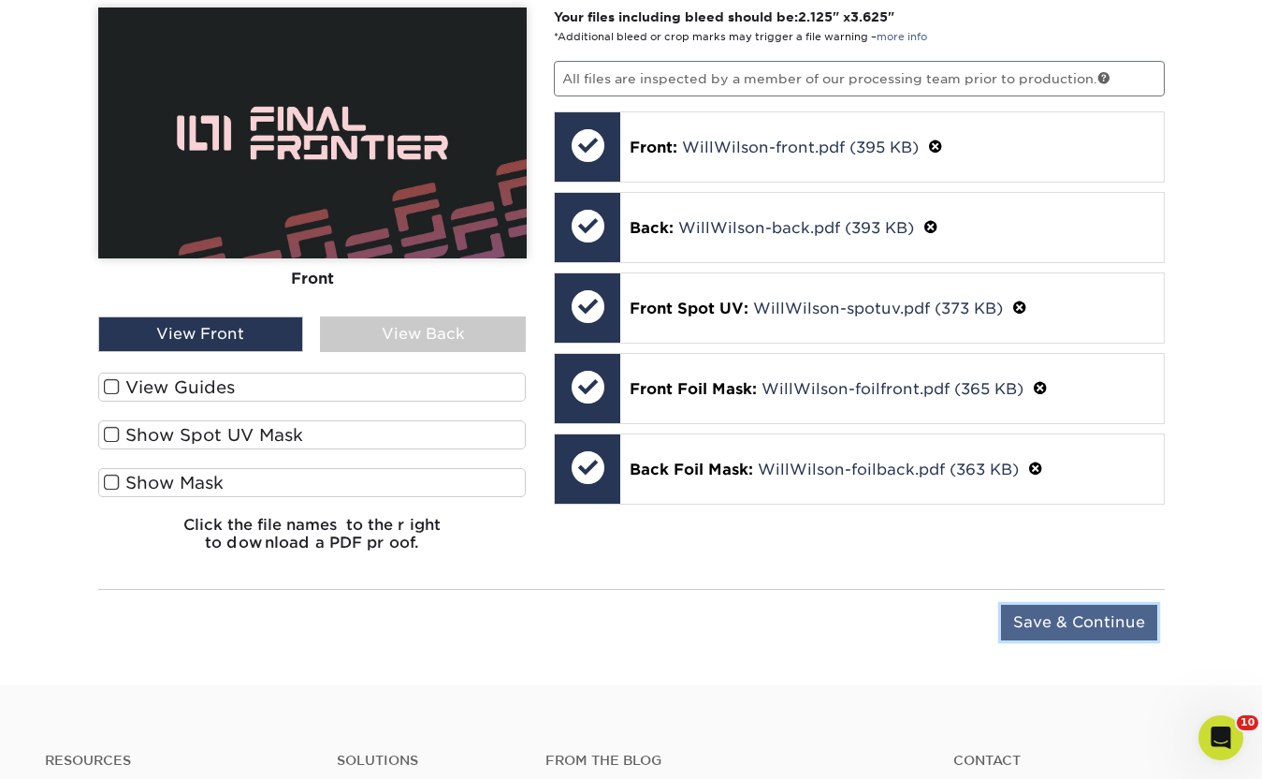
click at [1053, 610] on input "Save & Continue" at bounding box center [1079, 622] width 156 height 36
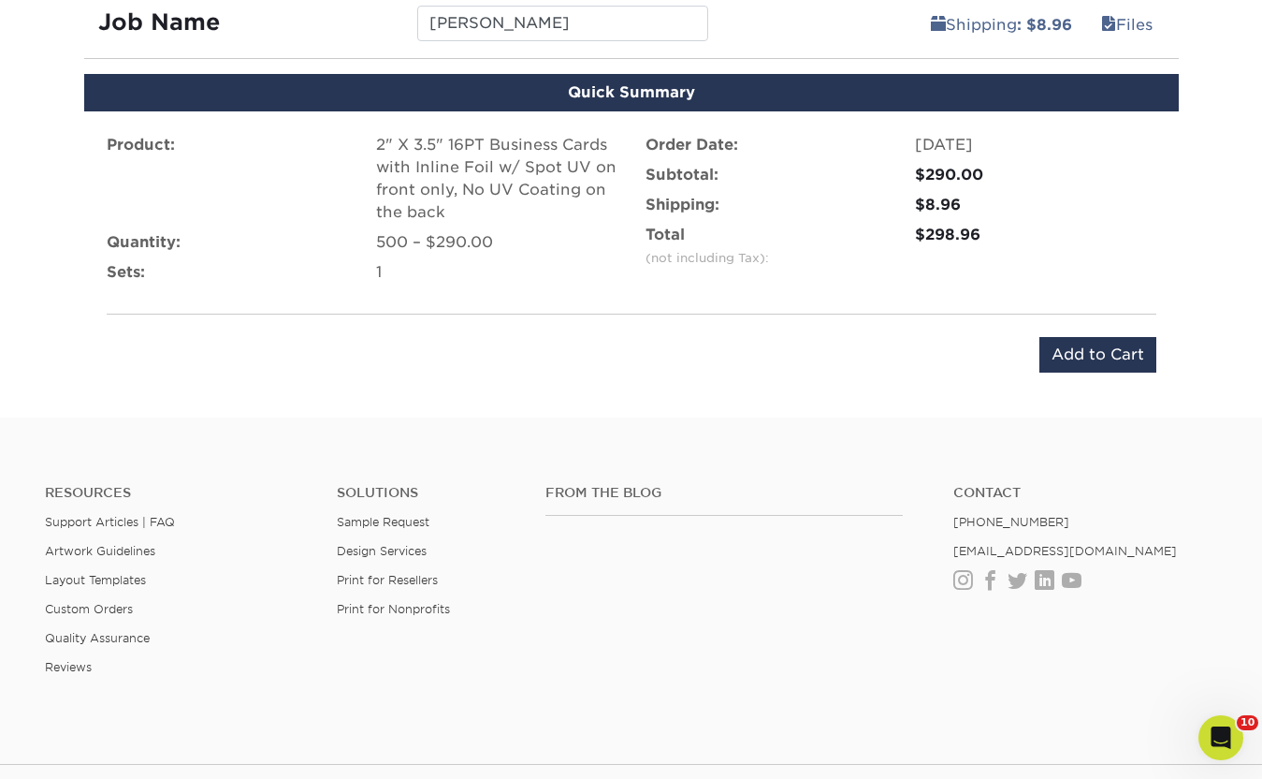
scroll to position [1153, 0]
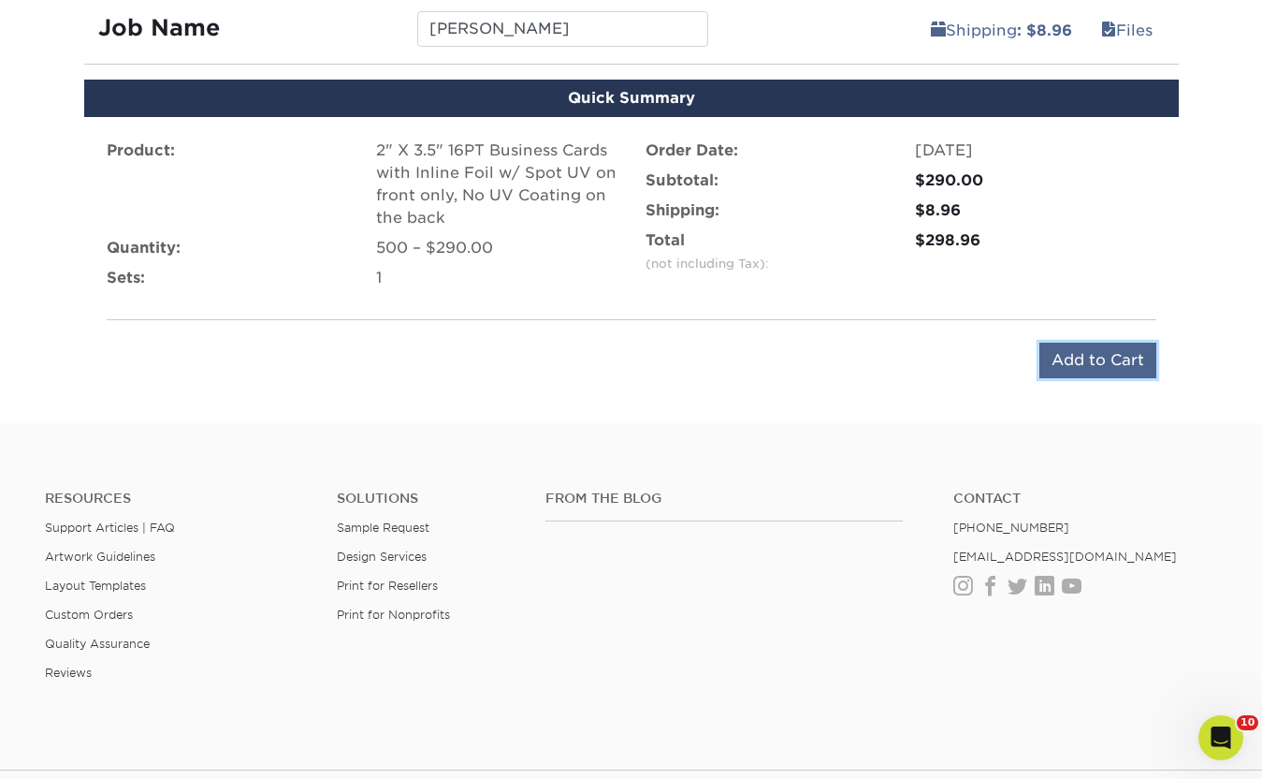
click at [1070, 358] on input "Add to Cart" at bounding box center [1098, 360] width 117 height 36
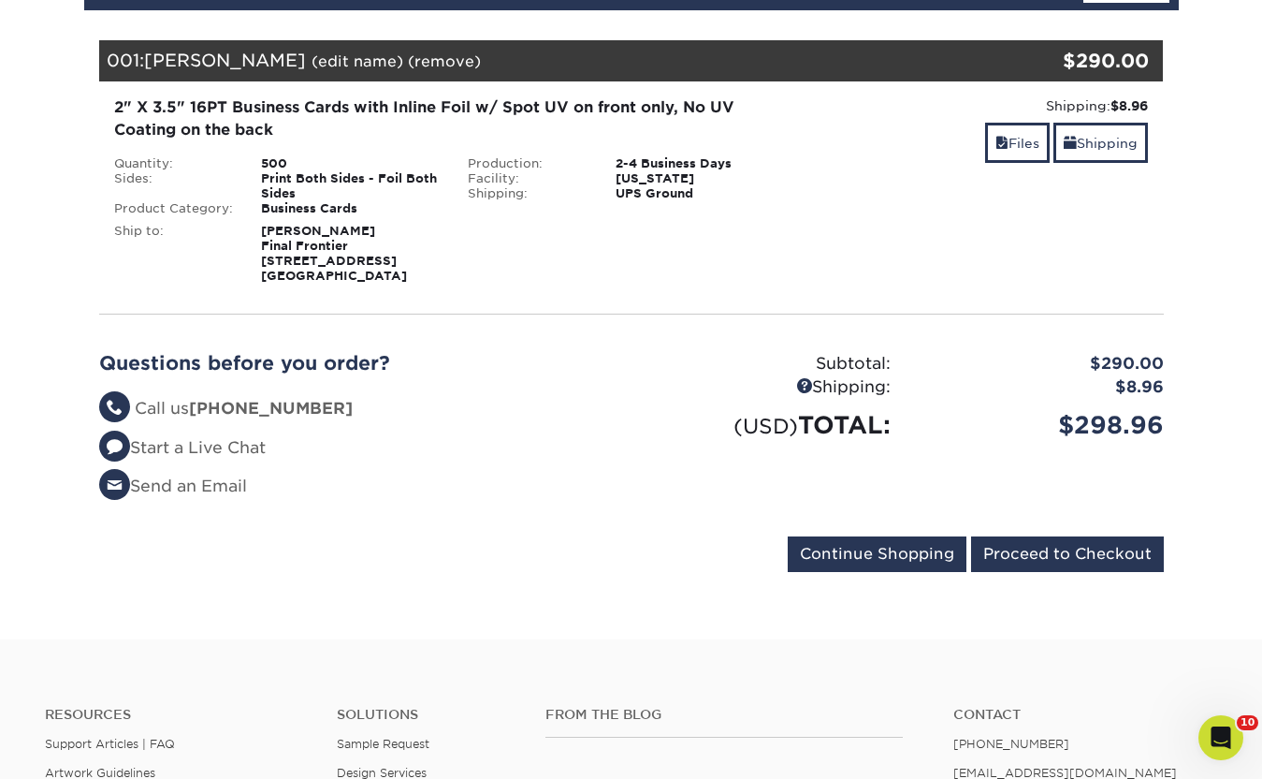
scroll to position [239, 0]
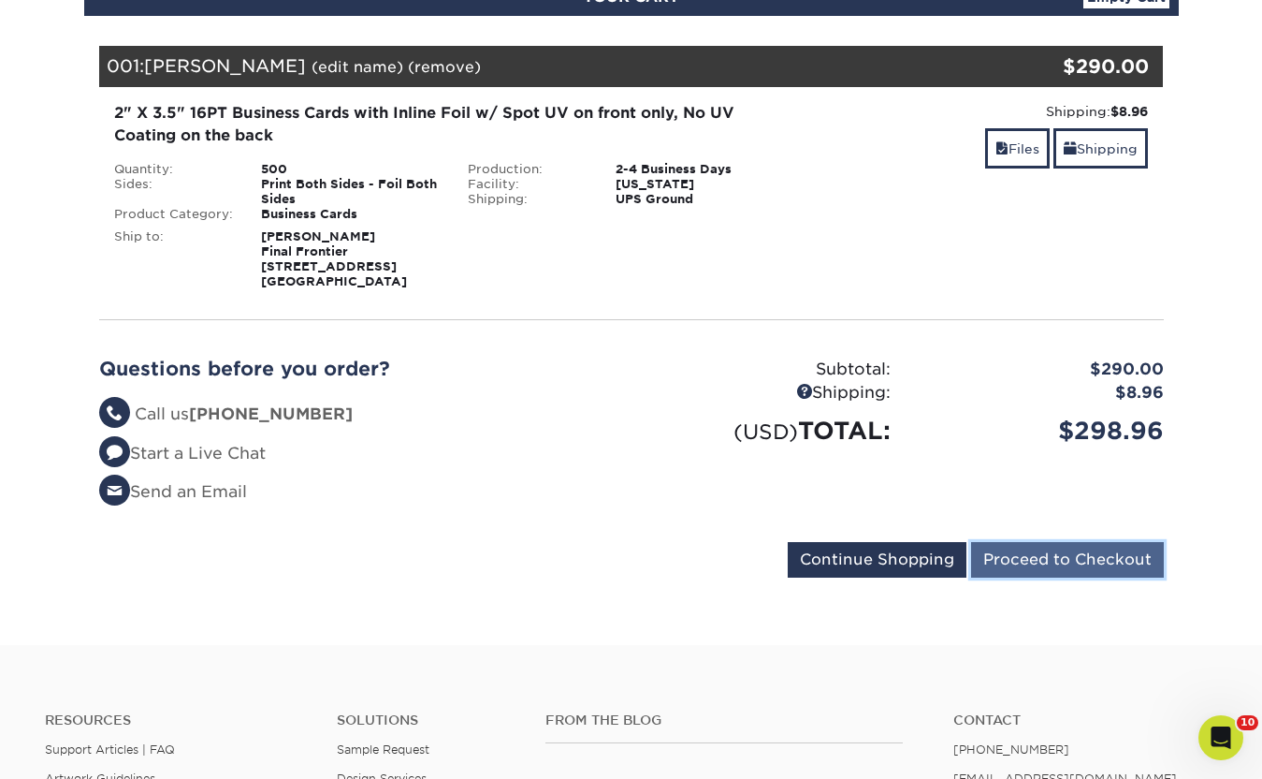
click at [1026, 555] on input "Proceed to Checkout" at bounding box center [1067, 560] width 193 height 36
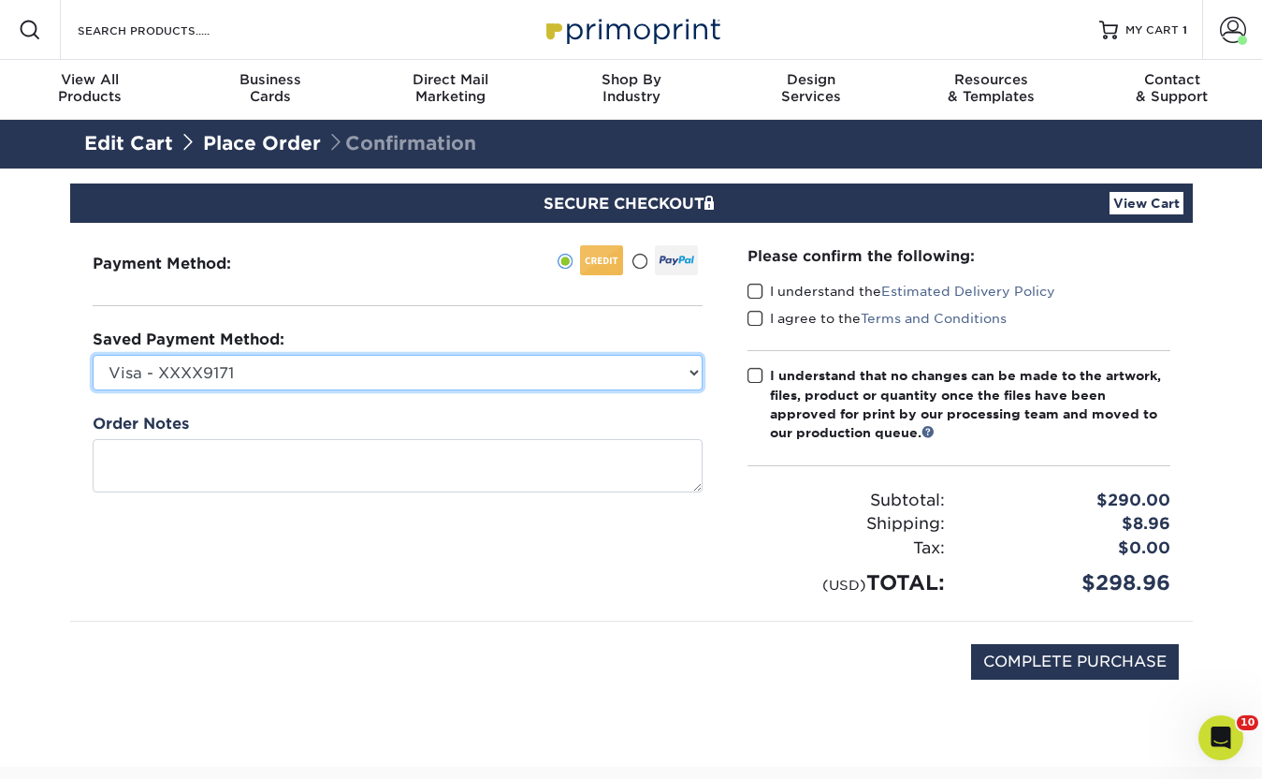
click at [388, 381] on select "Visa - XXXX9171 American Express - XXXX5002 American Express - XXXX8006 Visa - …" at bounding box center [398, 373] width 610 height 36
select select
click at [93, 355] on select "Visa - XXXX9171 American Express - XXXX5002 American Express - XXXX8006 Visa - …" at bounding box center [398, 373] width 610 height 36
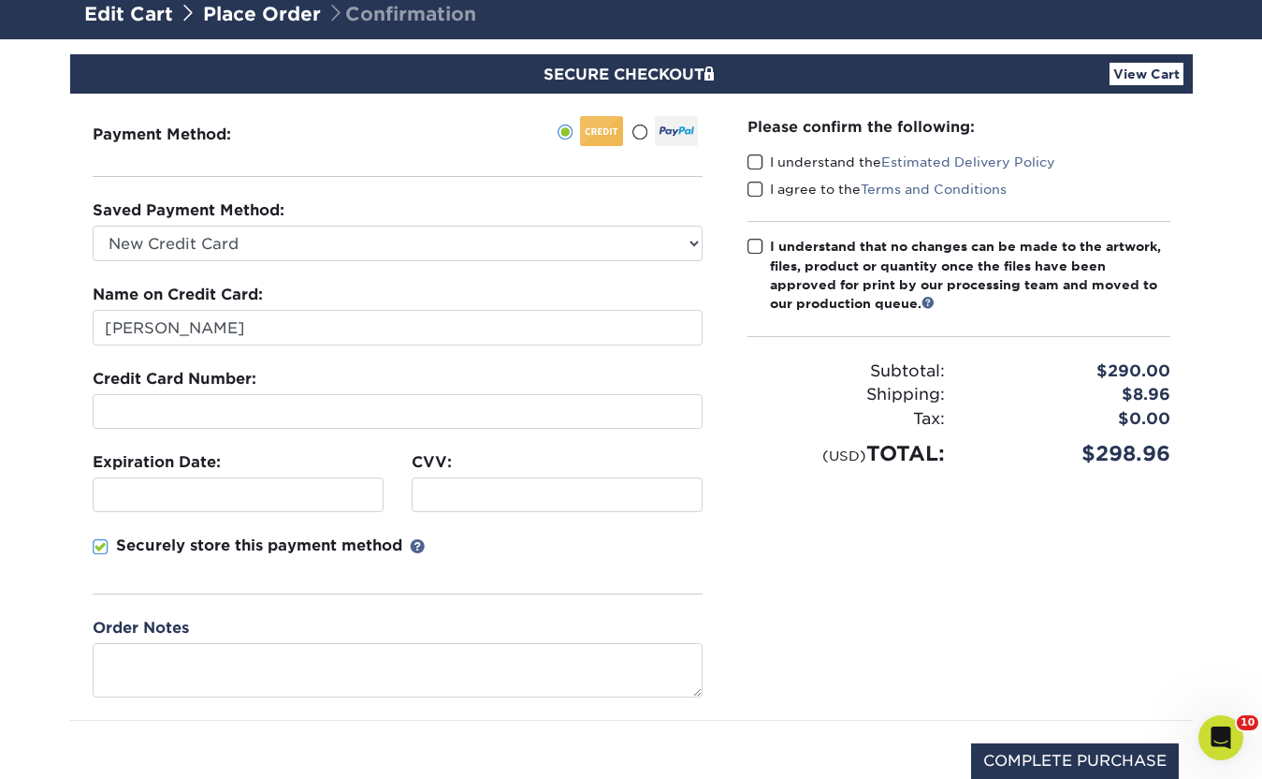
scroll to position [131, 0]
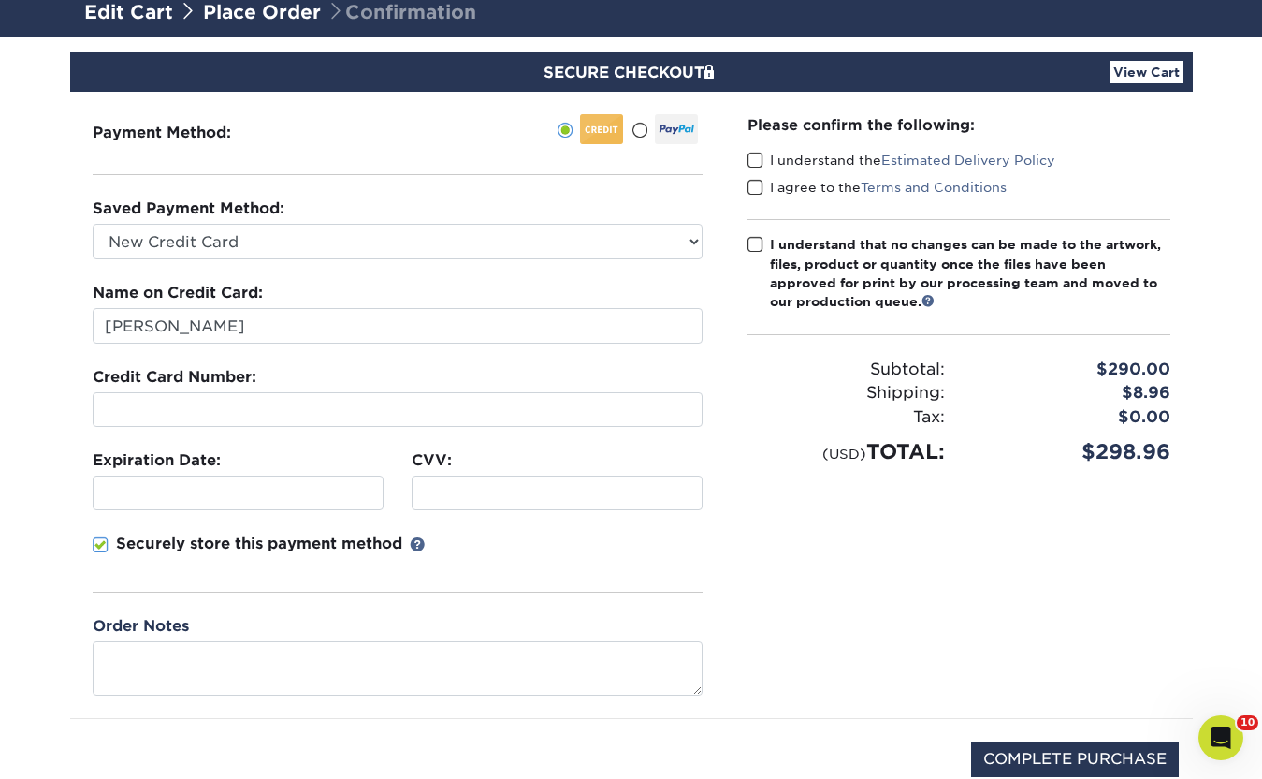
click at [261, 425] on div at bounding box center [398, 409] width 610 height 35
click at [57, 429] on section "SECURE CHECKOUT View Cart Payment Method: Saved Payment Method:" at bounding box center [631, 450] width 1262 height 826
click at [484, 442] on fieldset "Name on Credit Card: Teague Egan Credit Card Number: Expiration Date: CVV:" at bounding box center [398, 448] width 610 height 333
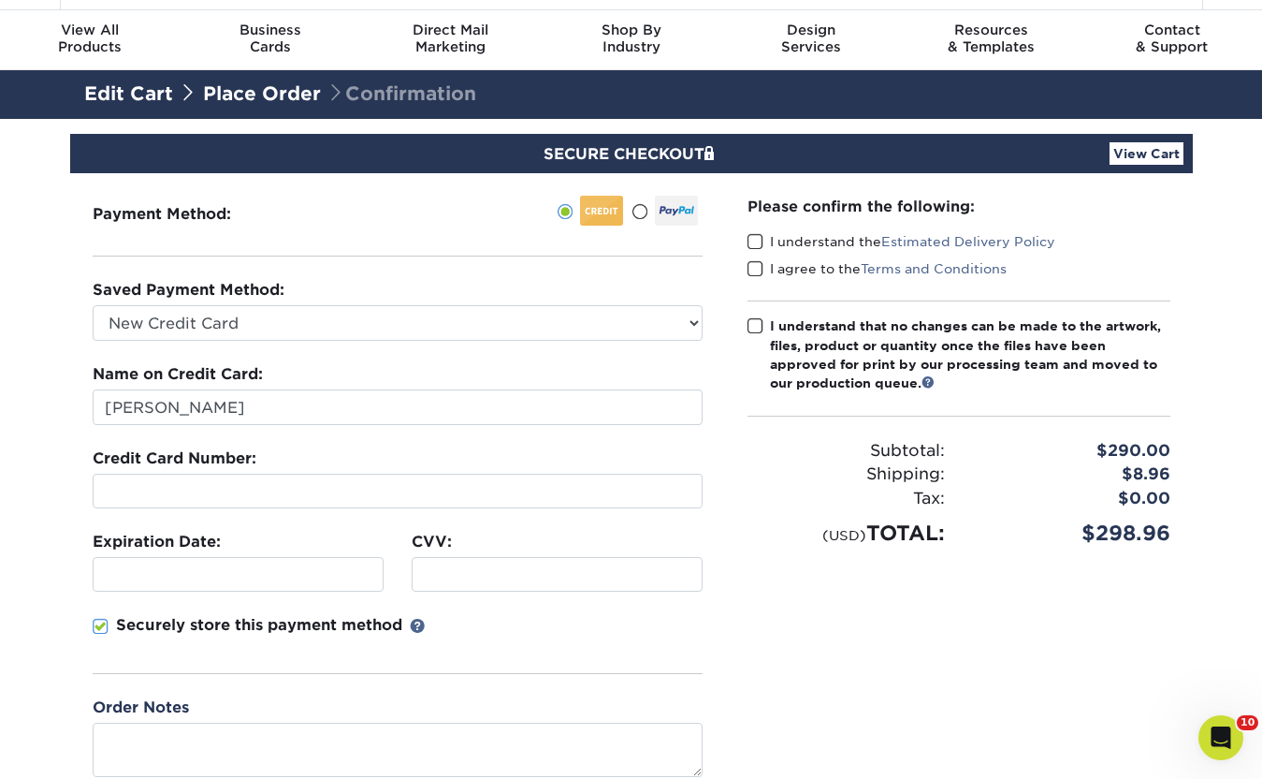
scroll to position [46, 0]
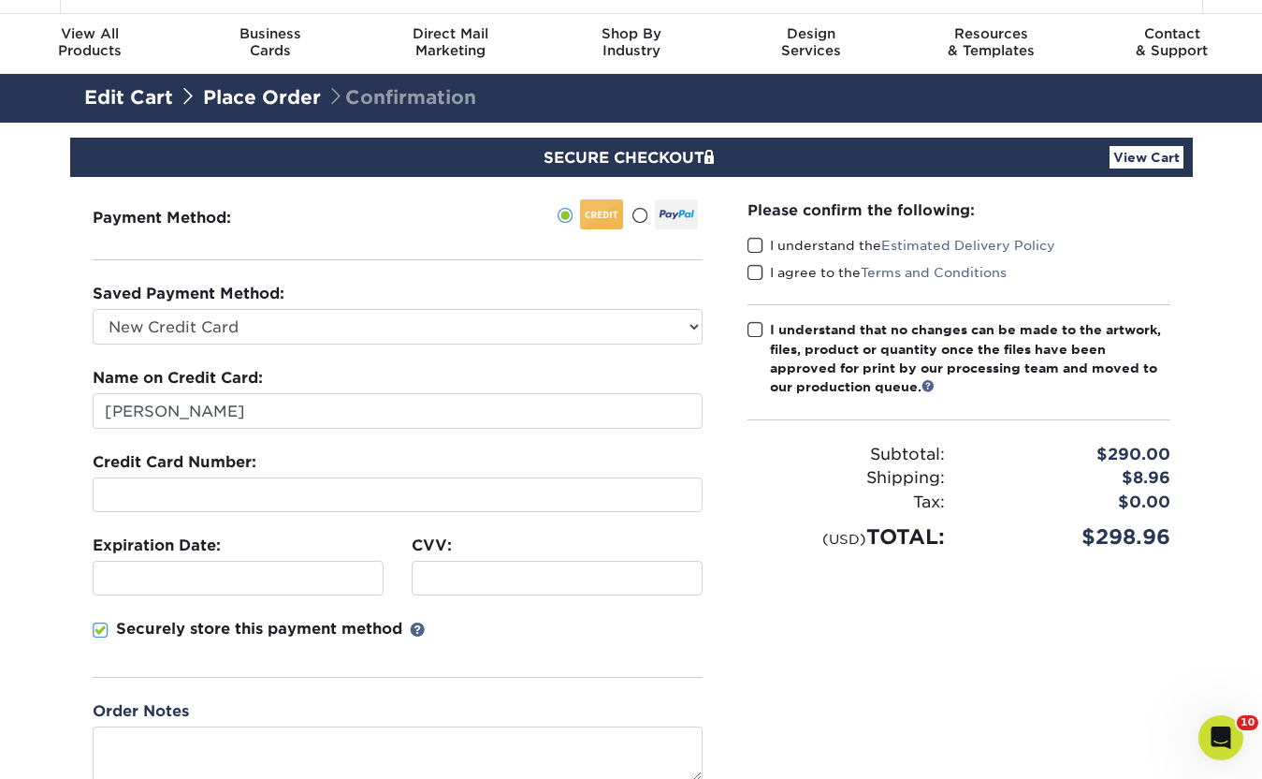
click at [790, 237] on label "I understand the Estimated Delivery Policy" at bounding box center [902, 245] width 308 height 19
click at [0, 0] on input "I understand the Estimated Delivery Policy" at bounding box center [0, 0] width 0 height 0
click at [743, 277] on div "Please confirm the following: I understand the Estimated Delivery Policy I agre…" at bounding box center [959, 490] width 468 height 626
click at [750, 278] on span at bounding box center [756, 273] width 16 height 18
click at [0, 0] on input "I agree to the Terms and Conditions" at bounding box center [0, 0] width 0 height 0
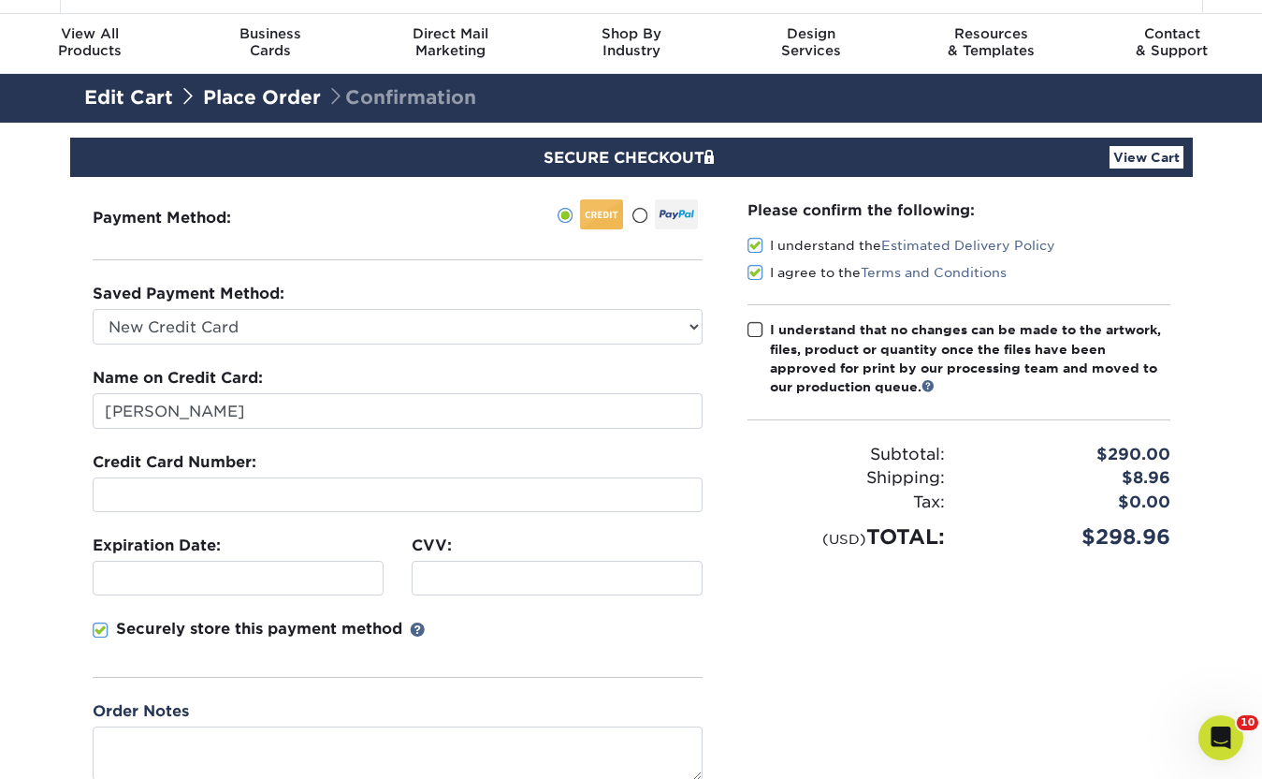
click at [756, 331] on span at bounding box center [756, 330] width 16 height 18
click at [0, 0] on input "I understand that no changes can be made to the artwork, files, product or quan…" at bounding box center [0, 0] width 0 height 0
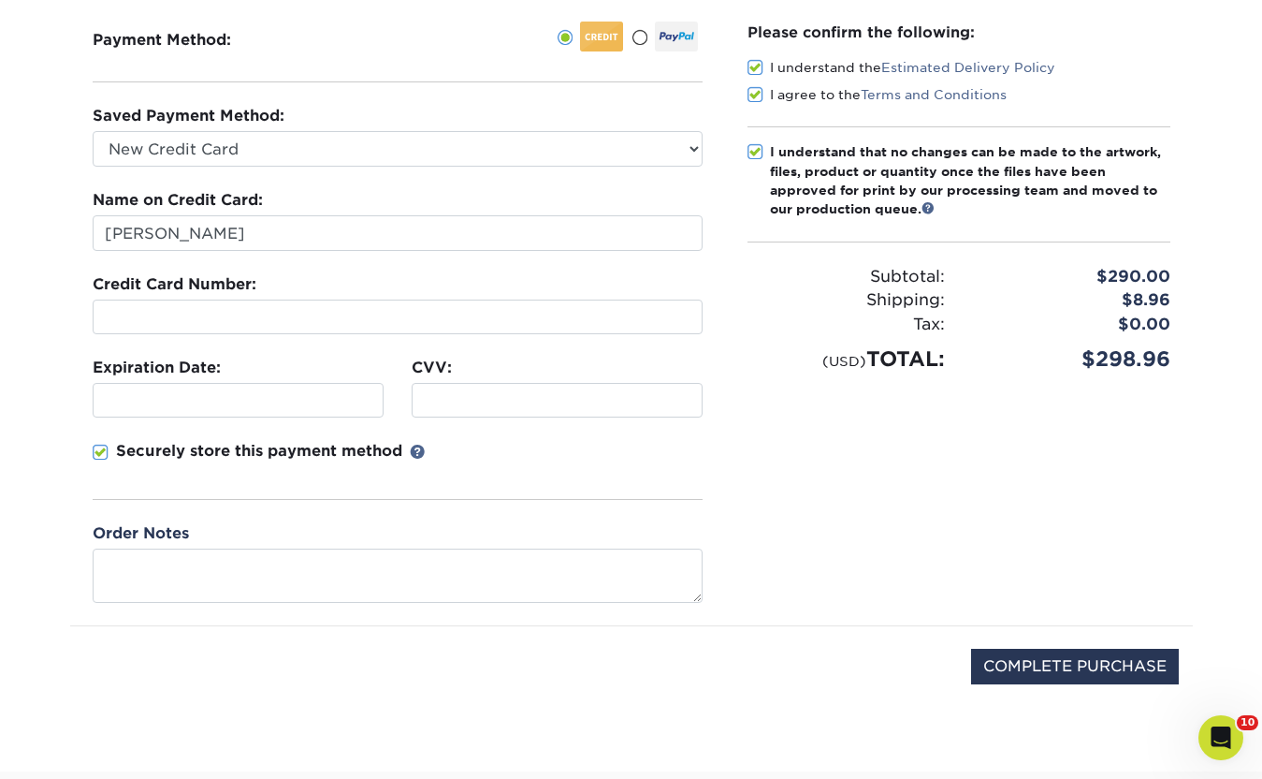
scroll to position [225, 0]
click at [1013, 665] on input "COMPLETE PURCHASE" at bounding box center [1075, 666] width 208 height 36
type input "PROCESSING, PLEASE WAIT..."
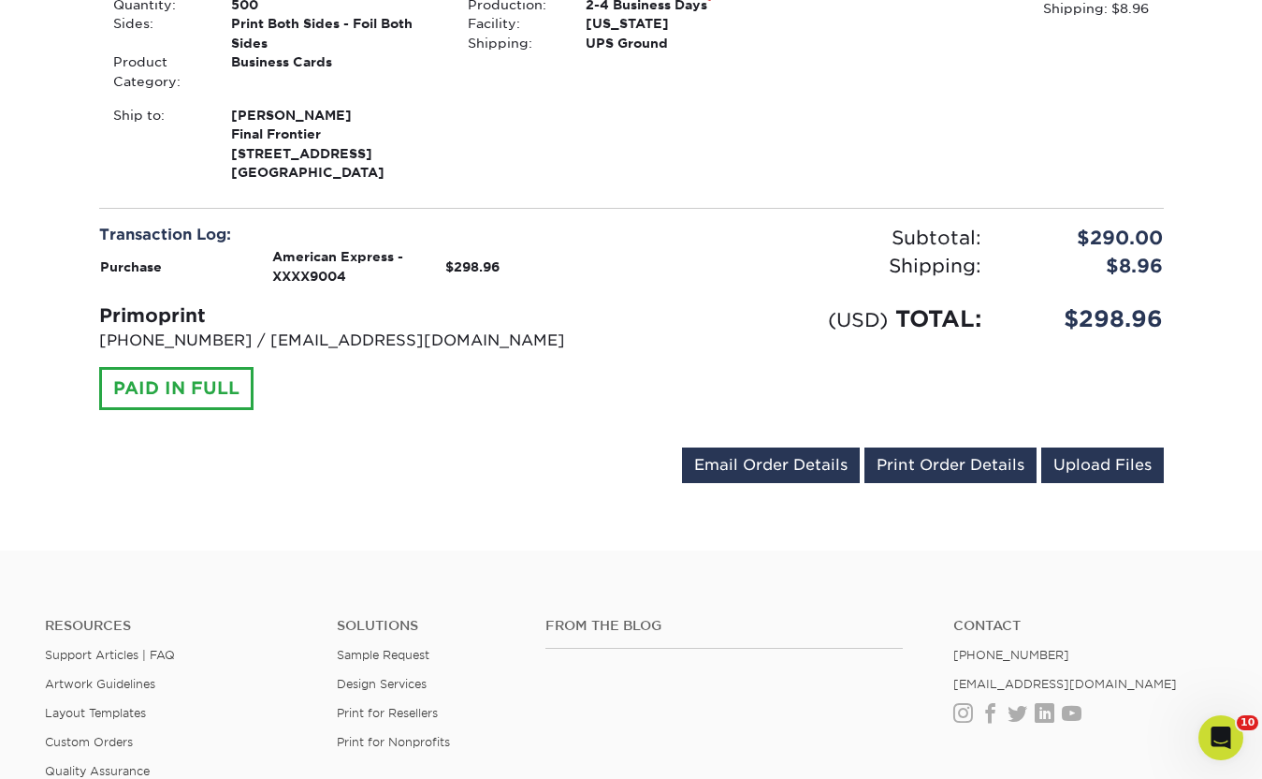
scroll to position [605, 0]
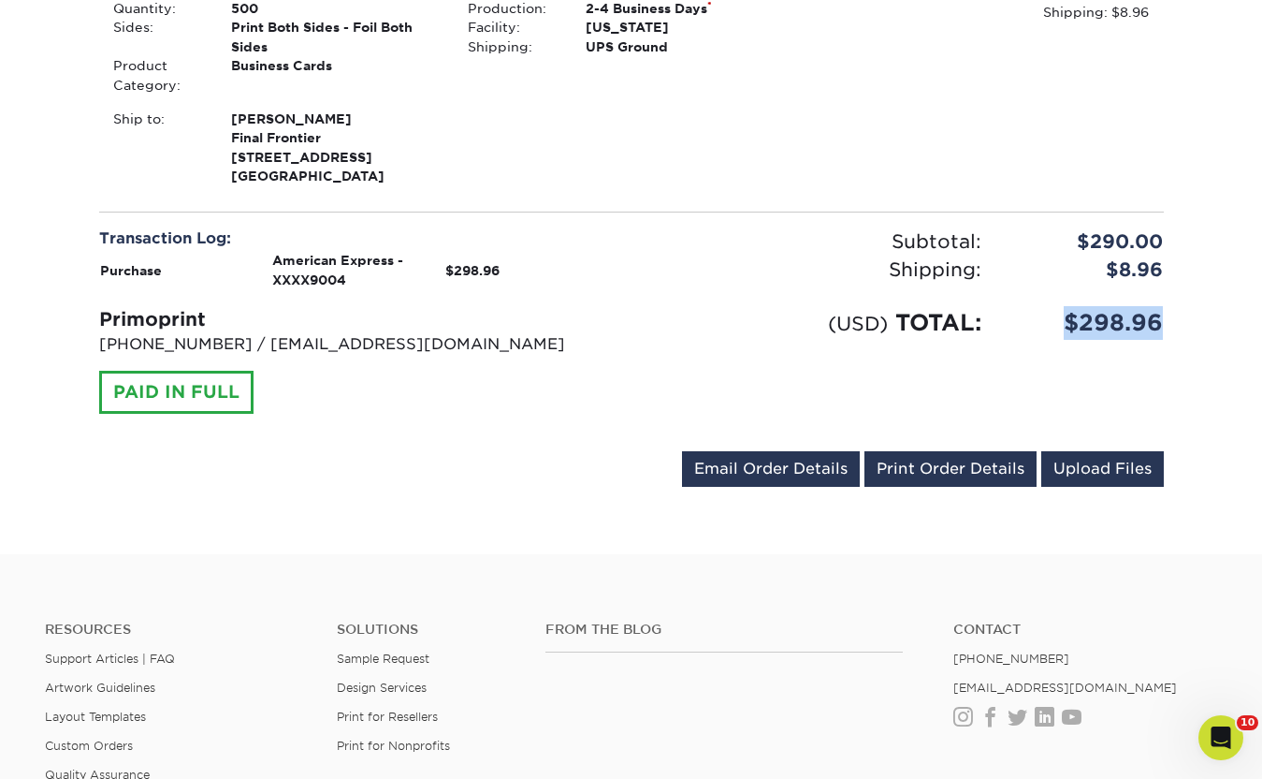
drag, startPoint x: 1172, startPoint y: 333, endPoint x: 1067, endPoint y: 330, distance: 104.8
click at [1065, 330] on div "Your order has been placed! Order #: 2598-13138-03535 [DATE] 1:31pm Go to My Ac…" at bounding box center [631, 59] width 1262 height 990
copy div "$298.96"
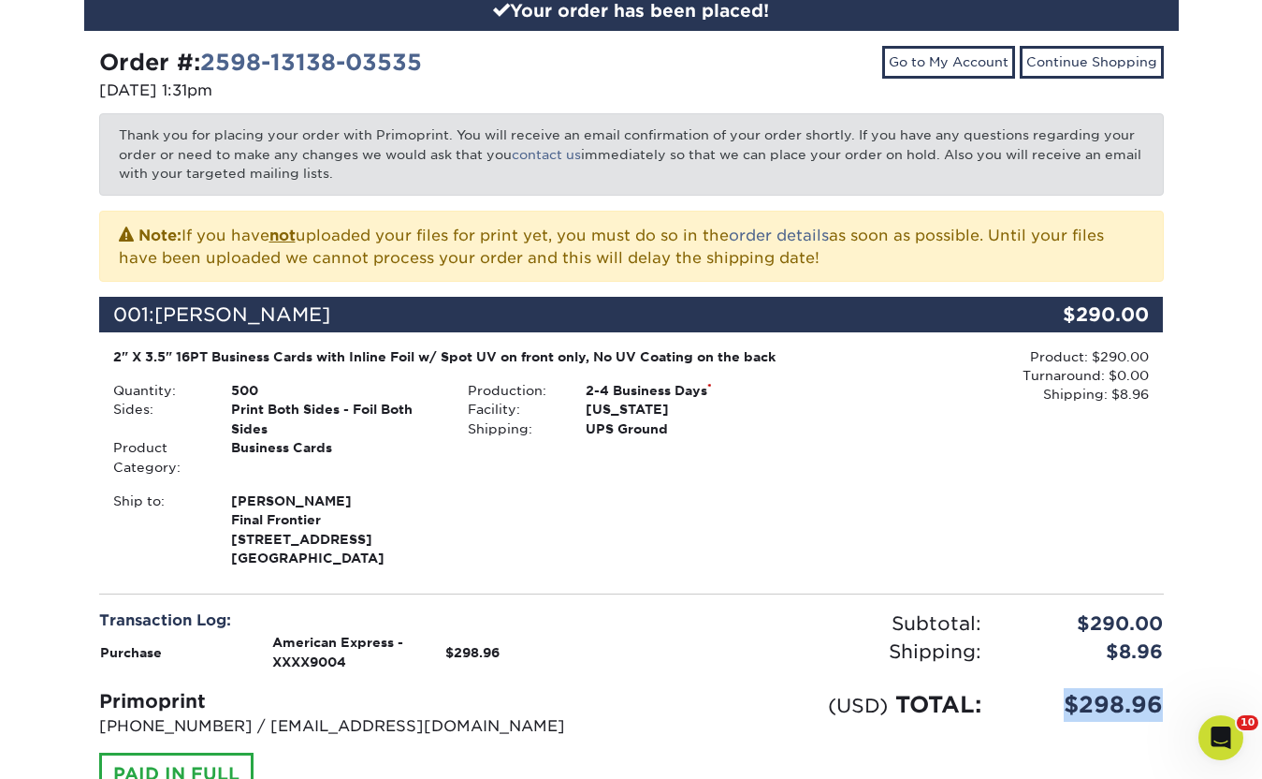
scroll to position [263, 0]
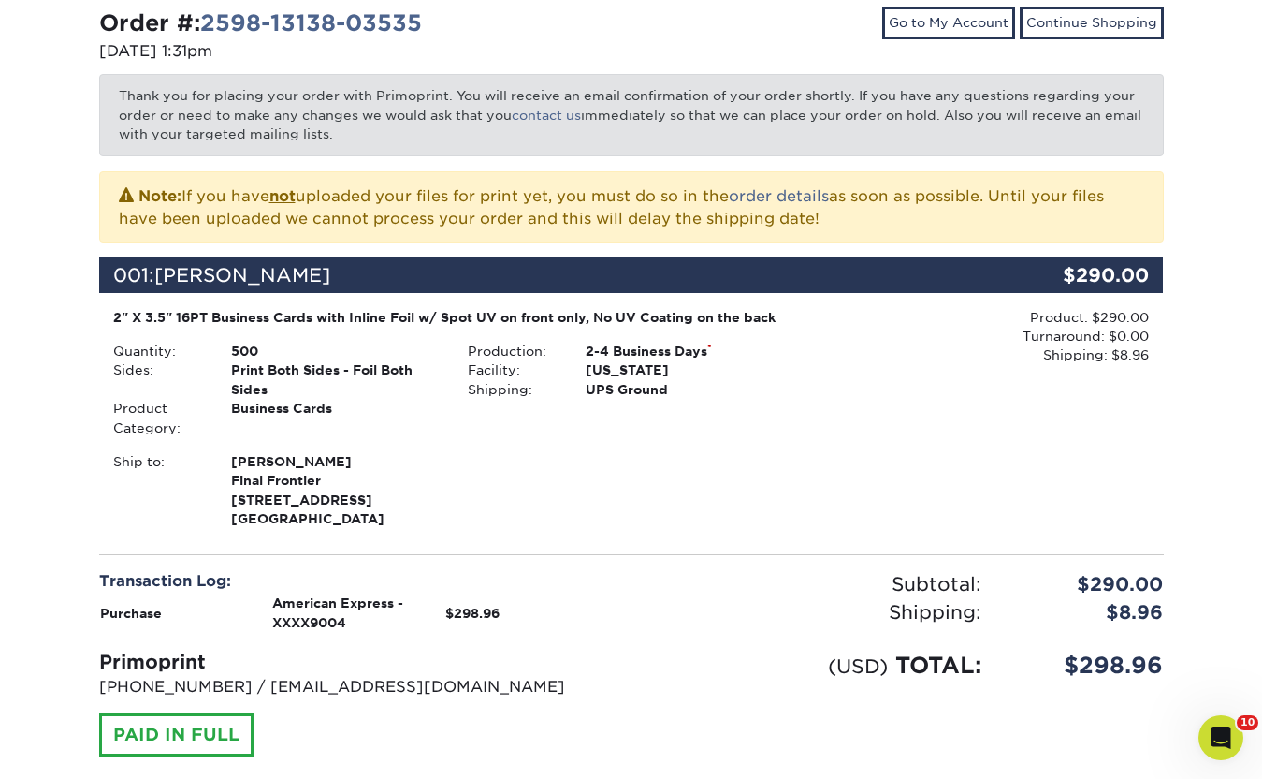
click at [621, 343] on div "2-4 Business Days *" at bounding box center [690, 351] width 237 height 19
click at [618, 394] on div "UPS Ground" at bounding box center [690, 389] width 237 height 19
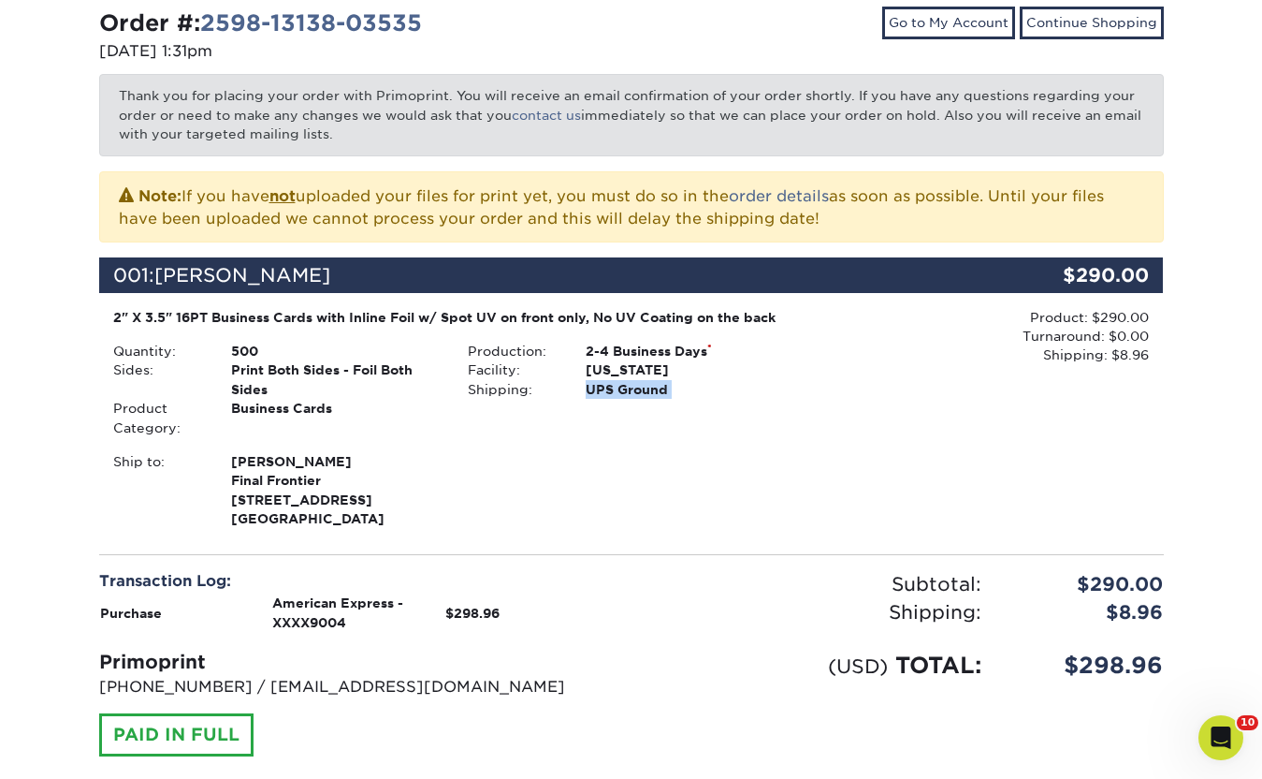
click at [618, 394] on div "UPS Ground" at bounding box center [690, 389] width 237 height 19
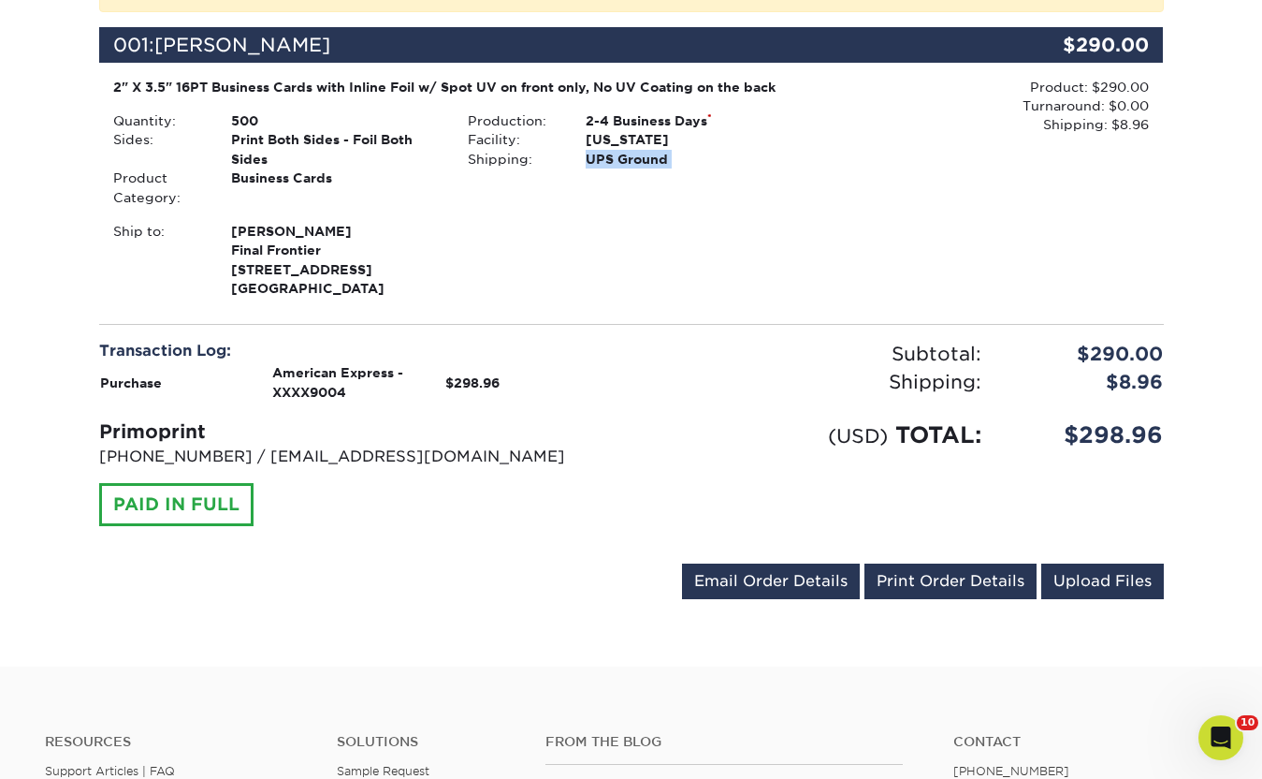
scroll to position [0, 0]
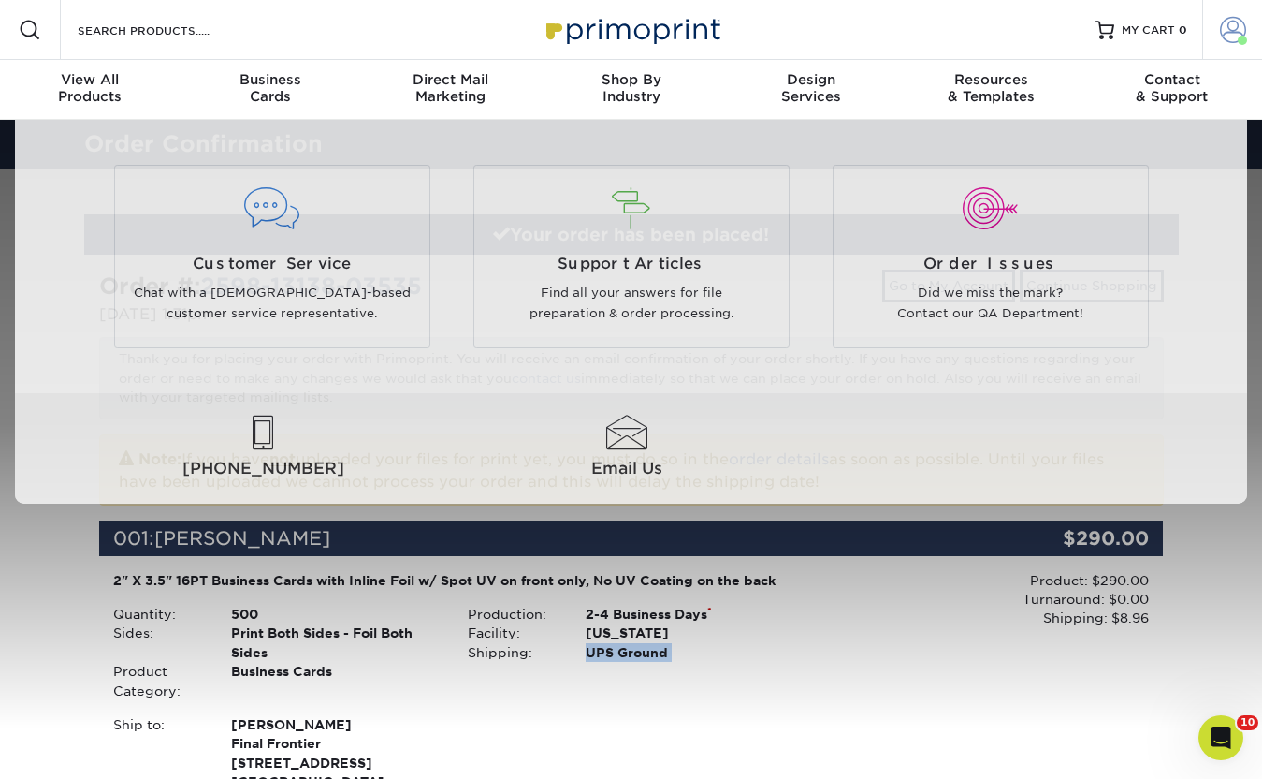
click at [1230, 45] on link "Account" at bounding box center [1232, 30] width 60 height 60
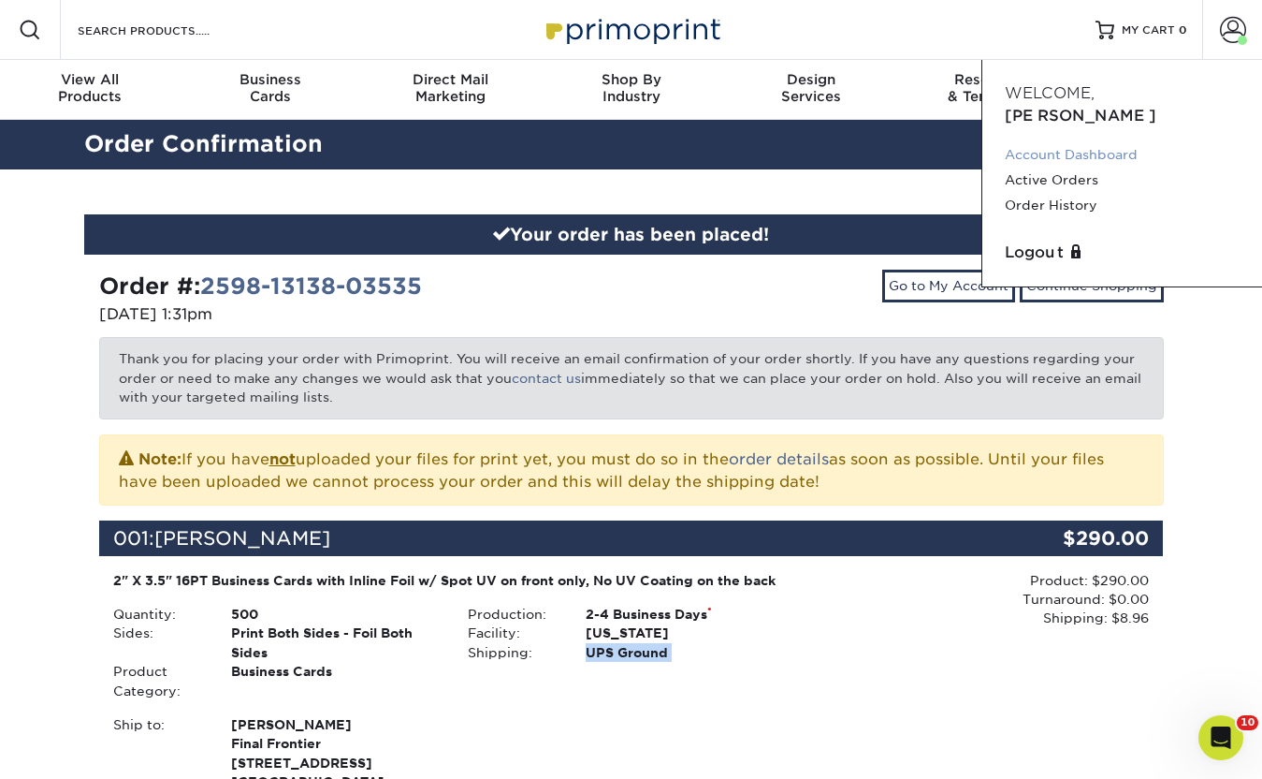
click at [1077, 142] on link "Account Dashboard" at bounding box center [1122, 154] width 235 height 25
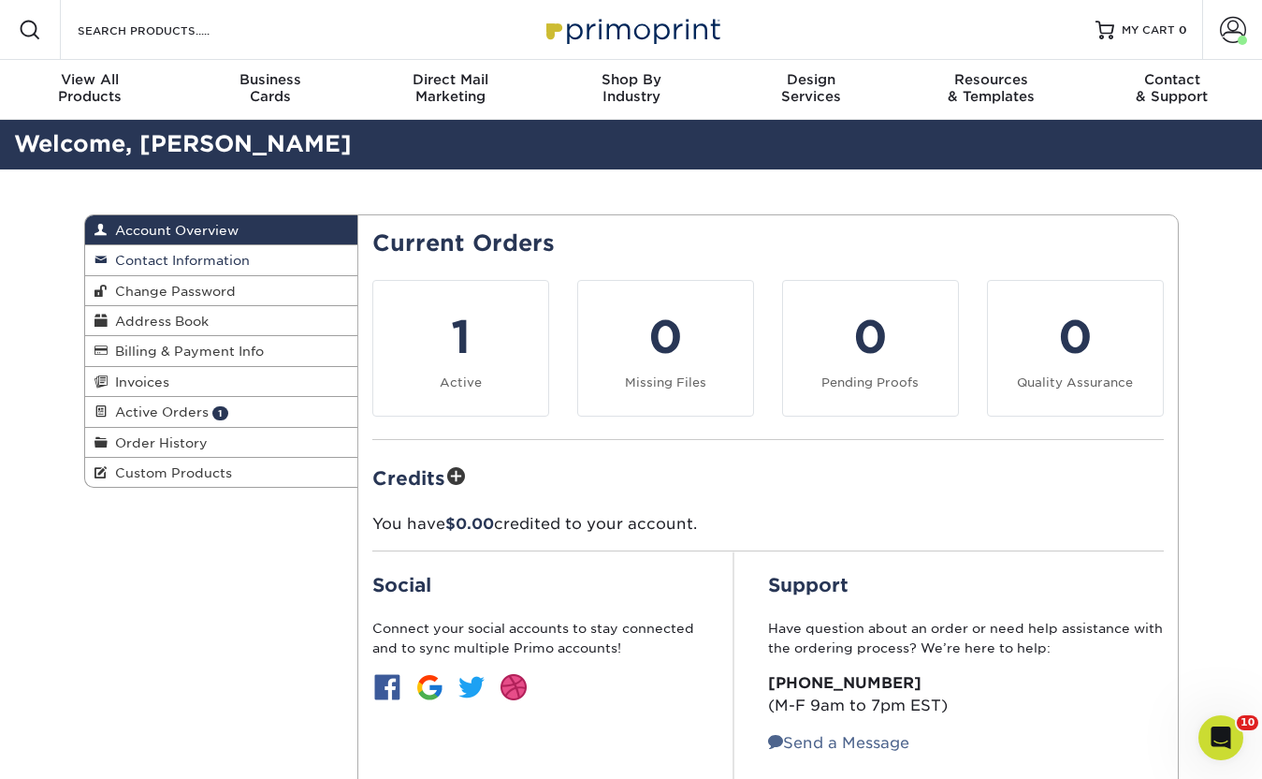
click at [223, 260] on span "Contact Information" at bounding box center [179, 260] width 142 height 15
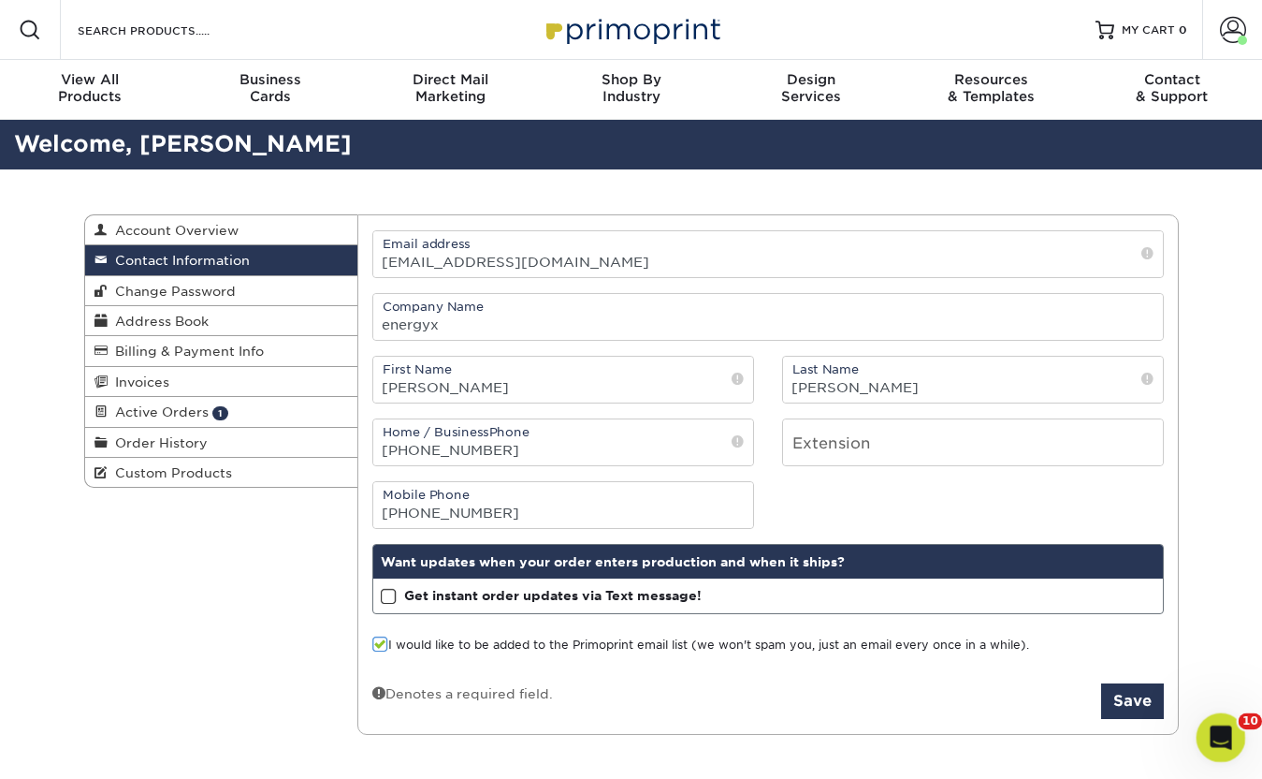
click at [1223, 735] on icon "Open Intercom Messenger" at bounding box center [1218, 735] width 31 height 31
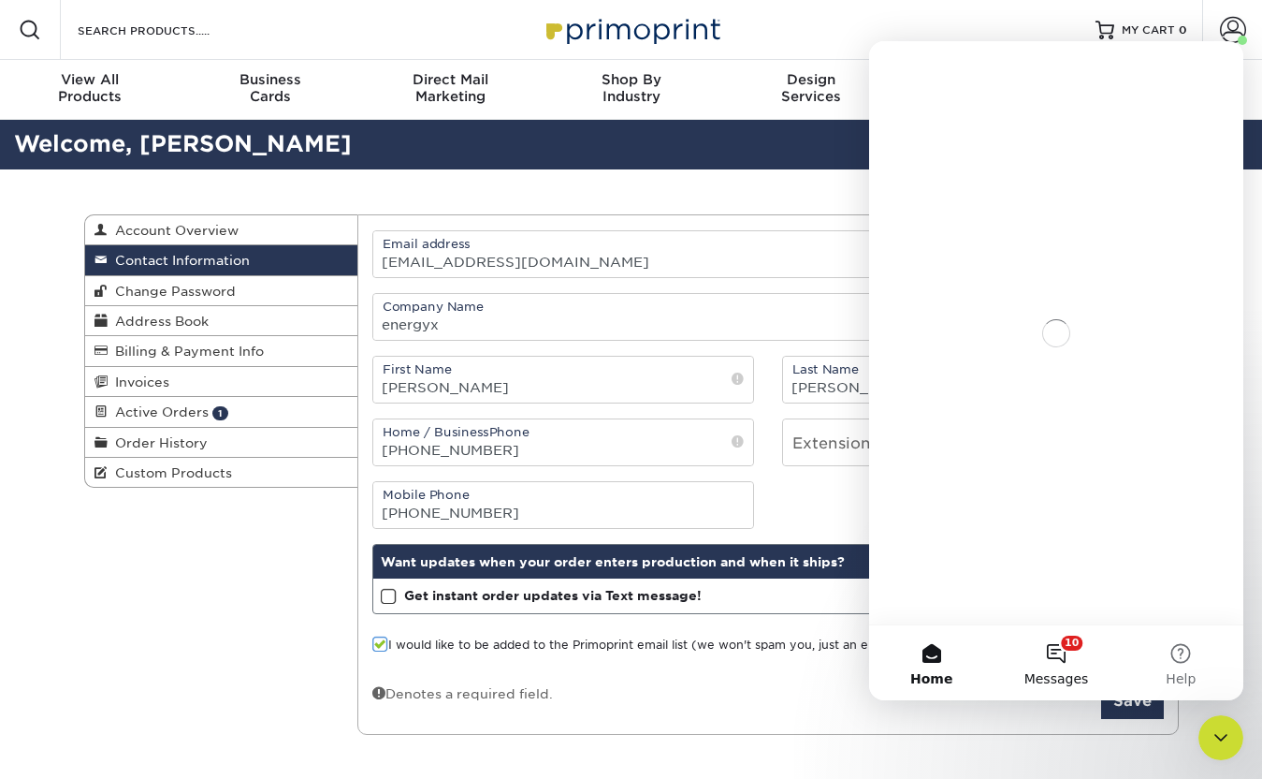
click at [1063, 663] on button "10 Messages" at bounding box center [1056, 662] width 124 height 75
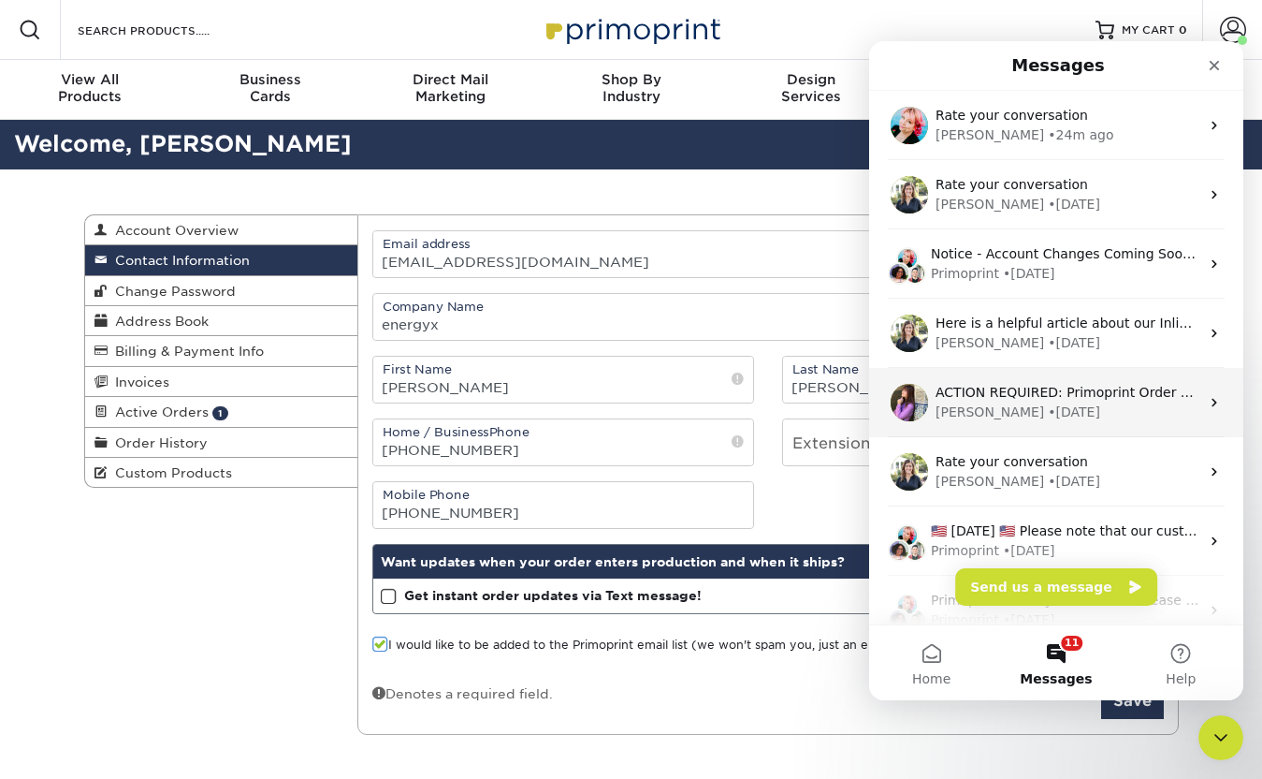
scroll to position [234, 0]
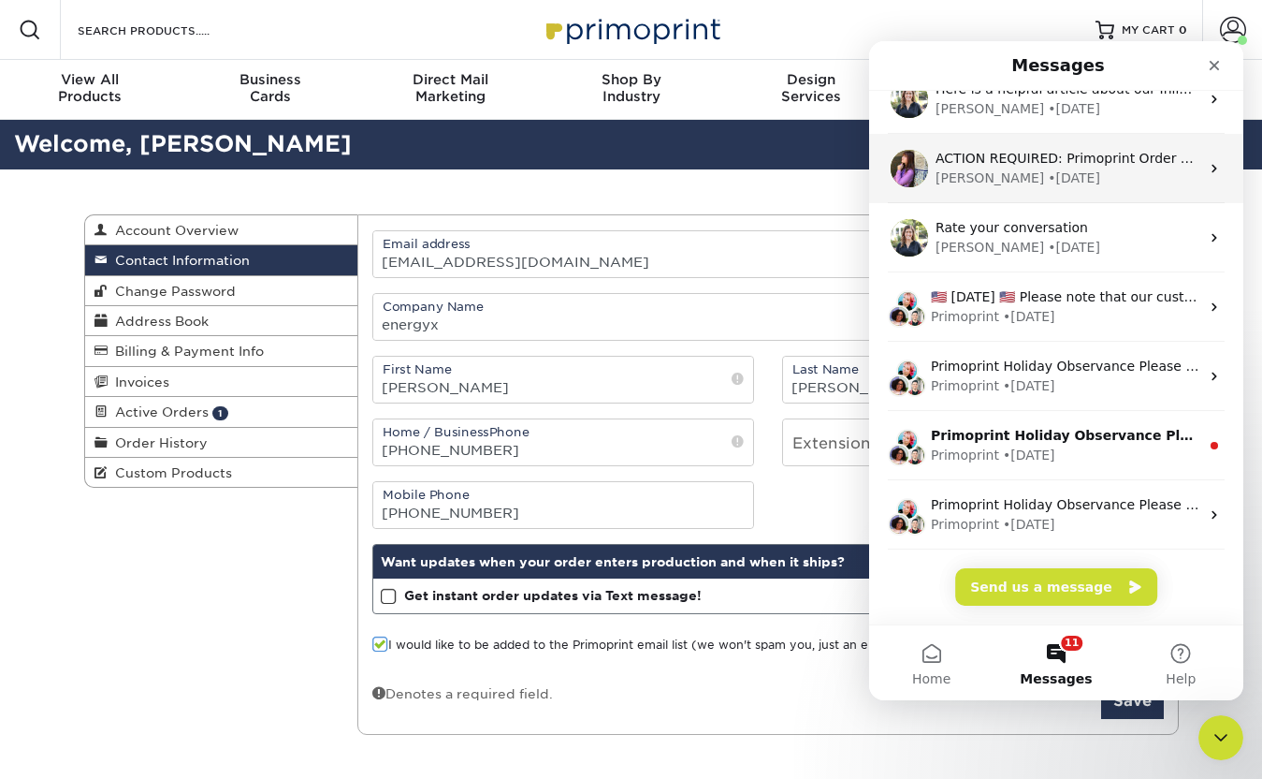
click at [963, 412] on div "Primoprint Holiday Observance Please note that our customer service department …" at bounding box center [1056, 445] width 374 height 69
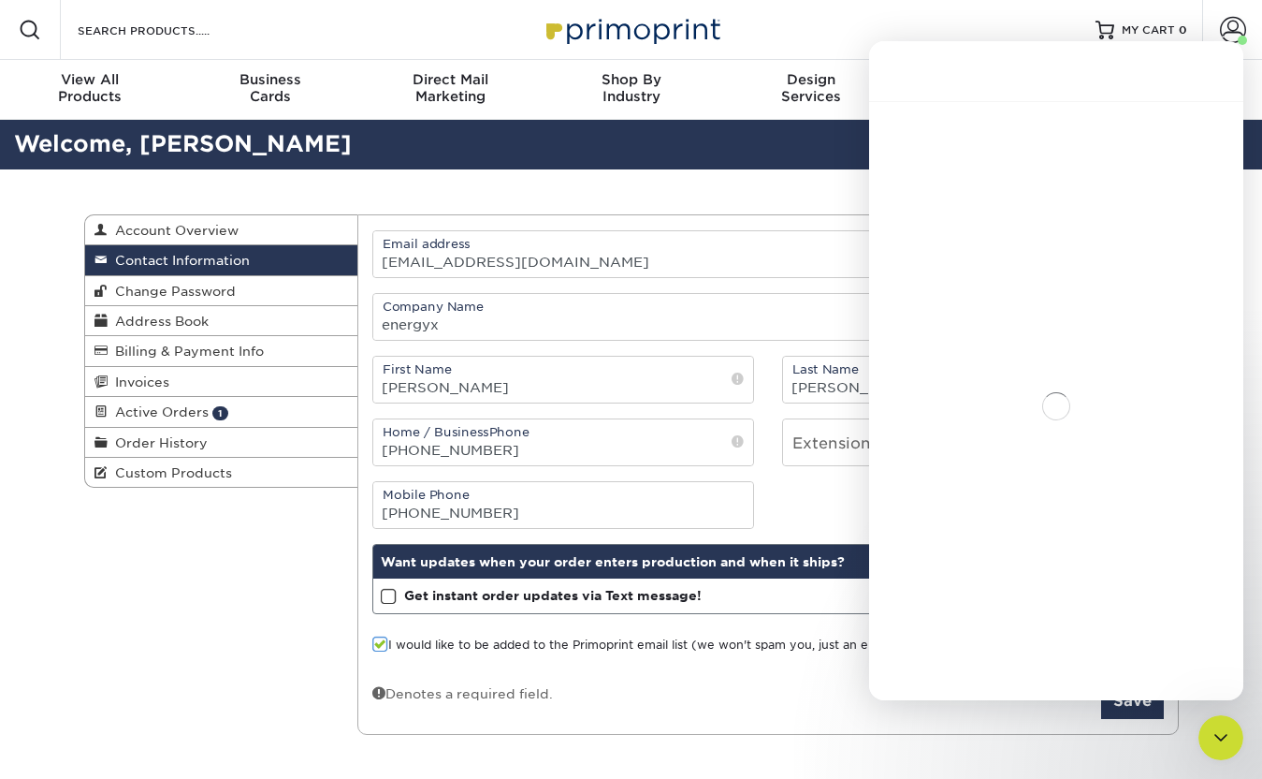
scroll to position [158, 0]
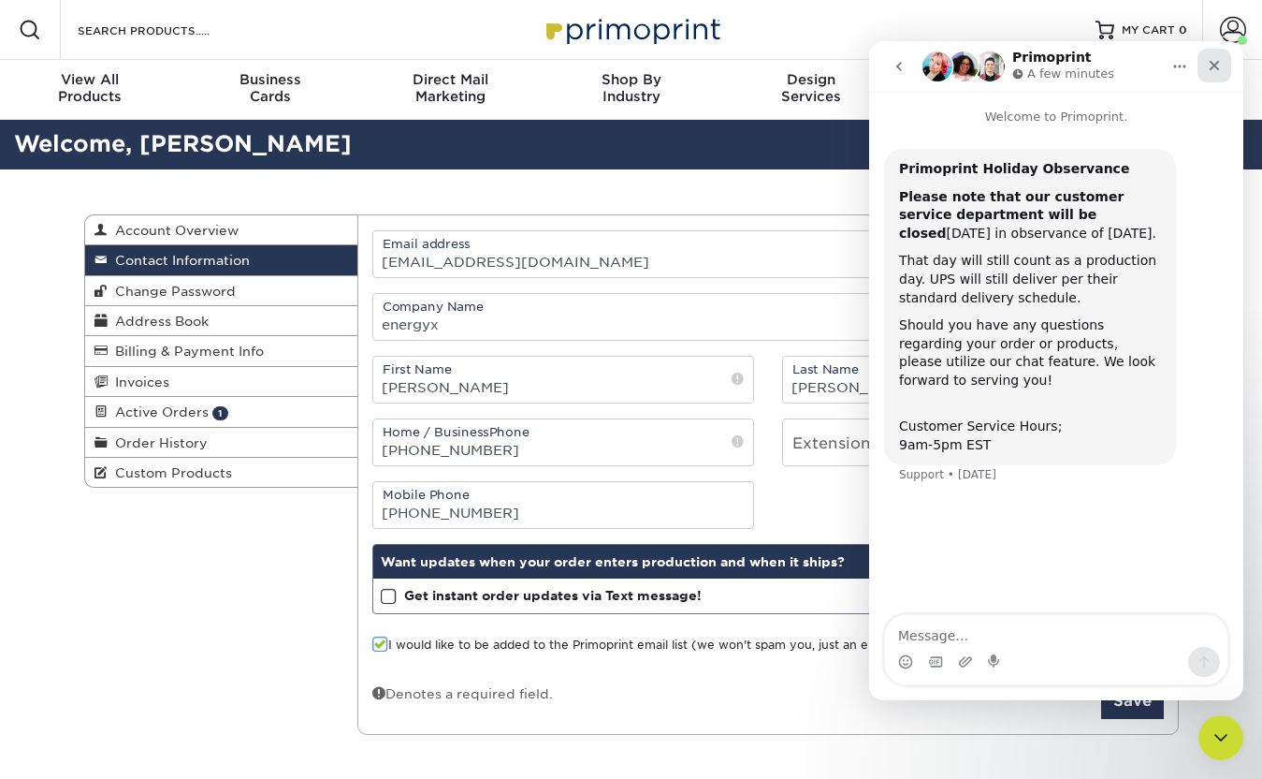
click at [1217, 62] on icon "Close" at bounding box center [1215, 66] width 10 height 10
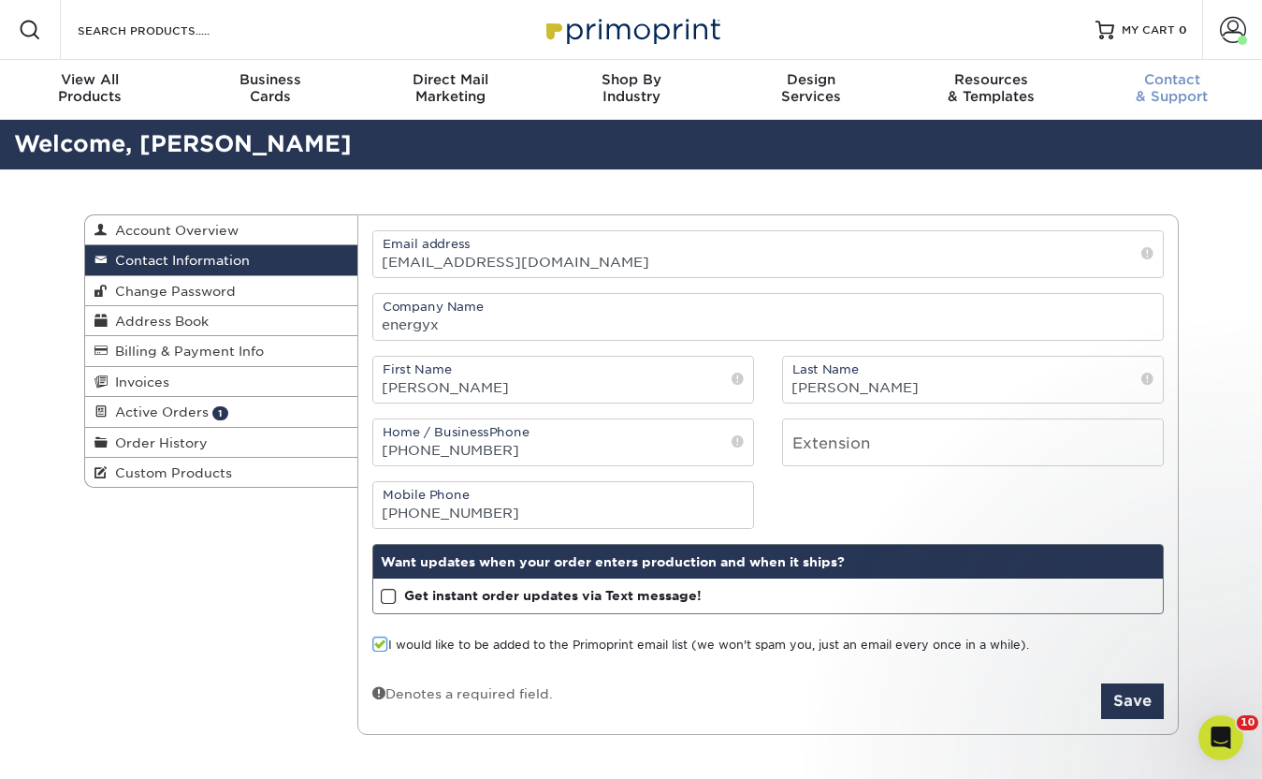
scroll to position [0, 0]
